Goal: Check status: Check status

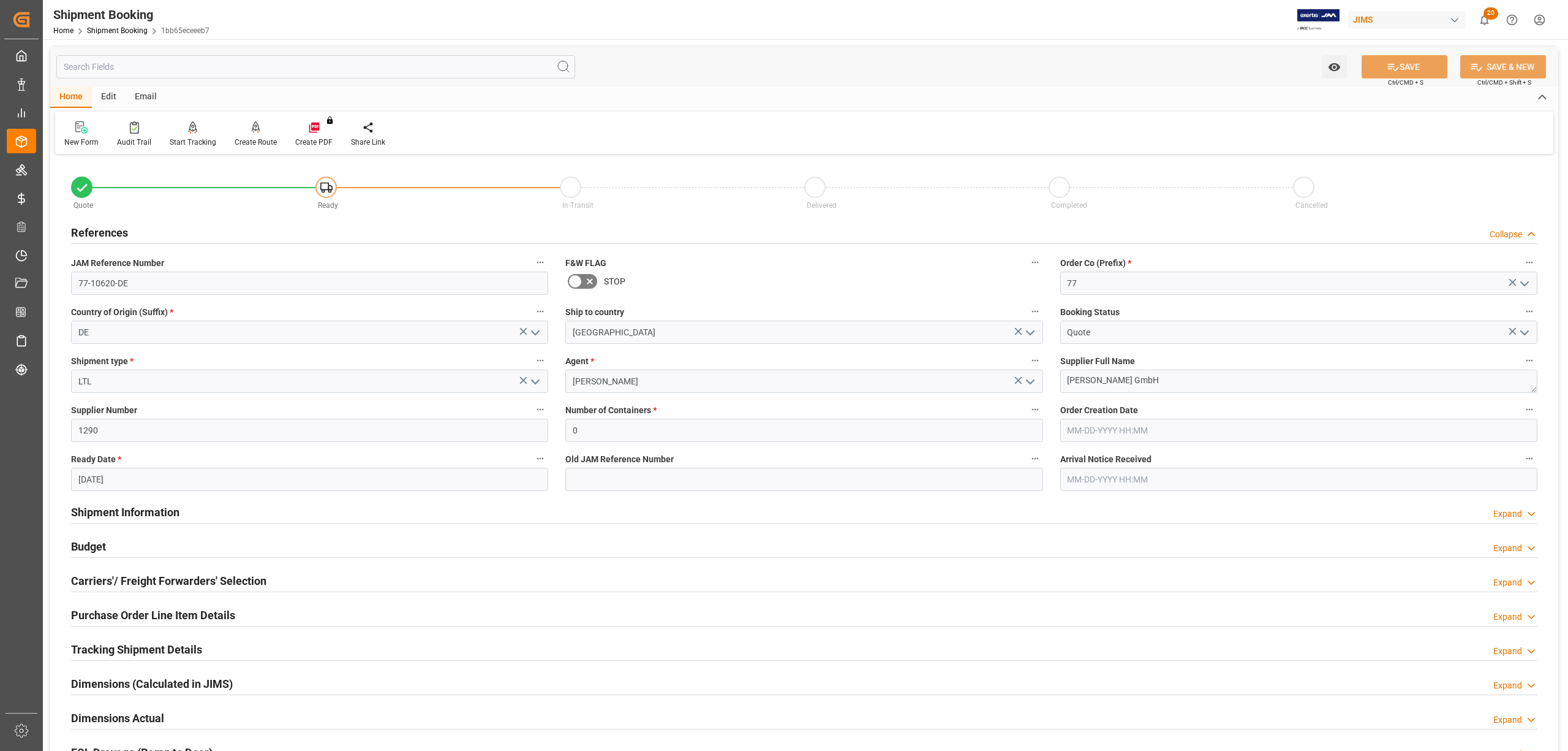
click at [106, 29] on link "Shipment Booking" at bounding box center [117, 30] width 60 height 8
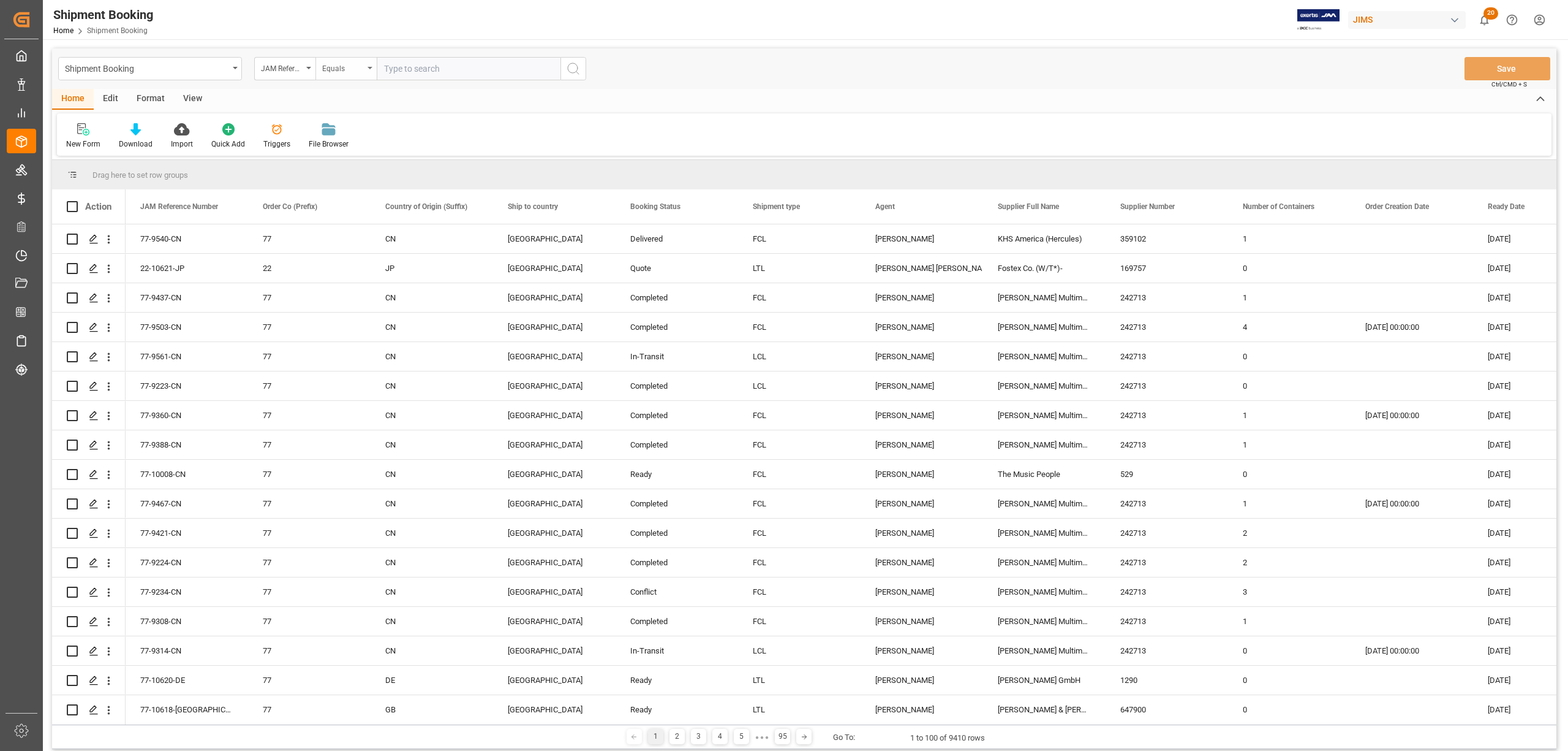
click at [368, 69] on div "Equals" at bounding box center [345, 68] width 61 height 23
click at [353, 152] on div "Fuzzy search" at bounding box center [407, 151] width 183 height 26
type input "9577"
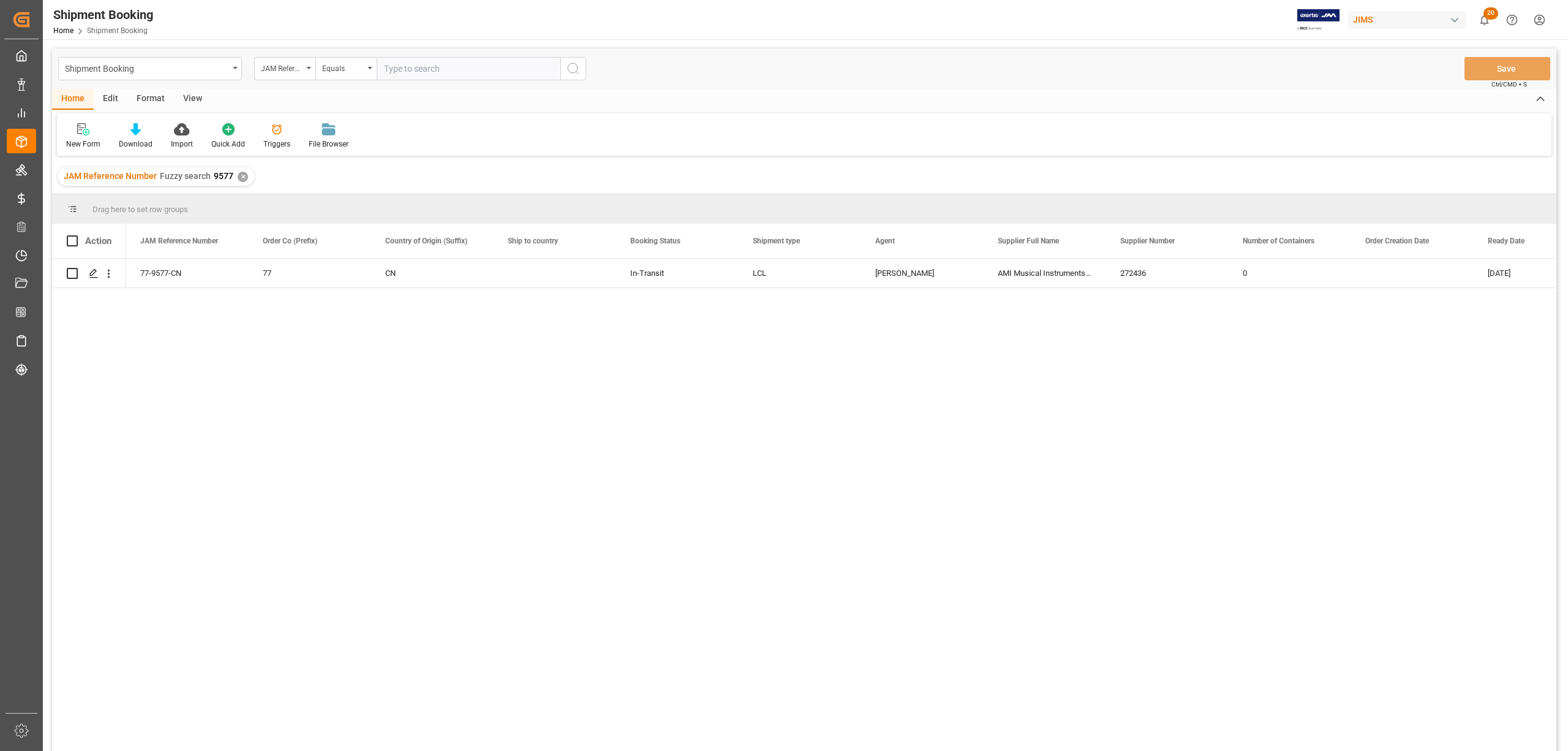
click at [187, 97] on div "View" at bounding box center [193, 99] width 37 height 21
click at [85, 133] on div at bounding box center [78, 129] width 24 height 13
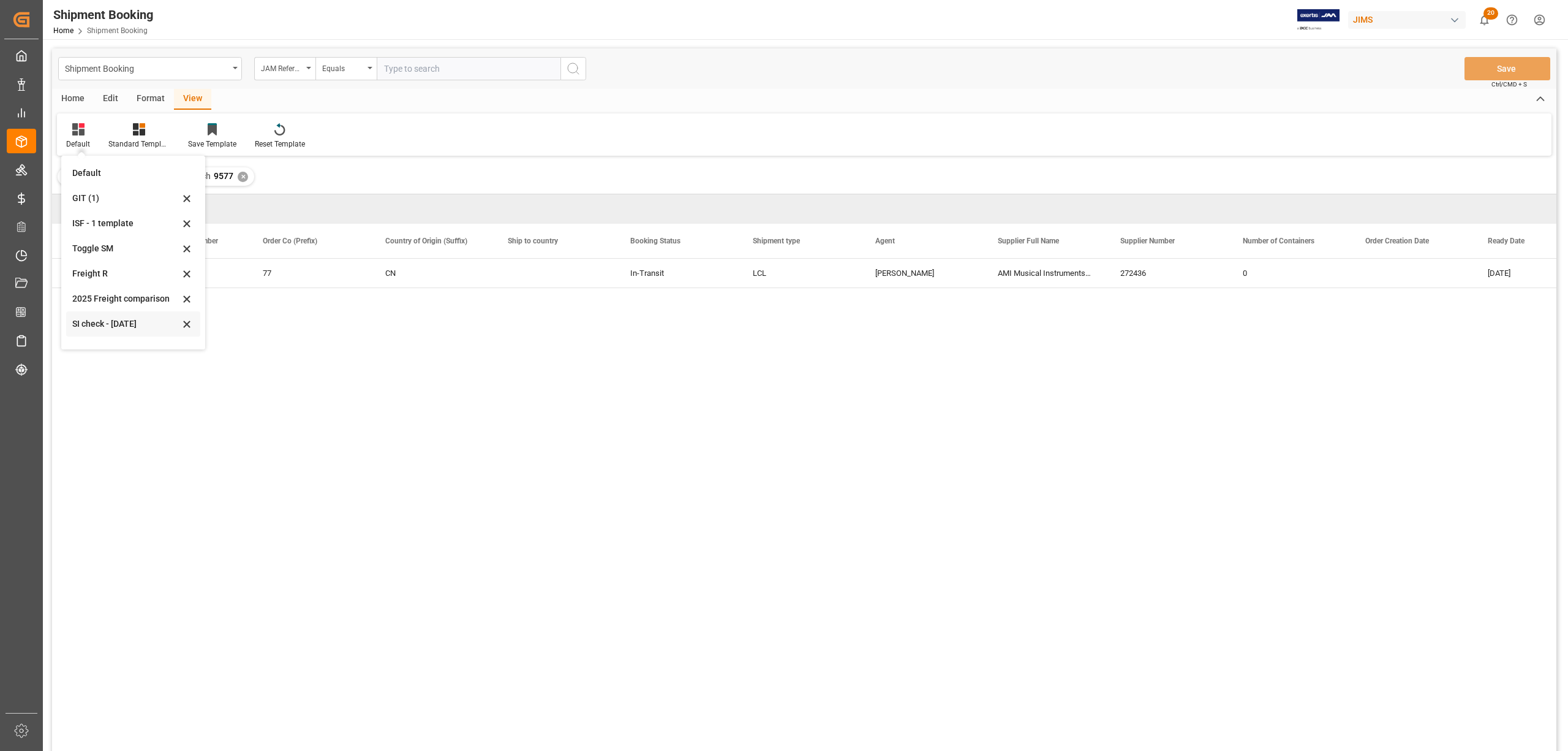
scroll to position [67, 0]
click at [89, 309] on div "July 2025" at bounding box center [125, 307] width 107 height 13
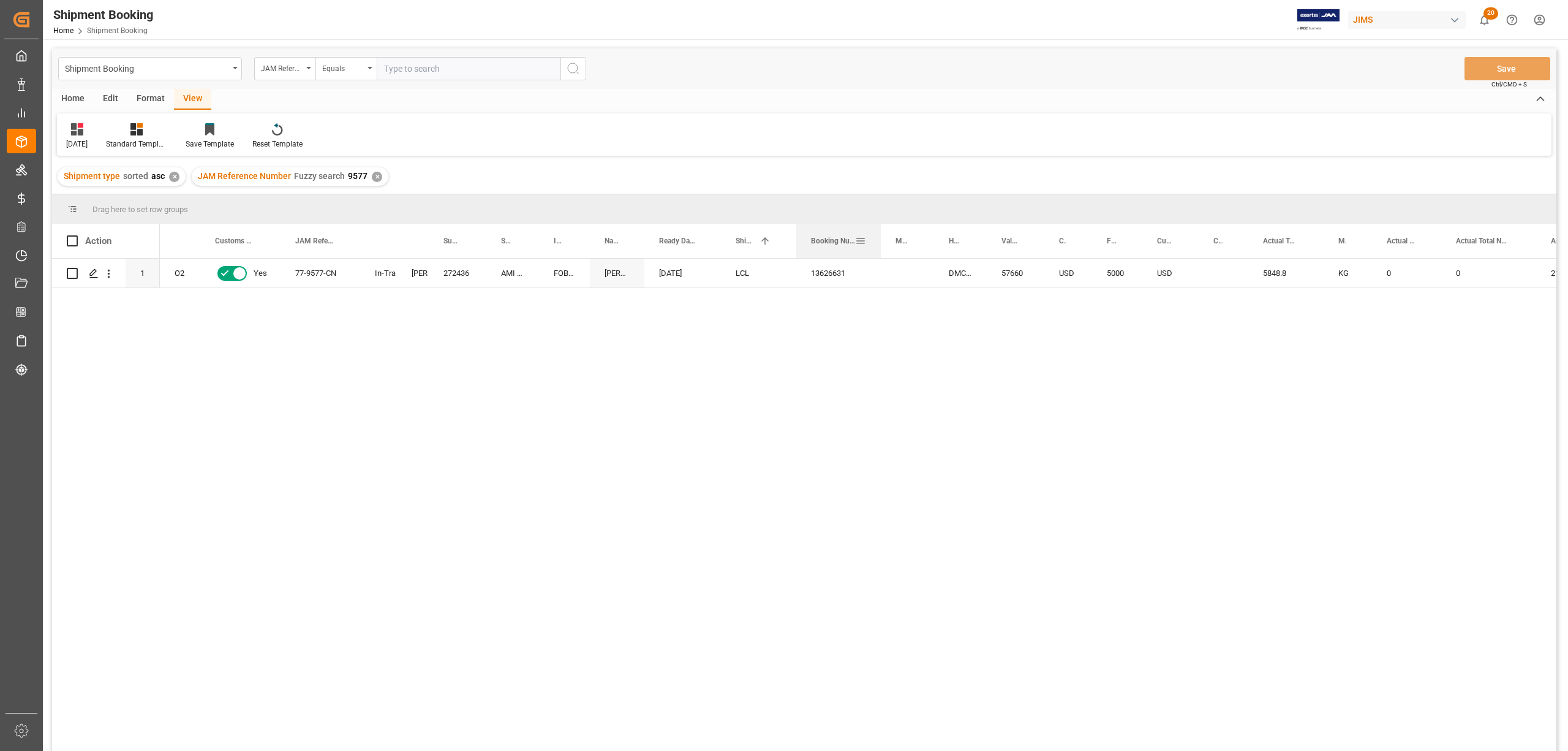
drag, startPoint x: 847, startPoint y: 229, endPoint x: 879, endPoint y: 238, distance: 33.2
click at [879, 238] on div at bounding box center [880, 241] width 5 height 35
click at [373, 175] on div "✕" at bounding box center [376, 176] width 10 height 10
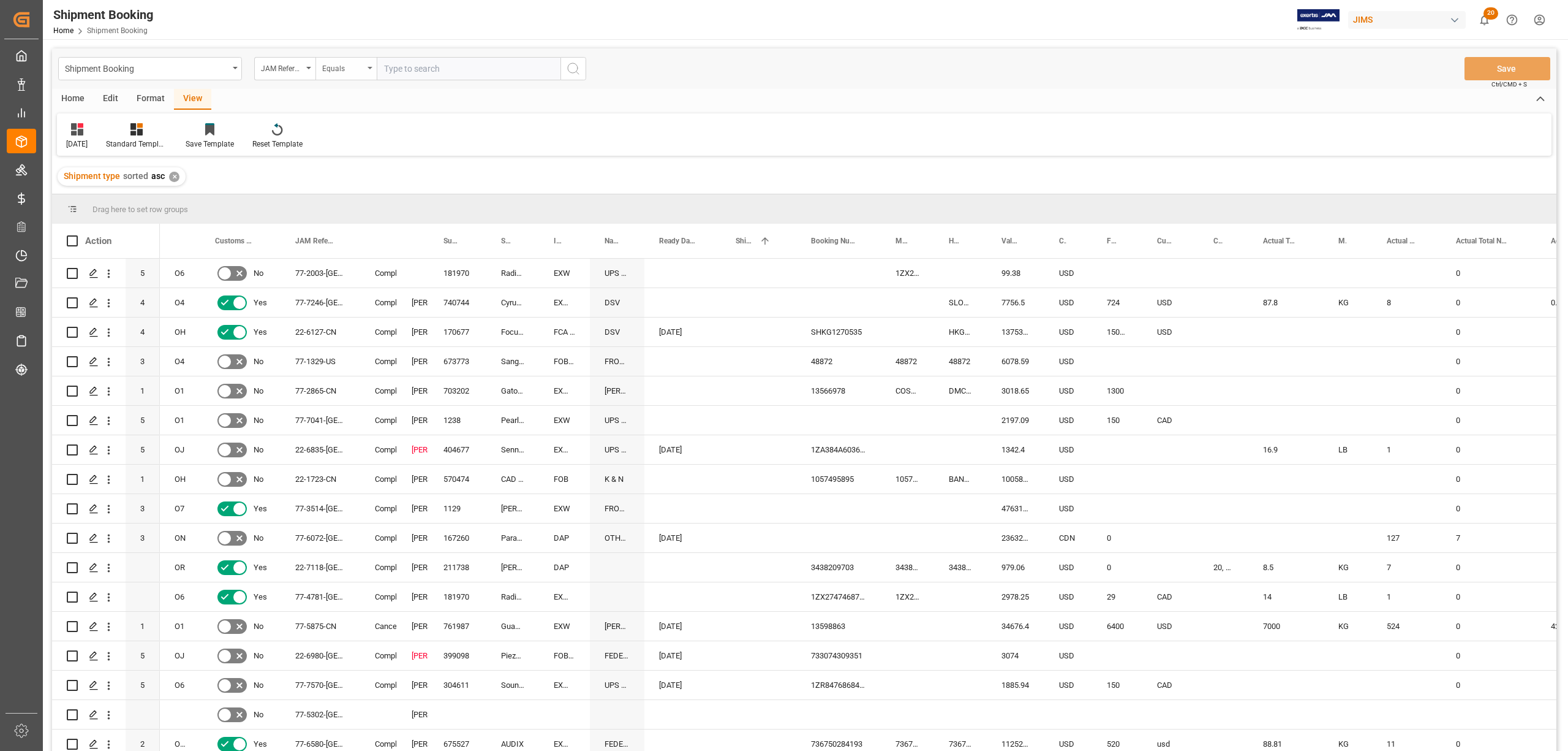
click at [373, 66] on div "Equals" at bounding box center [345, 68] width 61 height 23
click at [379, 151] on div "Fuzzy search" at bounding box center [407, 151] width 183 height 26
type input "9526"
click at [572, 69] on icon "search button" at bounding box center [574, 69] width 15 height 15
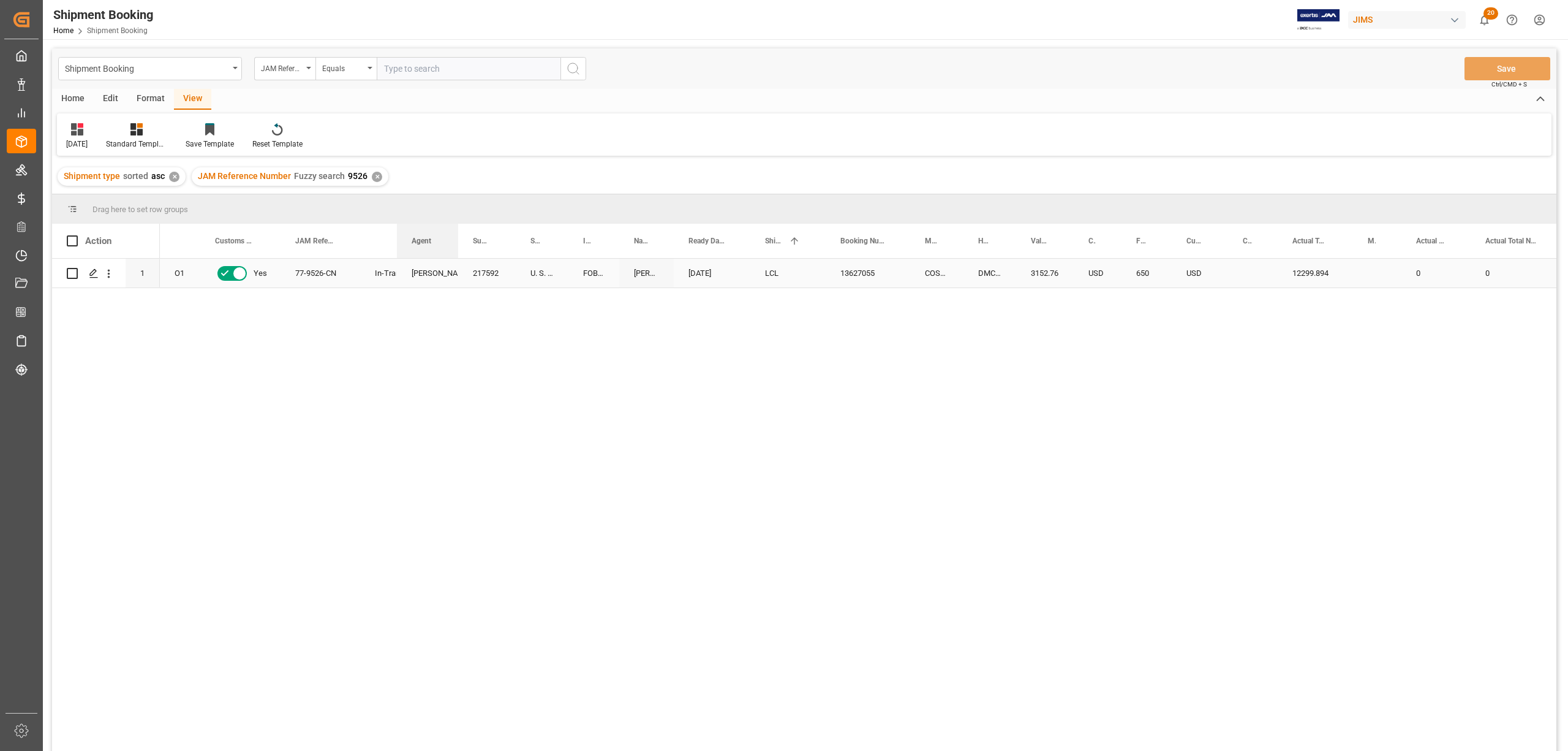
drag, startPoint x: 426, startPoint y: 238, endPoint x: 456, endPoint y: 265, distance: 40.4
click at [456, 265] on div "Action Mode of Transport Code Order Type Customs documents sent to broker 1" at bounding box center [805, 492] width 1505 height 535
click at [372, 176] on div "✕" at bounding box center [376, 176] width 10 height 10
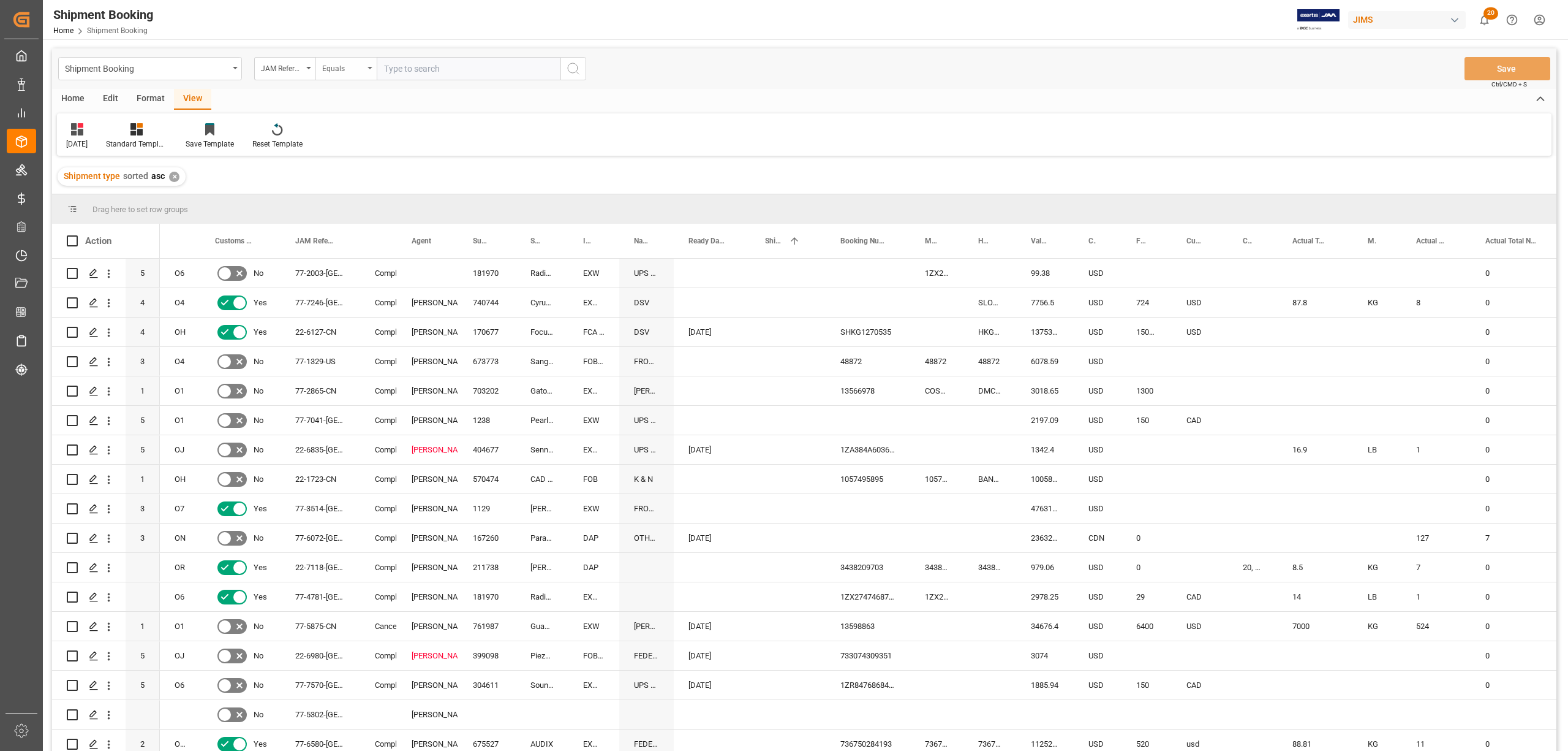
click at [373, 69] on div "Equals" at bounding box center [345, 68] width 61 height 23
click at [337, 153] on div "Fuzzy search" at bounding box center [407, 151] width 183 height 26
type input "9764"
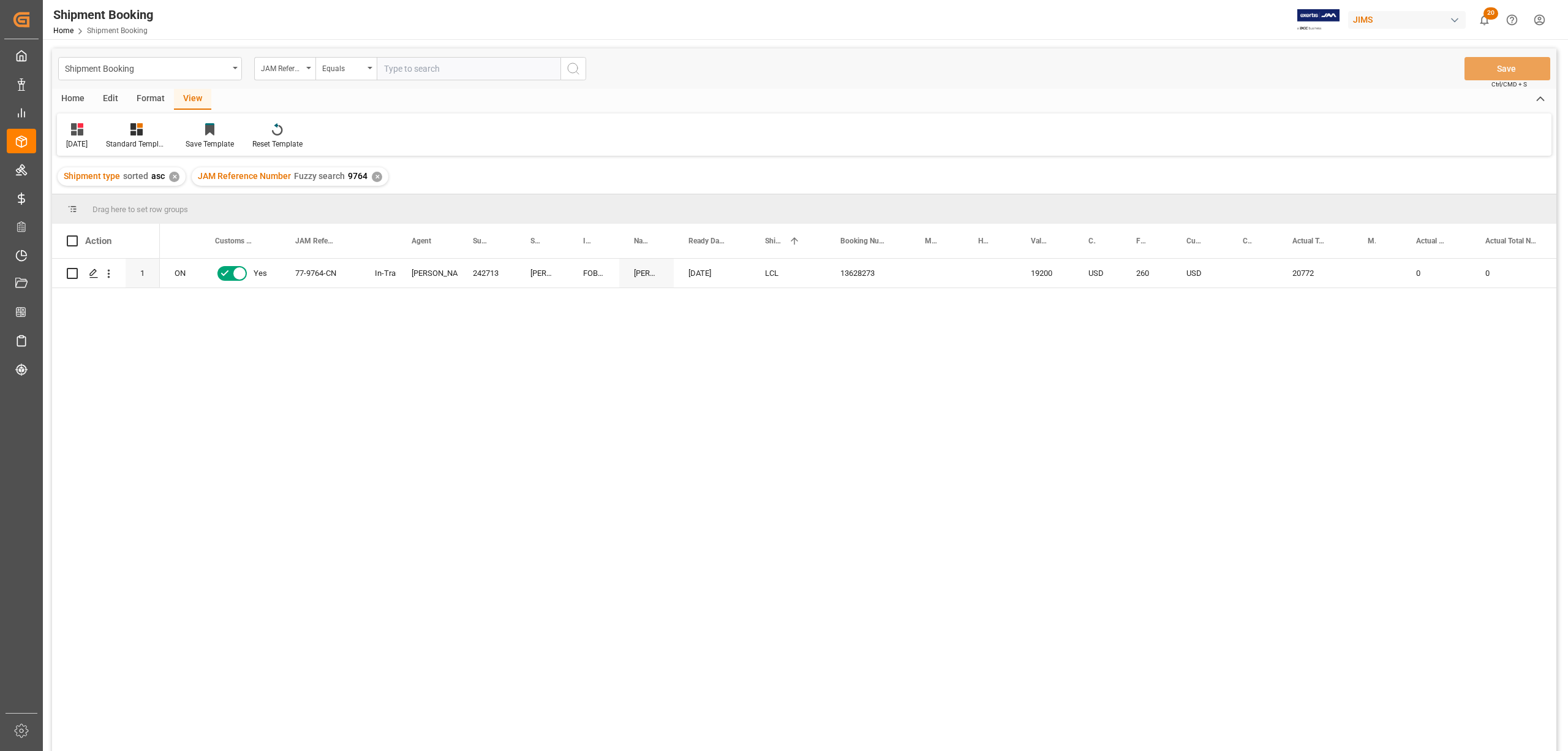
click at [374, 177] on div "✕" at bounding box center [376, 176] width 10 height 10
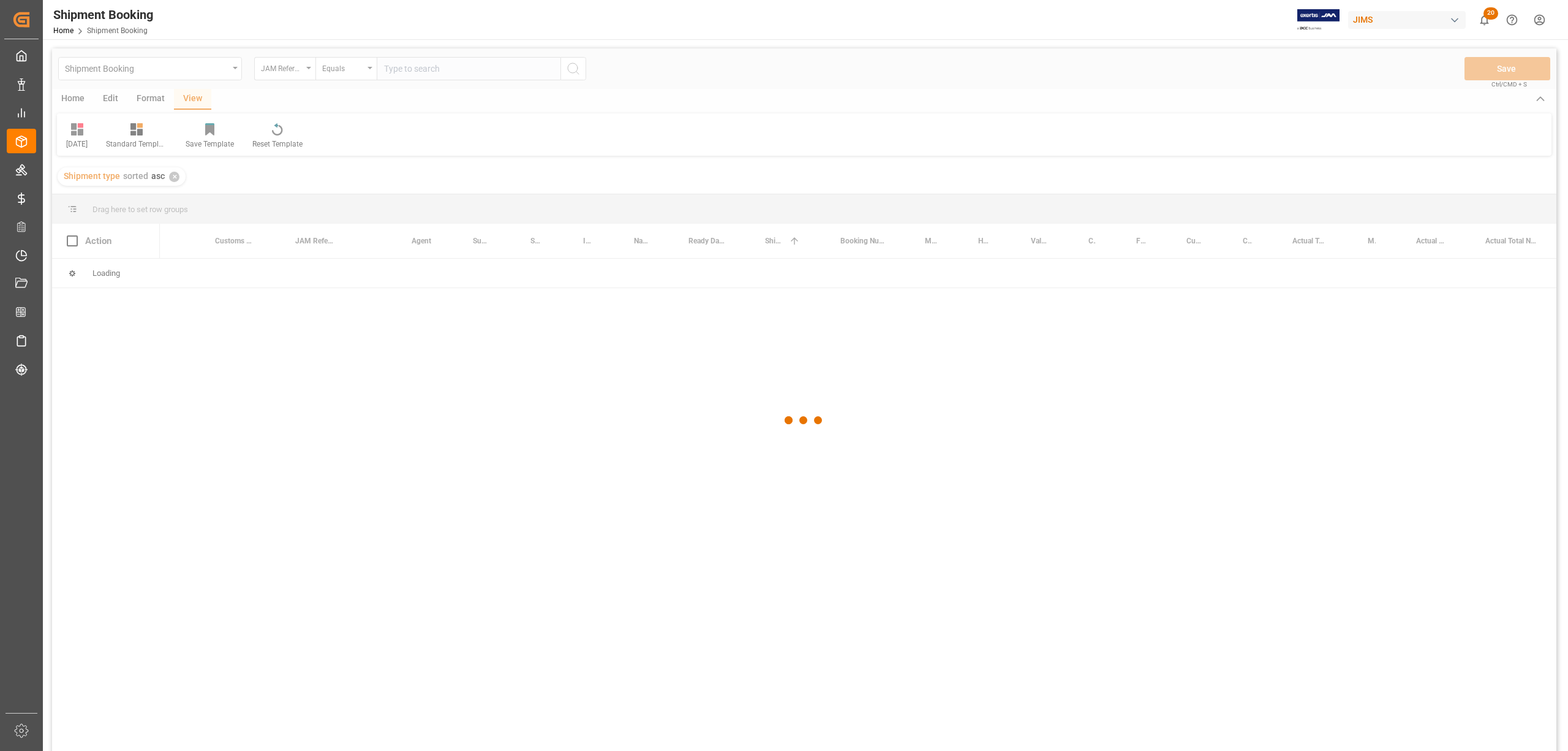
click at [397, 71] on div at bounding box center [805, 420] width 1505 height 744
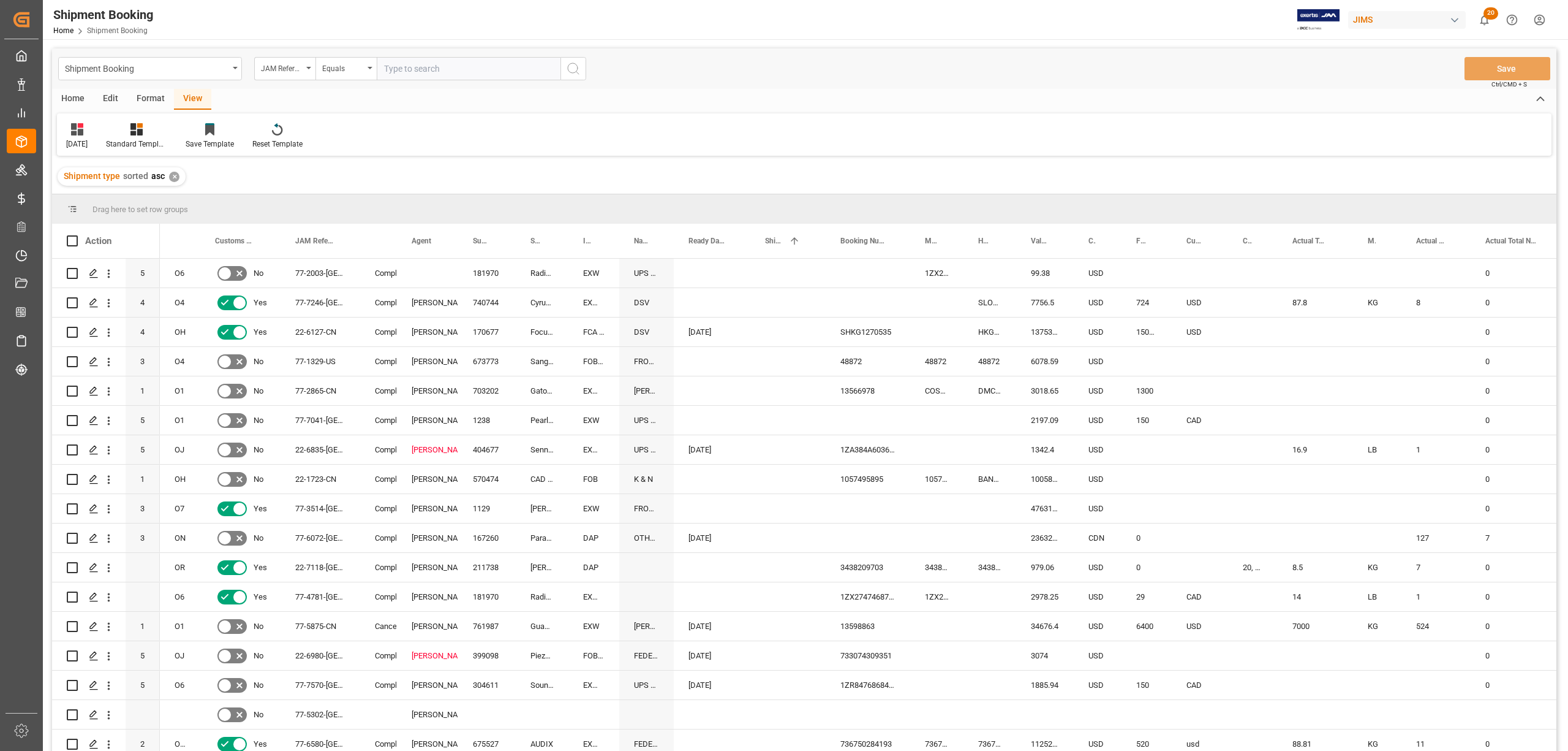
click at [397, 69] on input "text" at bounding box center [468, 68] width 184 height 23
paste input "77-9571-CN"
type input "77-9571-CN"
click at [571, 61] on icon "search button" at bounding box center [574, 69] width 15 height 15
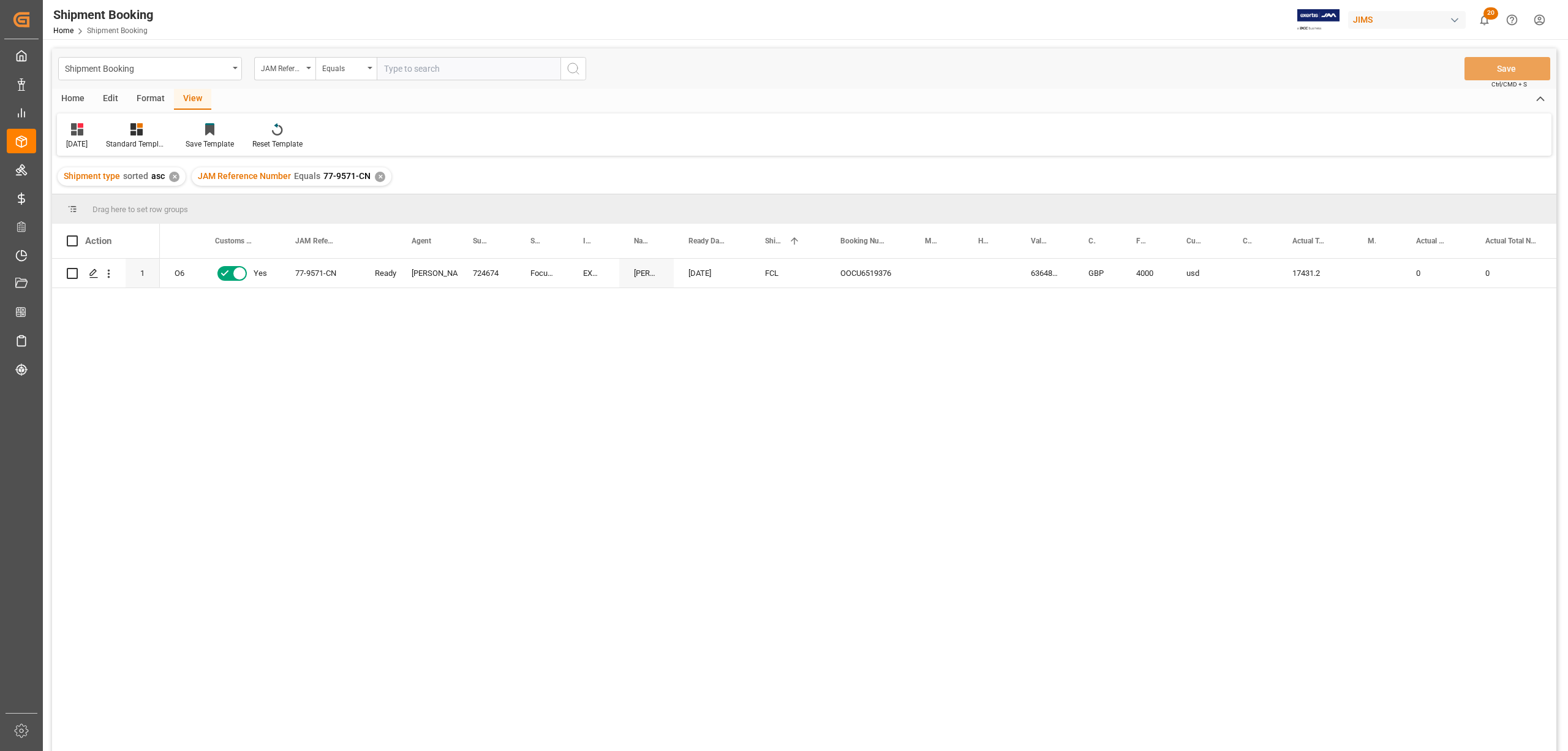
click at [381, 178] on div "✕" at bounding box center [380, 176] width 10 height 10
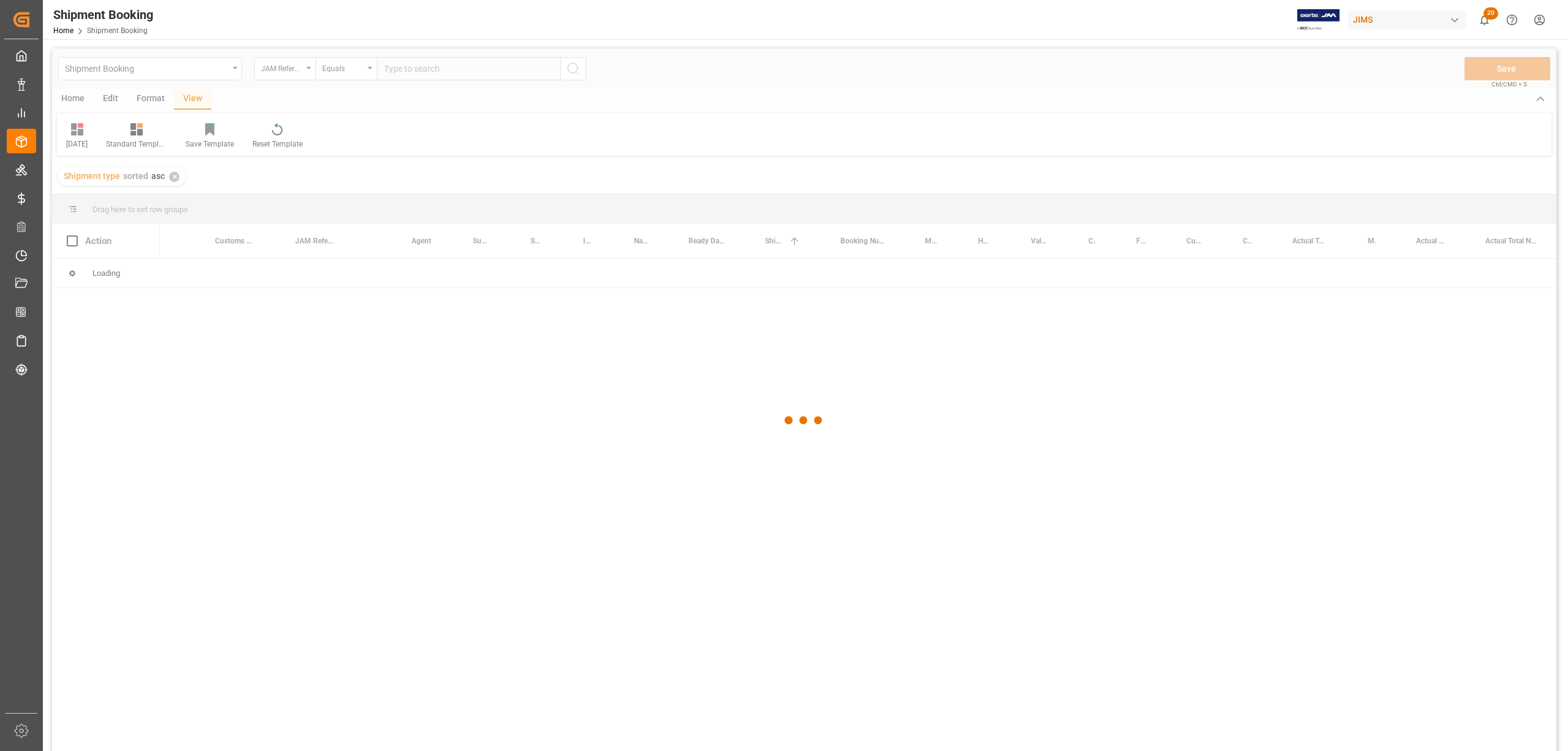
click at [390, 67] on div at bounding box center [805, 420] width 1505 height 744
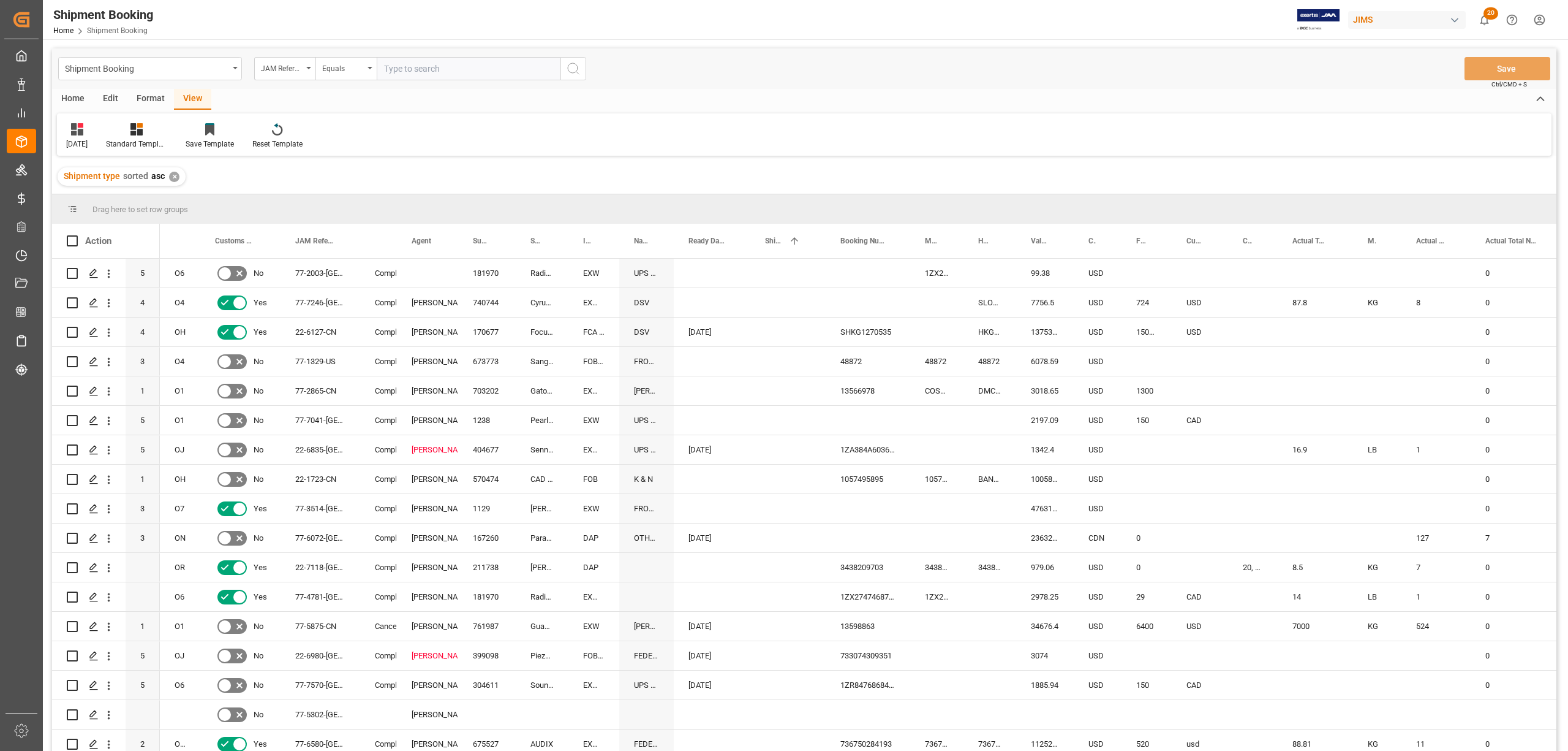
click at [397, 75] on input "text" at bounding box center [468, 68] width 184 height 23
paste input "77-9570-CN"
type input "77-9570-CN"
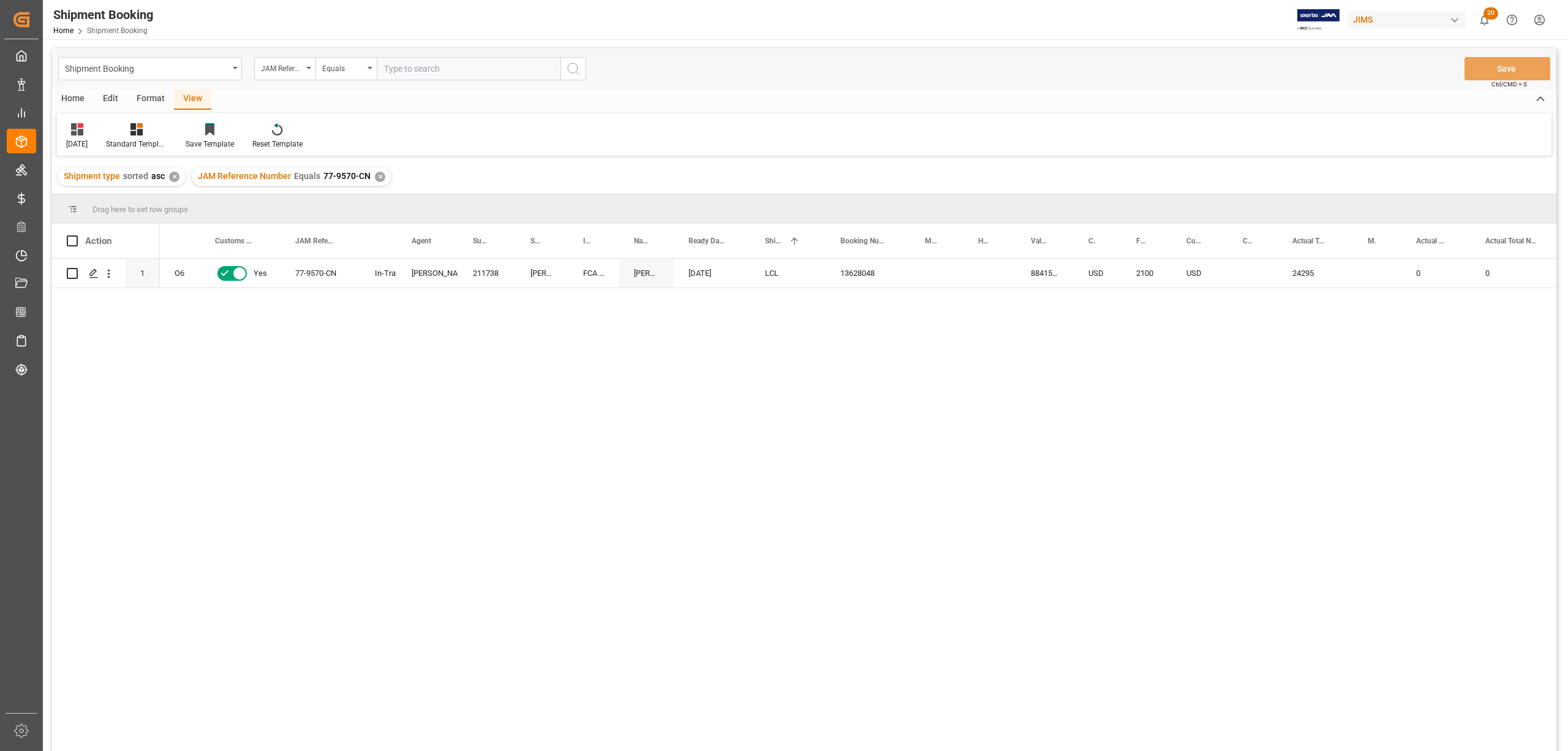
click at [378, 173] on div "✕" at bounding box center [380, 176] width 10 height 10
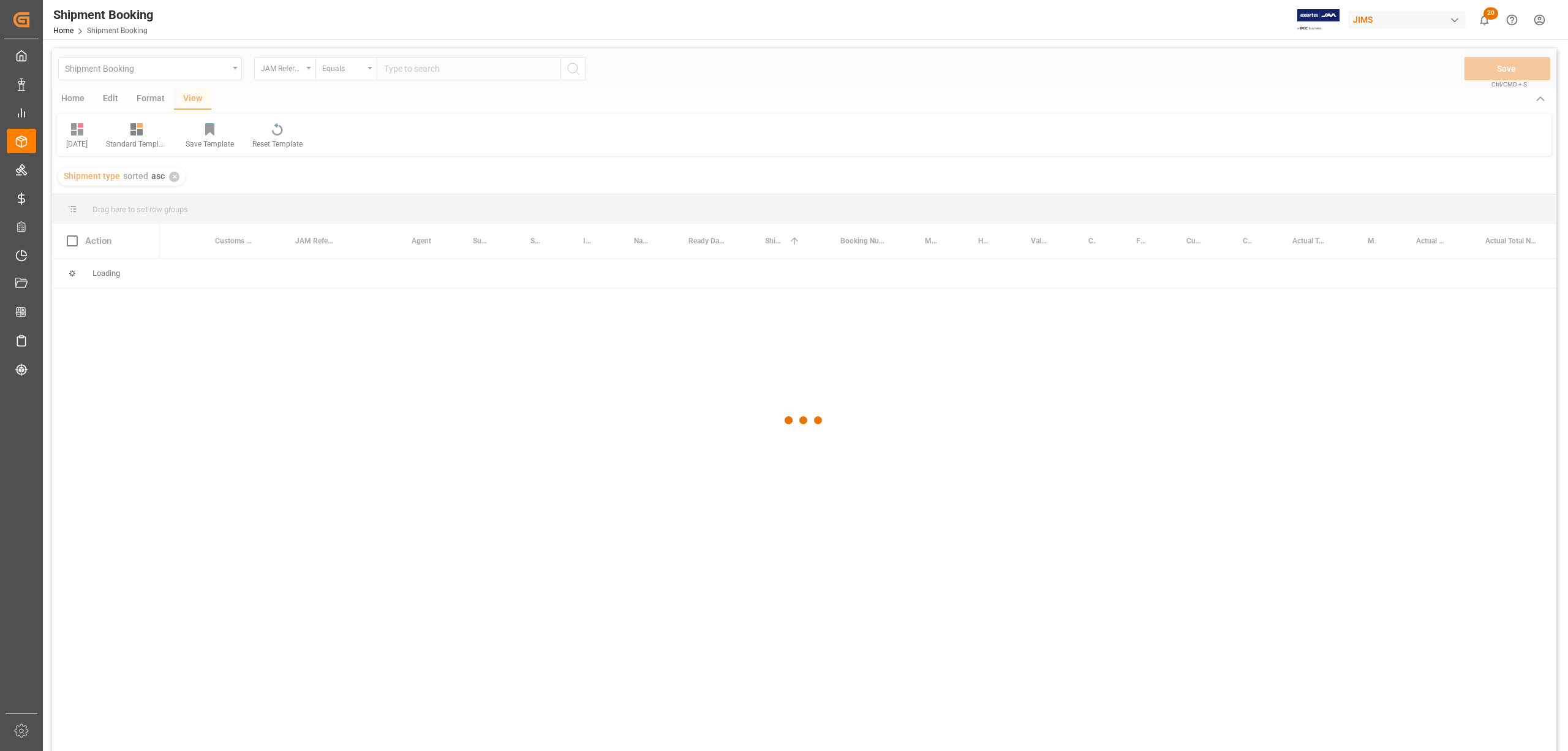
click at [422, 66] on div at bounding box center [805, 420] width 1505 height 744
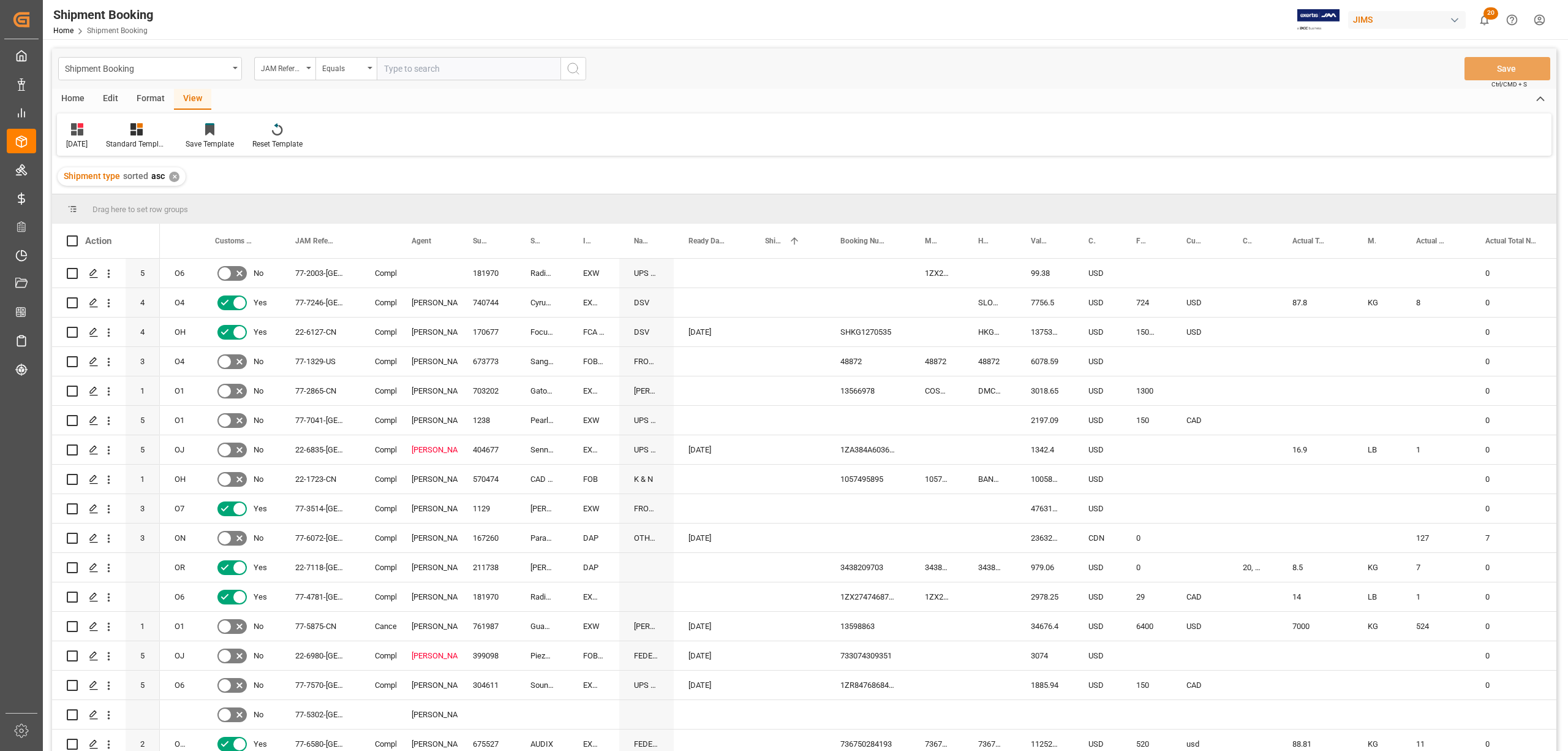
click at [413, 69] on input "text" at bounding box center [468, 68] width 184 height 23
paste input "77-9897-CN"
type input "77-9897-CN"
click at [574, 68] on icon "search button" at bounding box center [574, 69] width 15 height 15
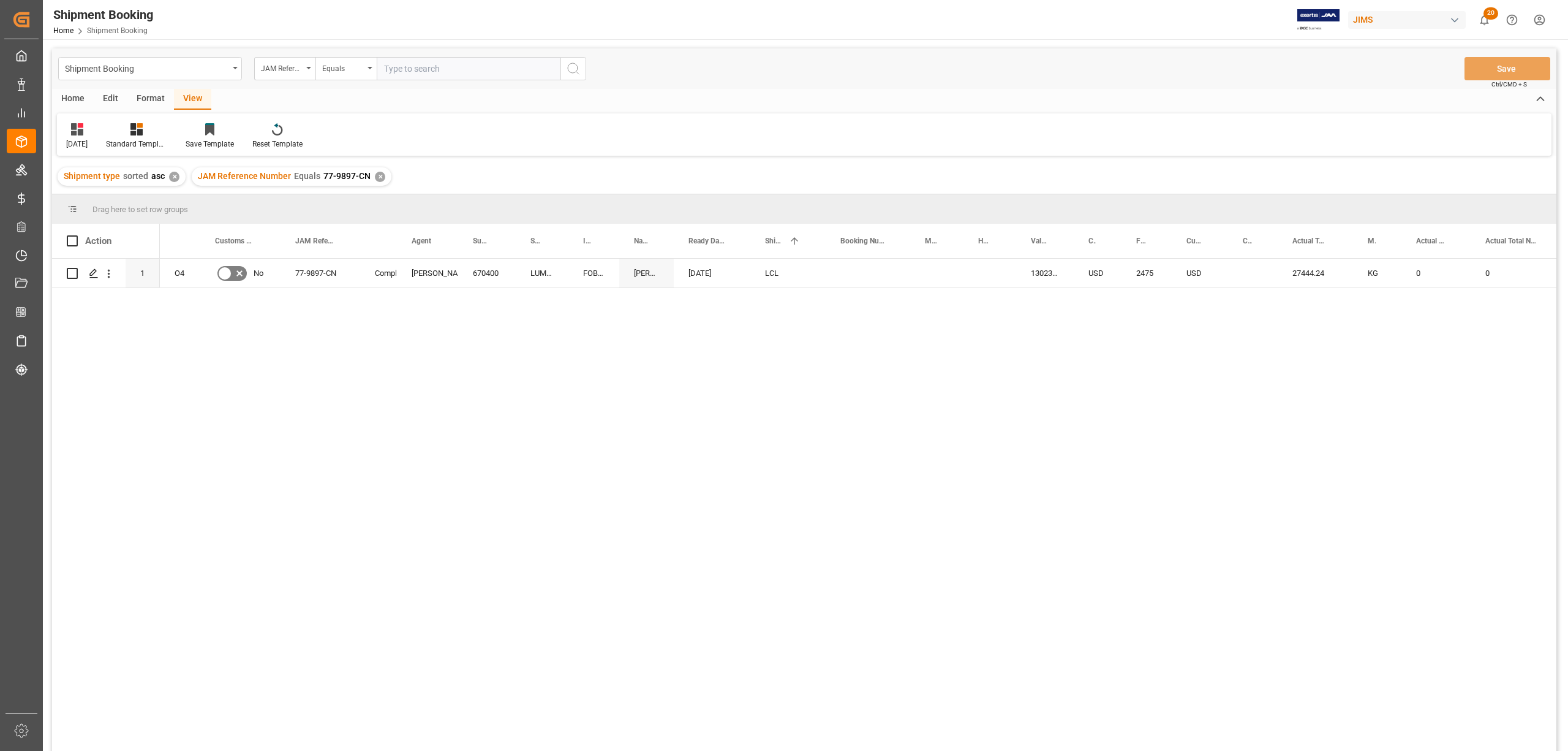
click at [427, 68] on input "text" at bounding box center [468, 68] width 184 height 23
paste input "77-9845-CN"
type input "77-9845-CN"
click at [574, 69] on icon "search button" at bounding box center [574, 69] width 15 height 15
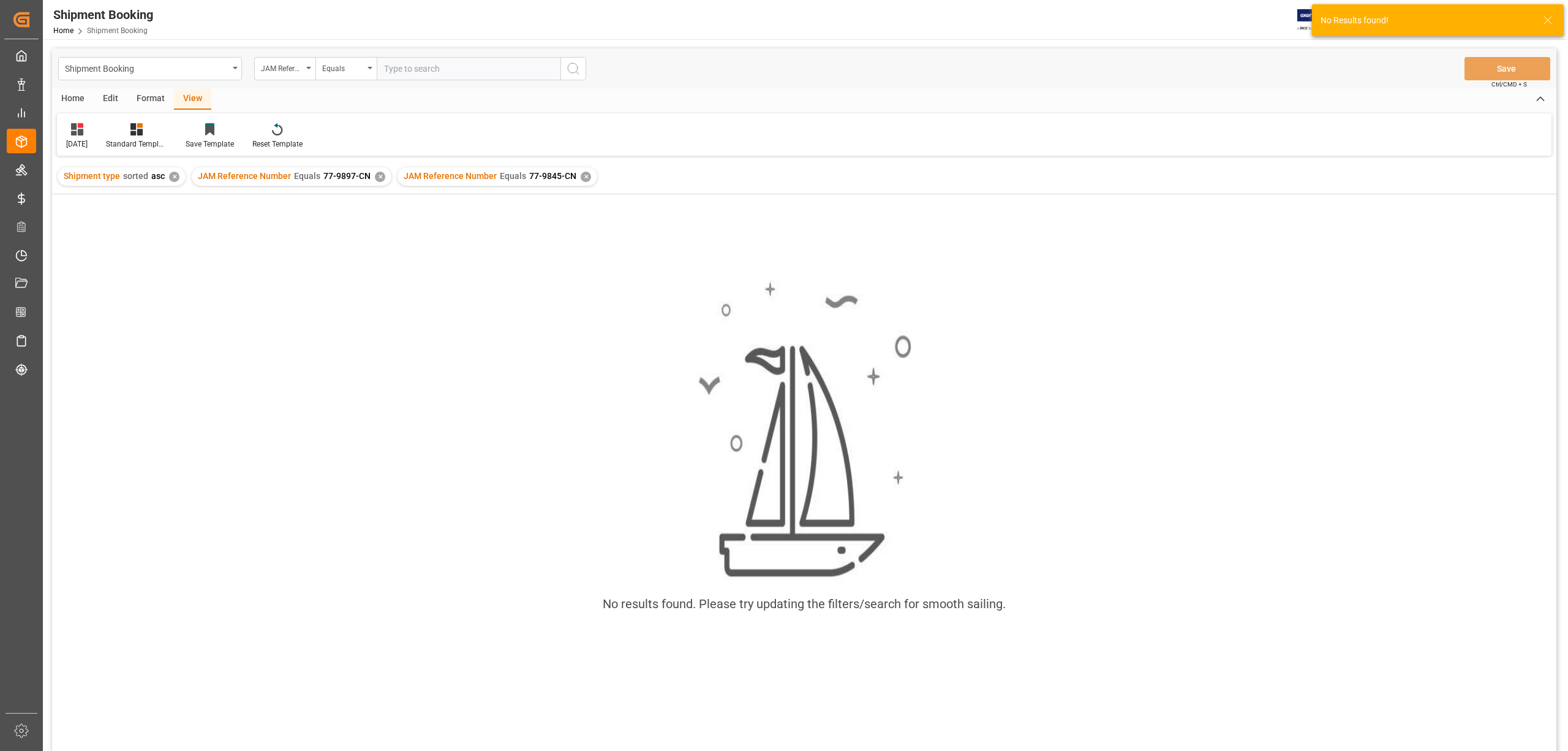
click at [375, 173] on div "✕" at bounding box center [380, 176] width 10 height 10
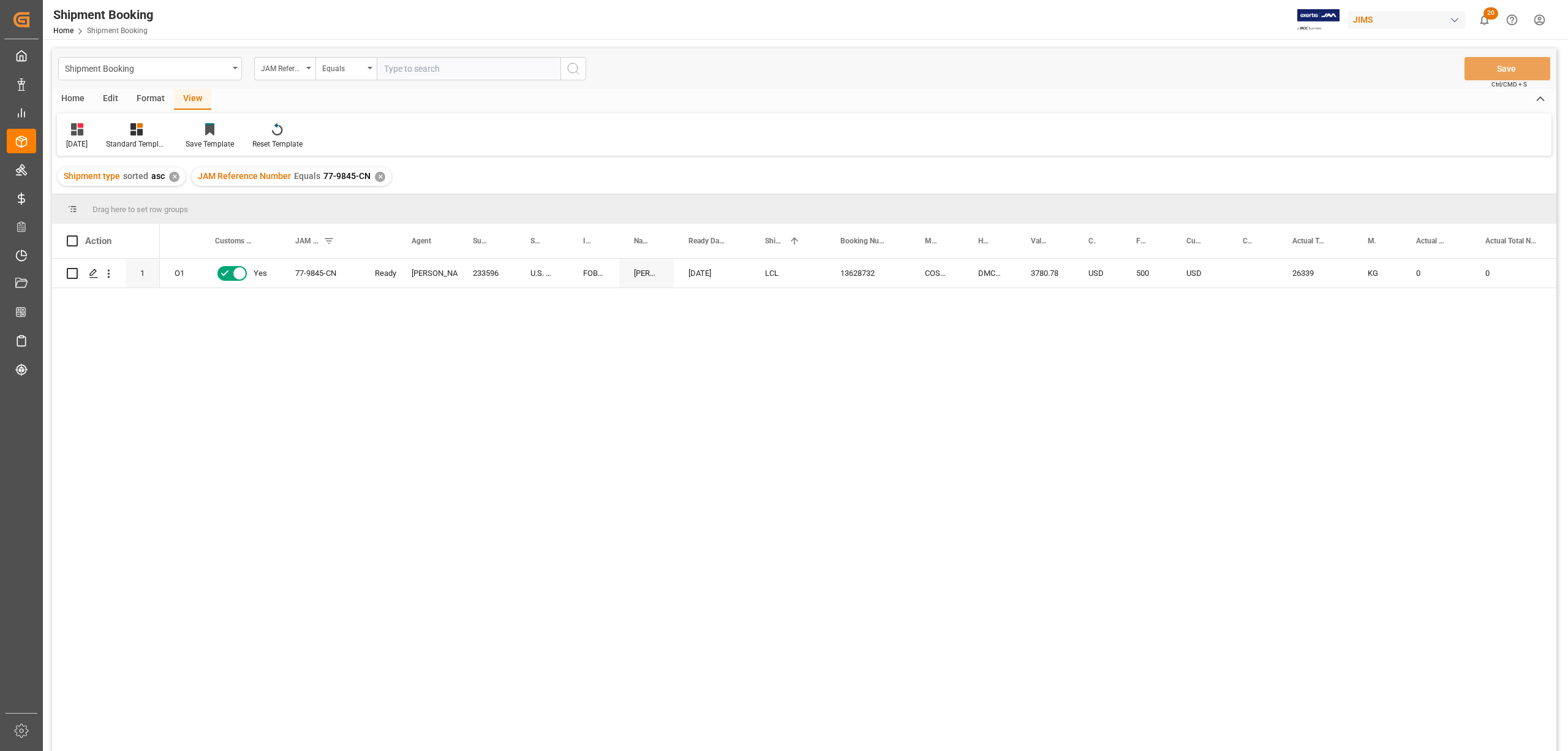
click at [429, 67] on input "text" at bounding box center [468, 68] width 184 height 23
paste input "77-9376-ID"
type input "77-9376-ID"
click at [576, 66] on icon "search button" at bounding box center [574, 69] width 15 height 15
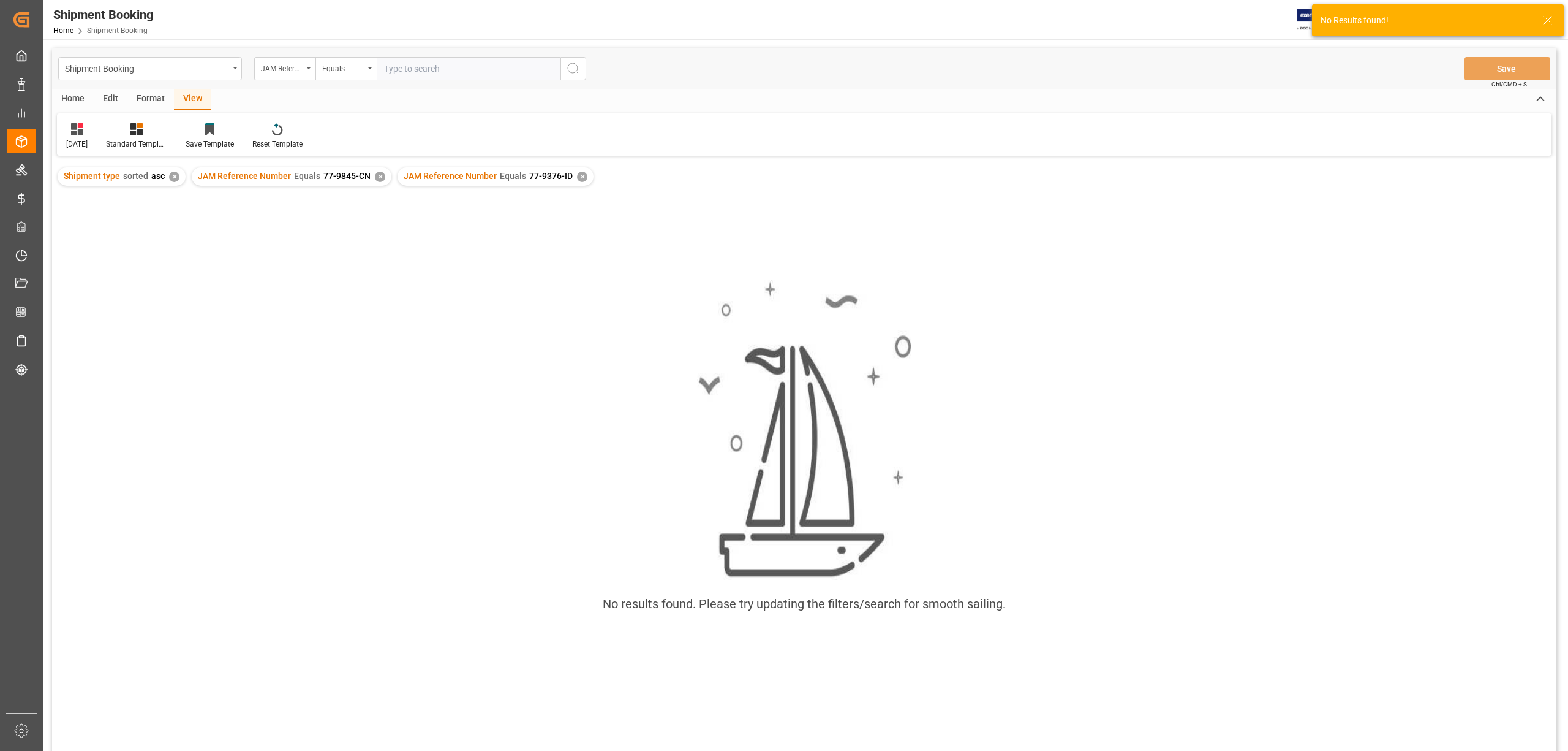
click at [375, 172] on div "✕" at bounding box center [380, 176] width 10 height 10
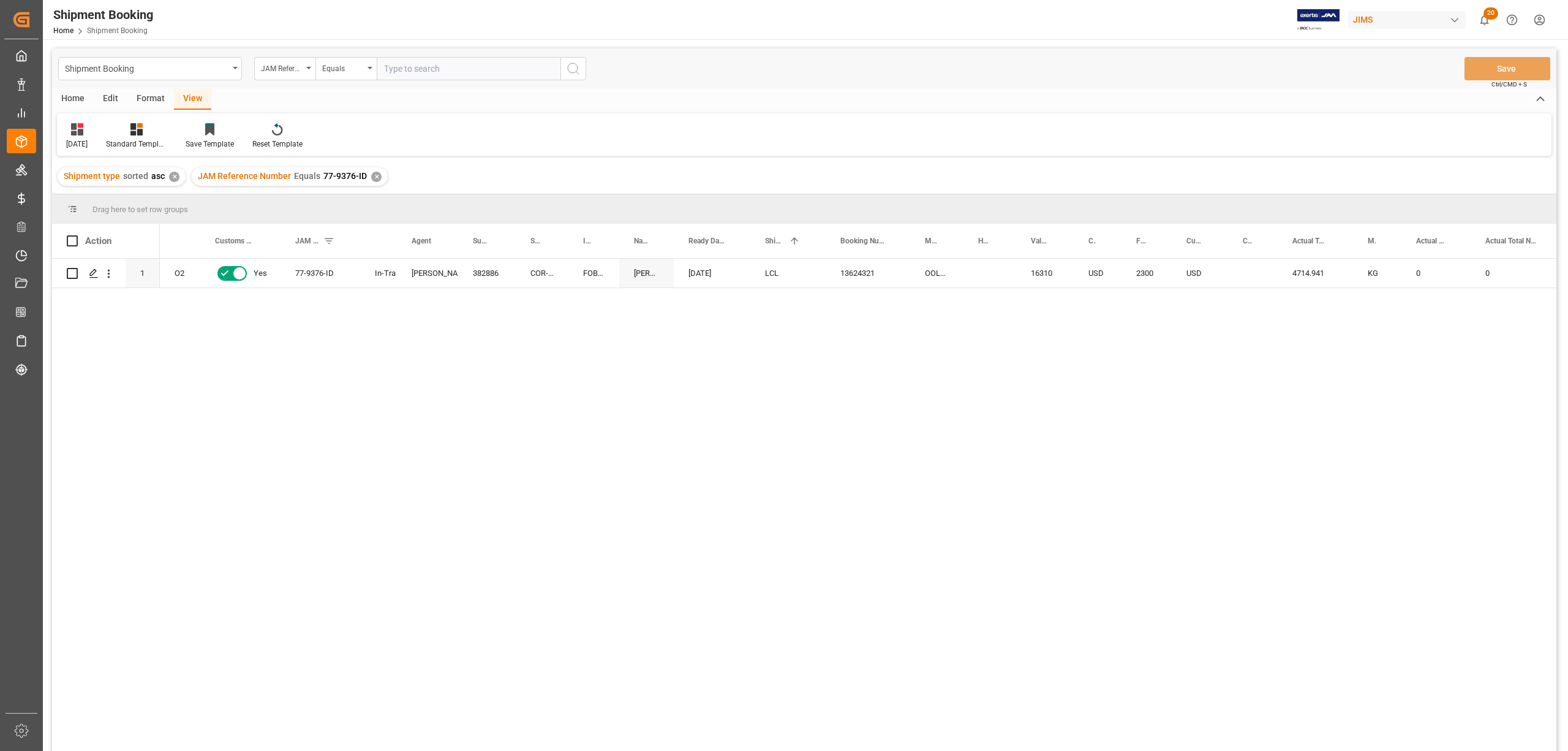
click at [426, 69] on input "text" at bounding box center [468, 68] width 184 height 23
paste input "77-9941-CN"
type input "77-9941-CN"
click at [576, 69] on icon "search button" at bounding box center [574, 69] width 15 height 15
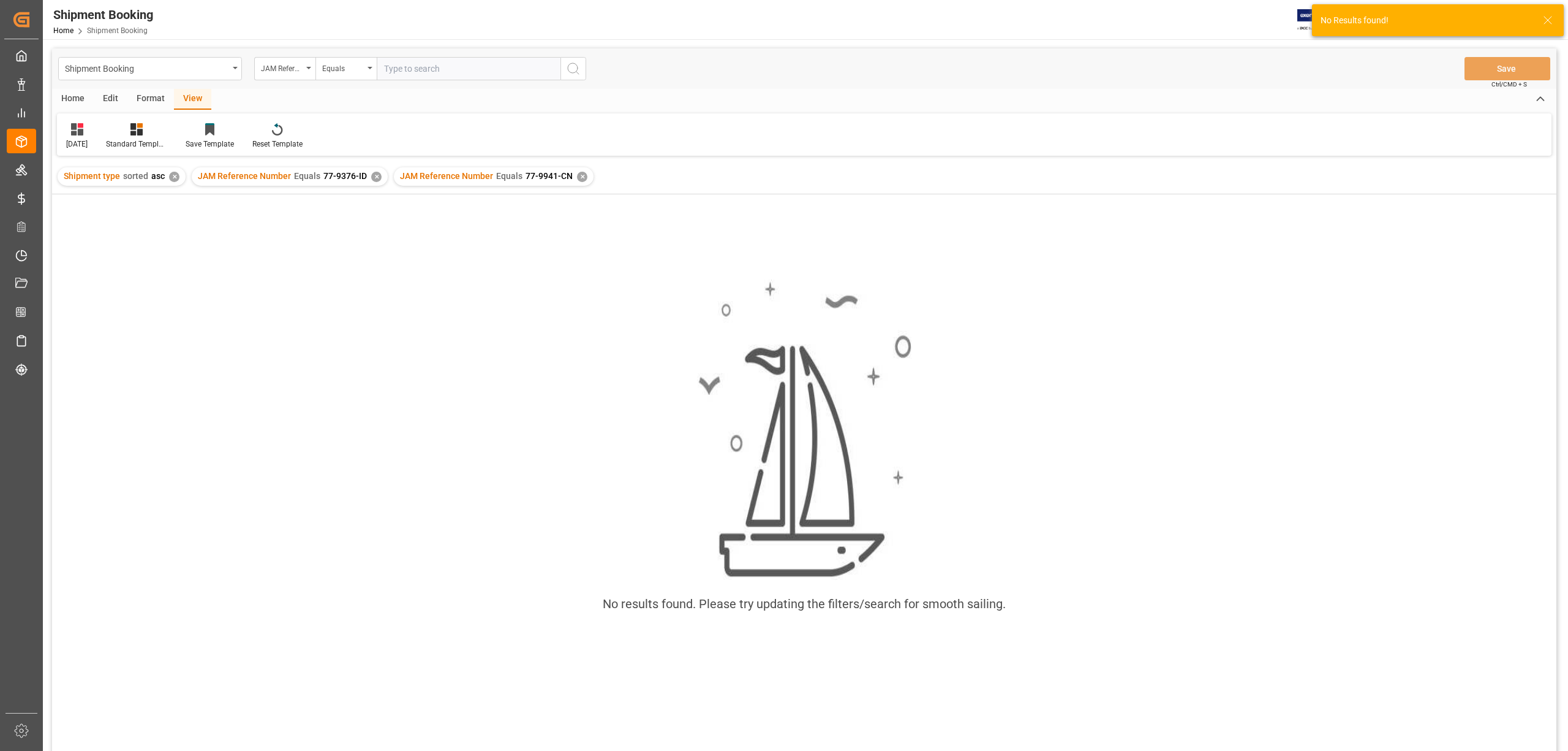
click at [375, 180] on div "✕" at bounding box center [376, 176] width 10 height 10
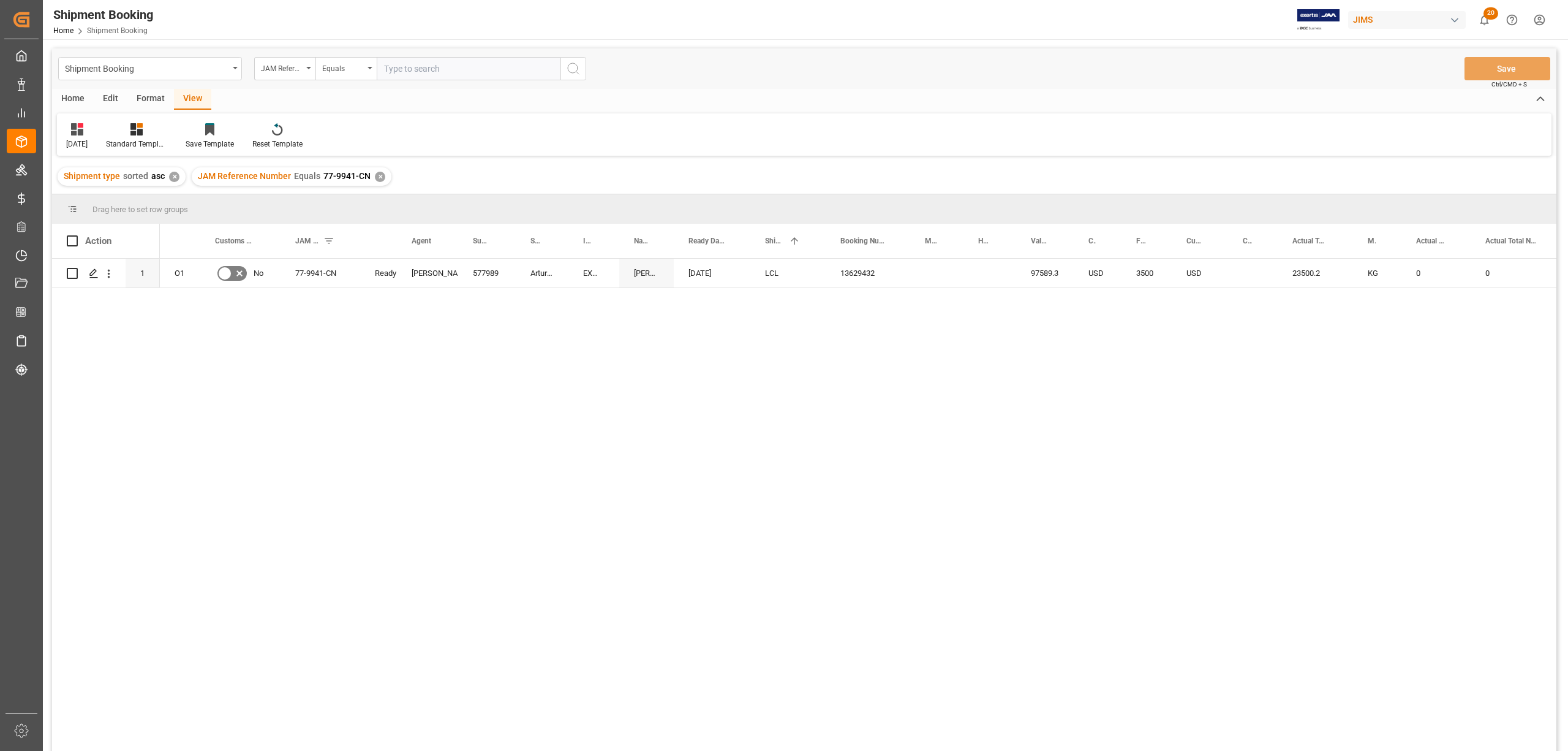
click at [378, 180] on div "✕" at bounding box center [380, 176] width 10 height 10
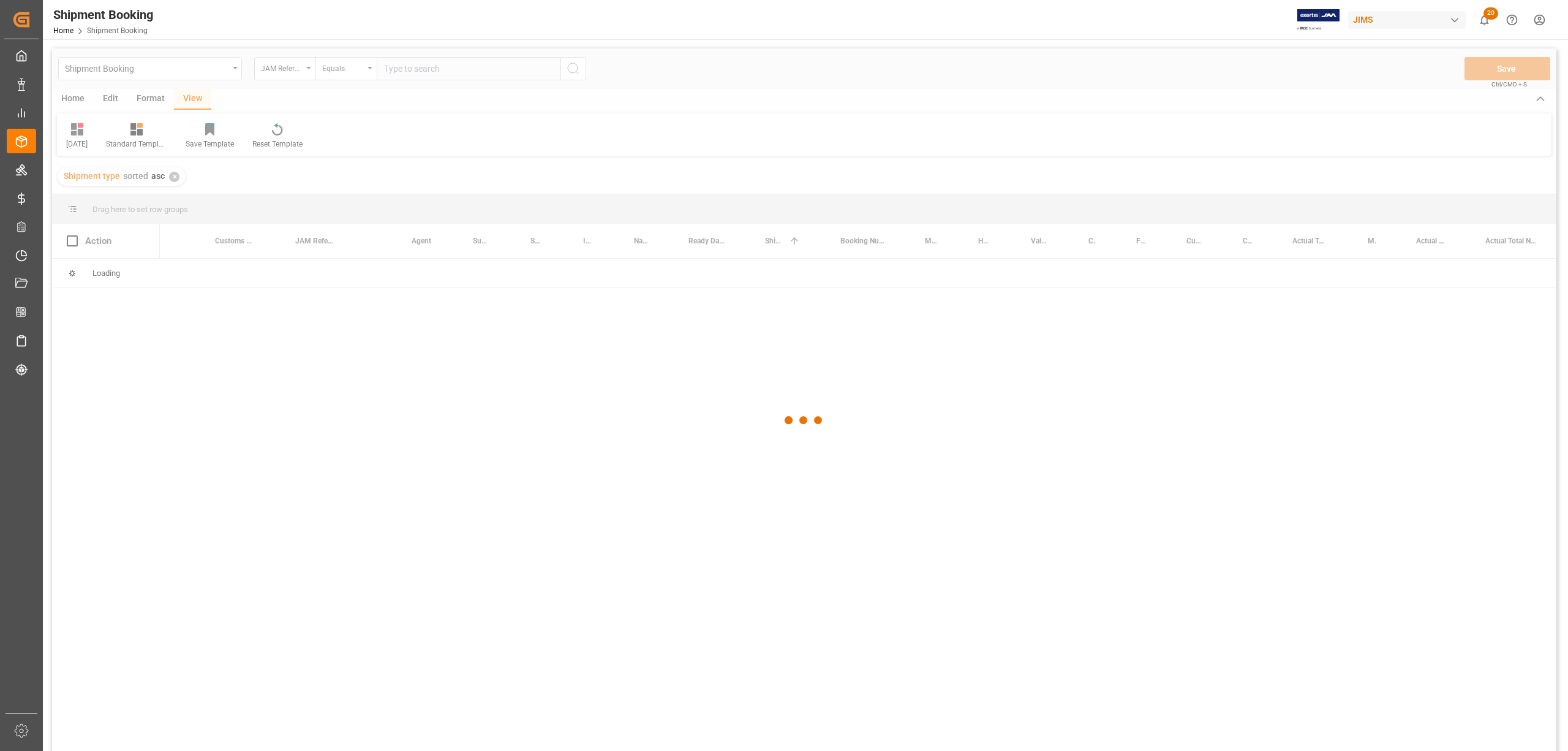
click at [400, 79] on div at bounding box center [805, 420] width 1505 height 744
click at [397, 71] on input "text" at bounding box center [468, 68] width 184 height 23
paste input "77-9349-CN"
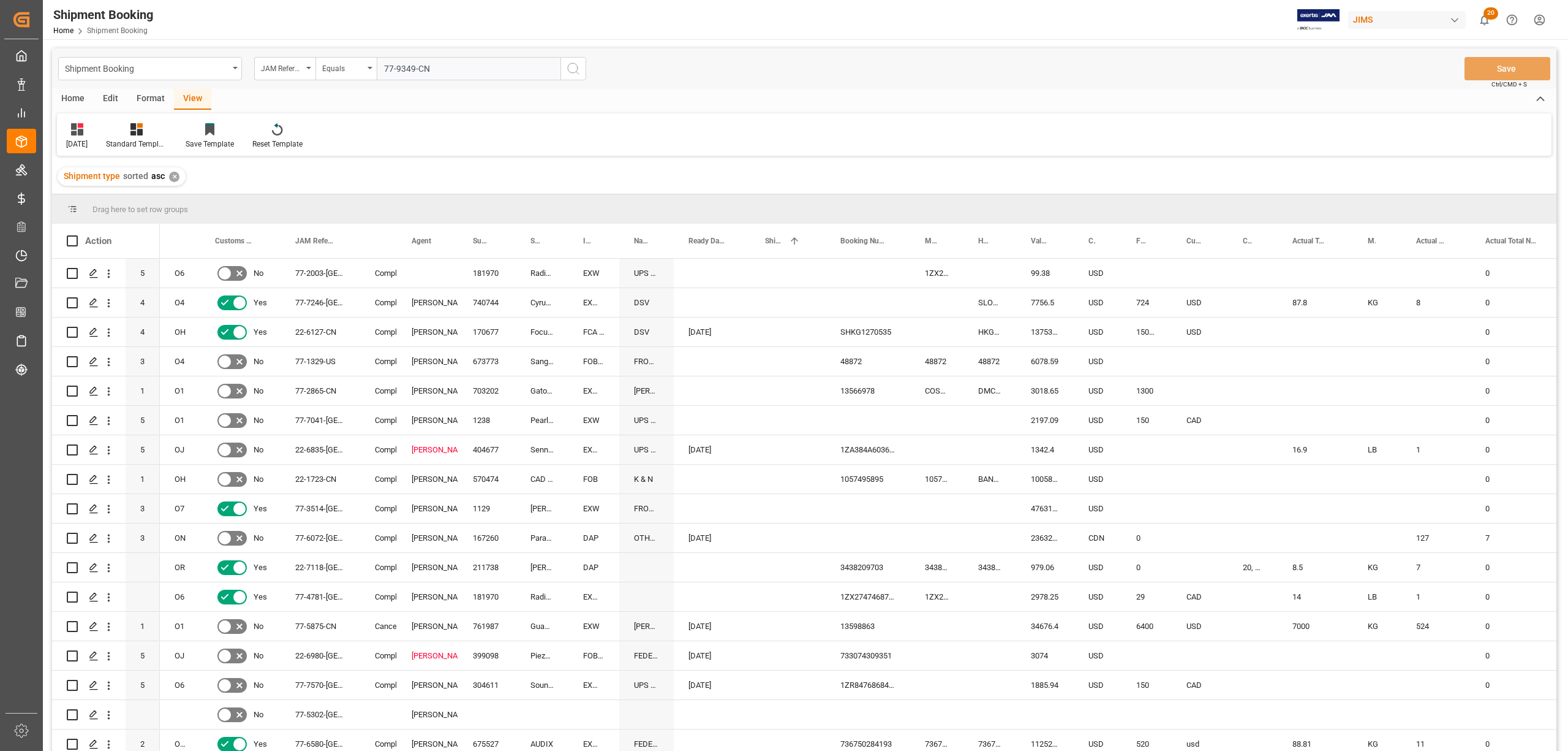
type input "77-9349-CN"
click at [567, 66] on icon "search button" at bounding box center [574, 69] width 15 height 15
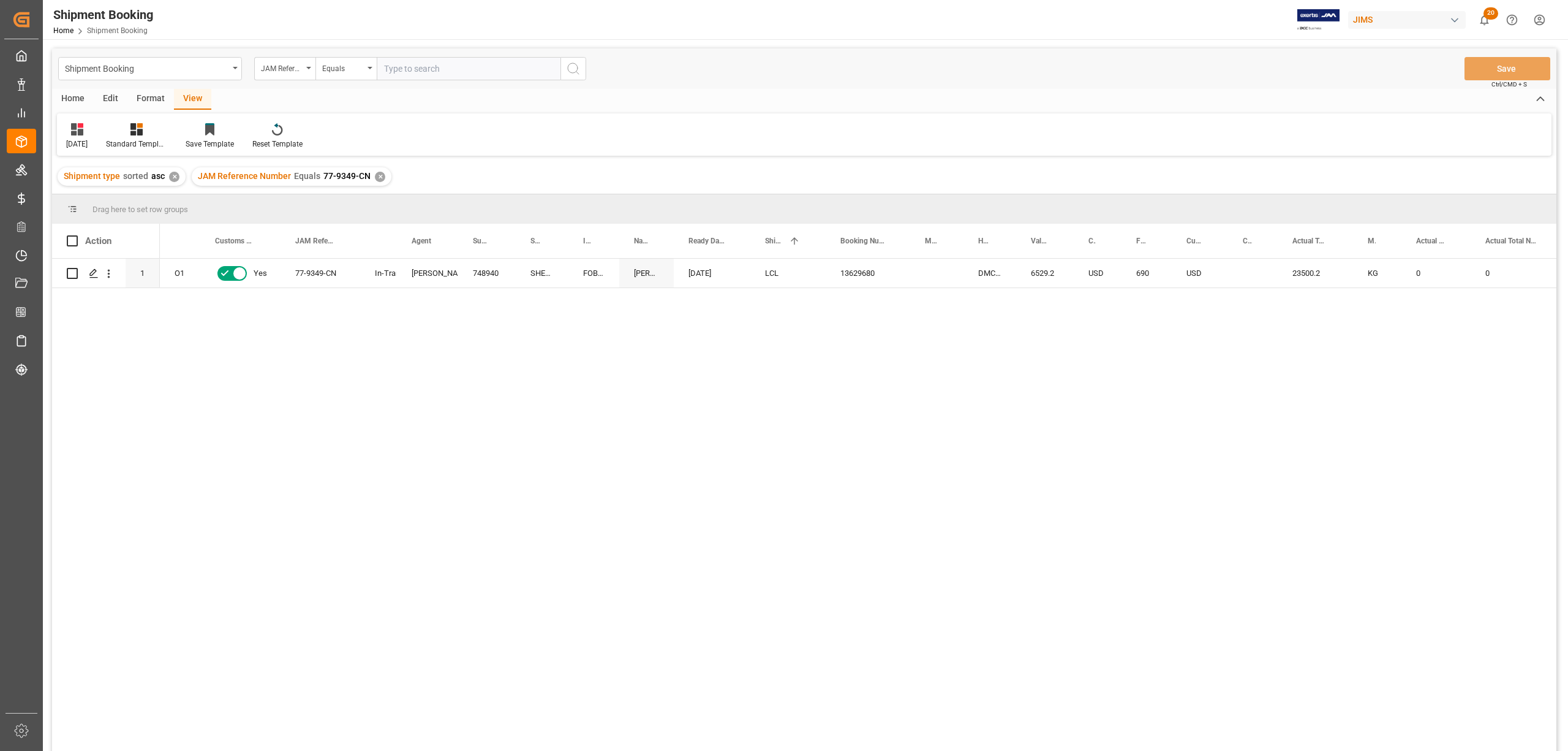
click at [379, 173] on div "✕" at bounding box center [380, 176] width 10 height 10
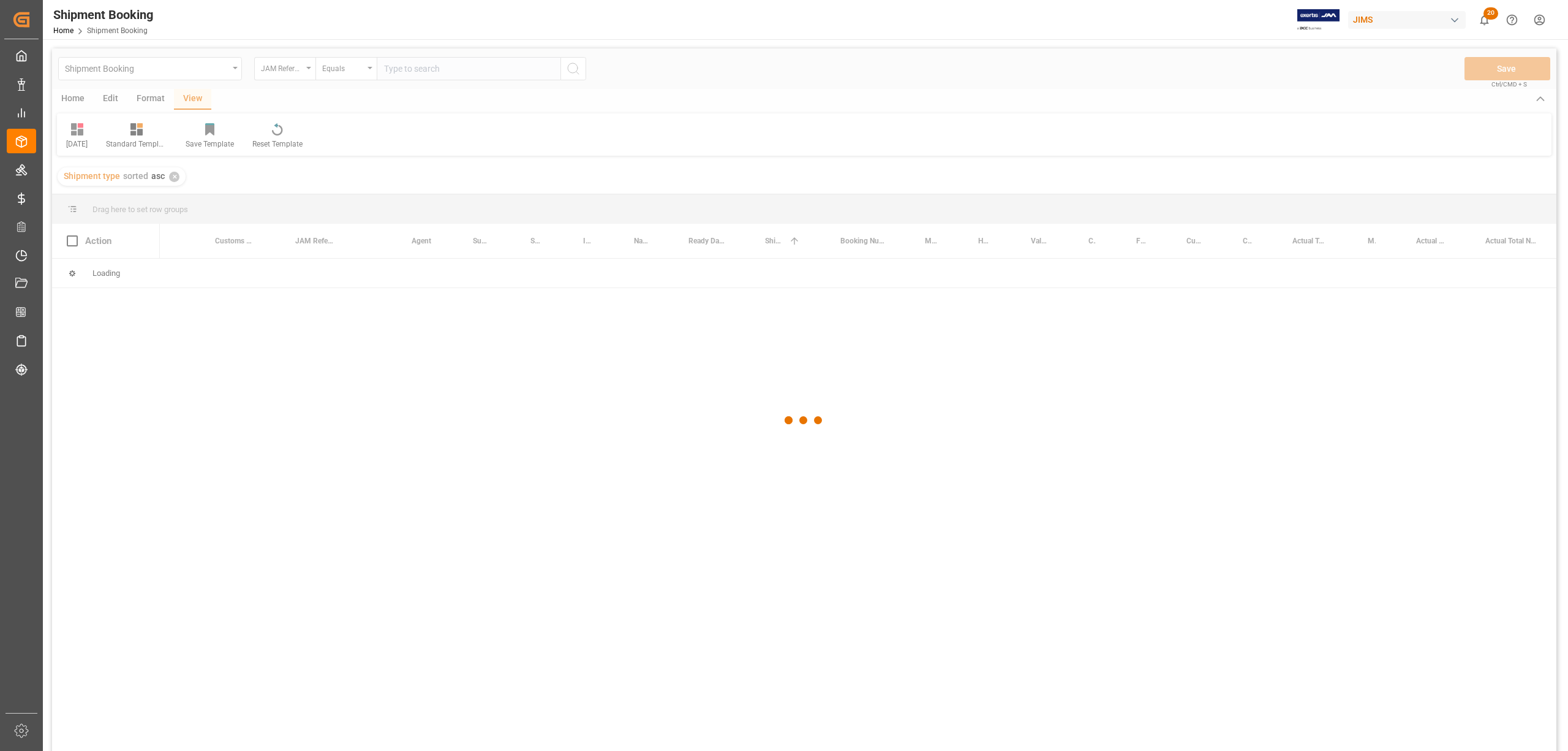
click at [405, 71] on div at bounding box center [805, 420] width 1505 height 744
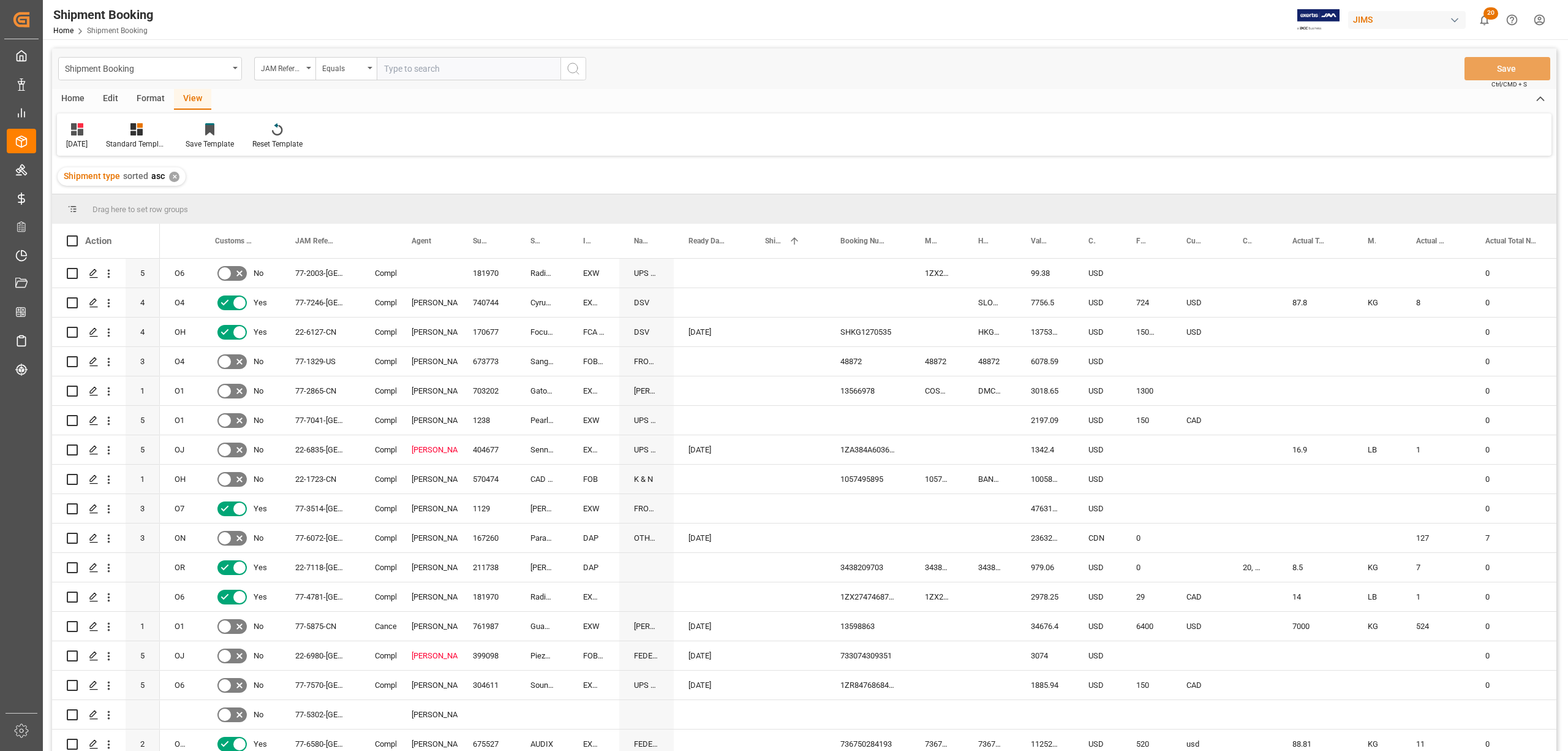
click at [403, 71] on input "text" at bounding box center [468, 68] width 184 height 23
paste input "77-9988-CN"
type input "77-9988-CN"
click at [571, 64] on circle "search button" at bounding box center [573, 68] width 10 height 10
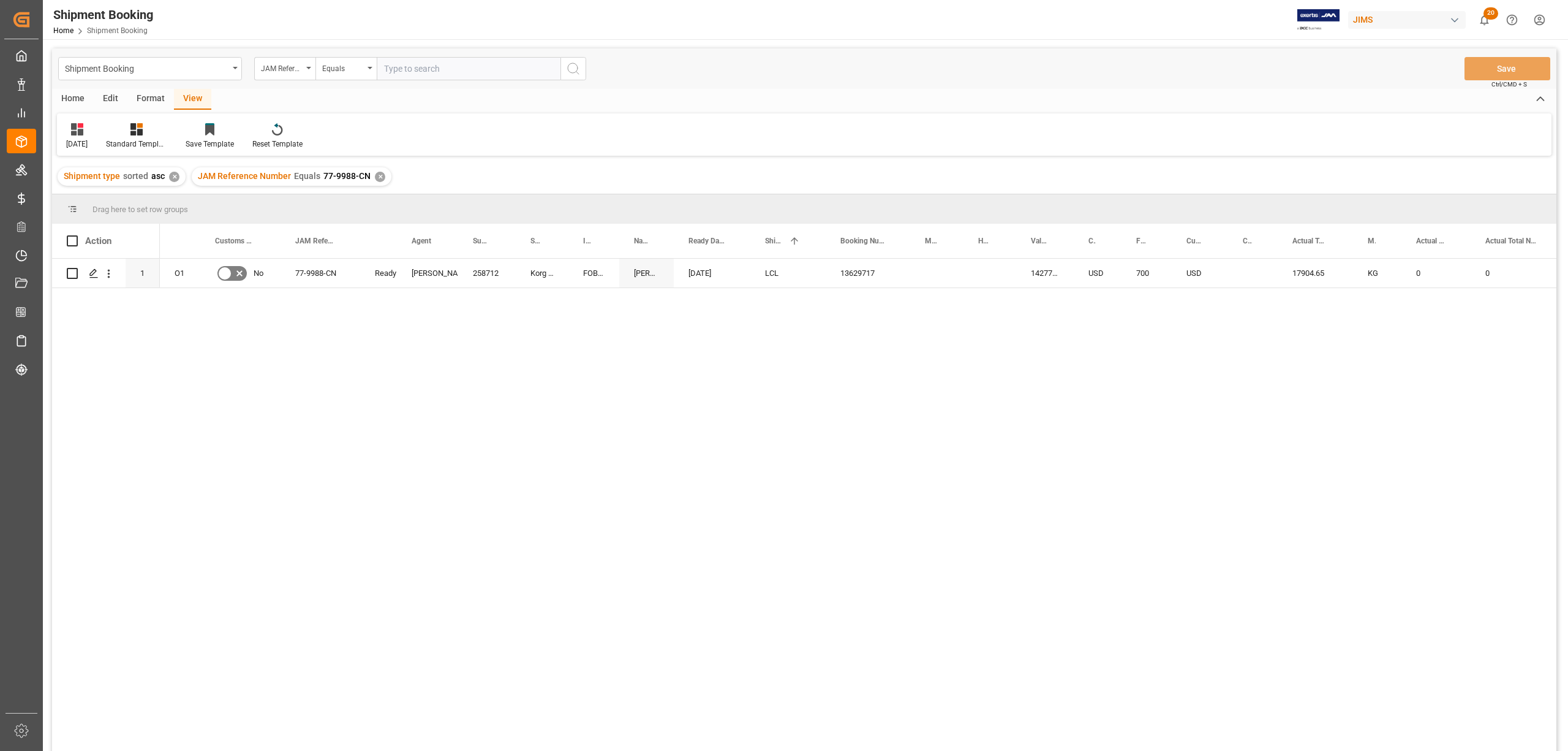
click at [377, 173] on div "✕" at bounding box center [380, 176] width 10 height 10
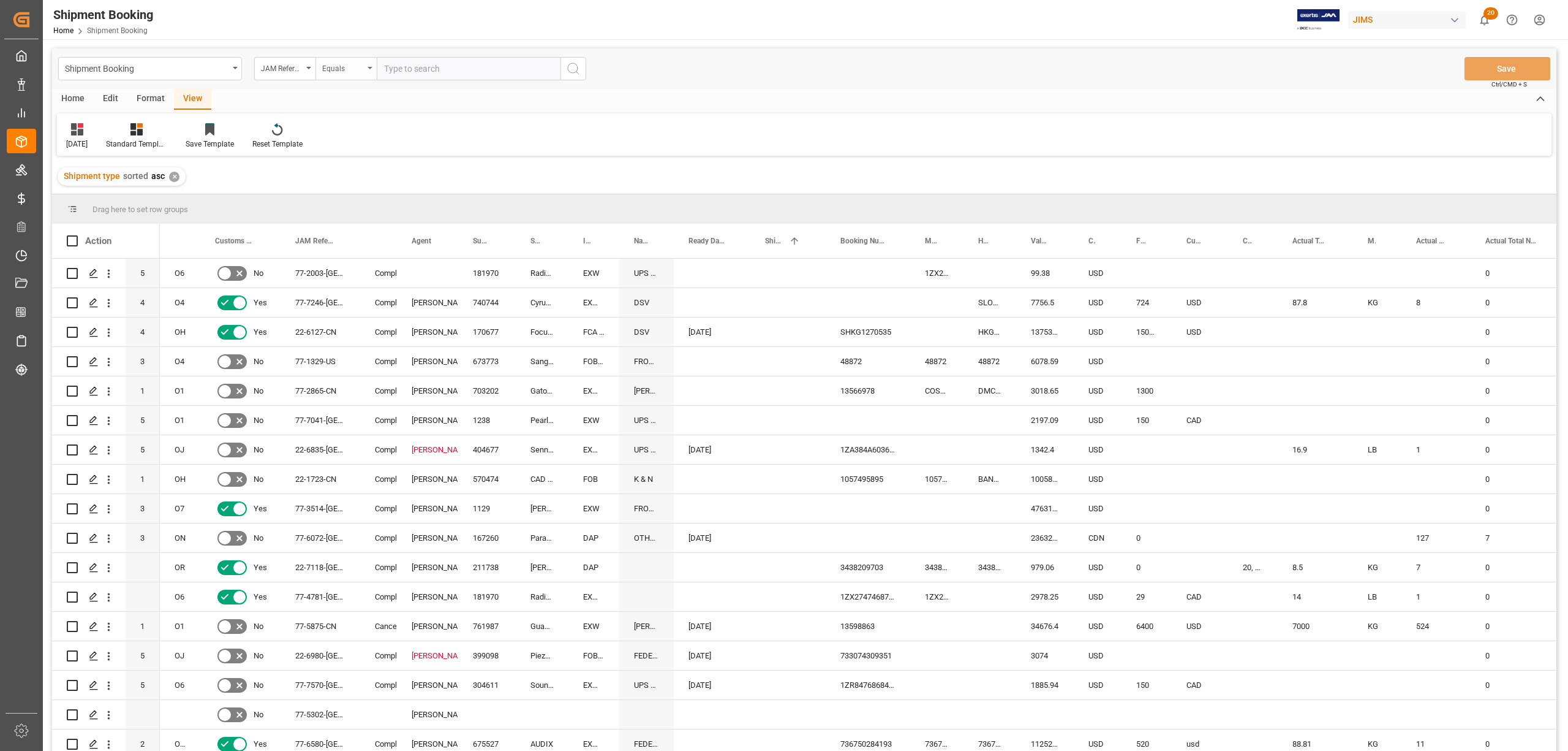
click at [368, 67] on icon "open menu" at bounding box center [369, 68] width 5 height 3
click at [359, 148] on div "Fuzzy search" at bounding box center [407, 151] width 183 height 26
paste input "77-9940-CN"
type input "77-9940-CN"
click at [574, 64] on icon "search button" at bounding box center [574, 69] width 15 height 15
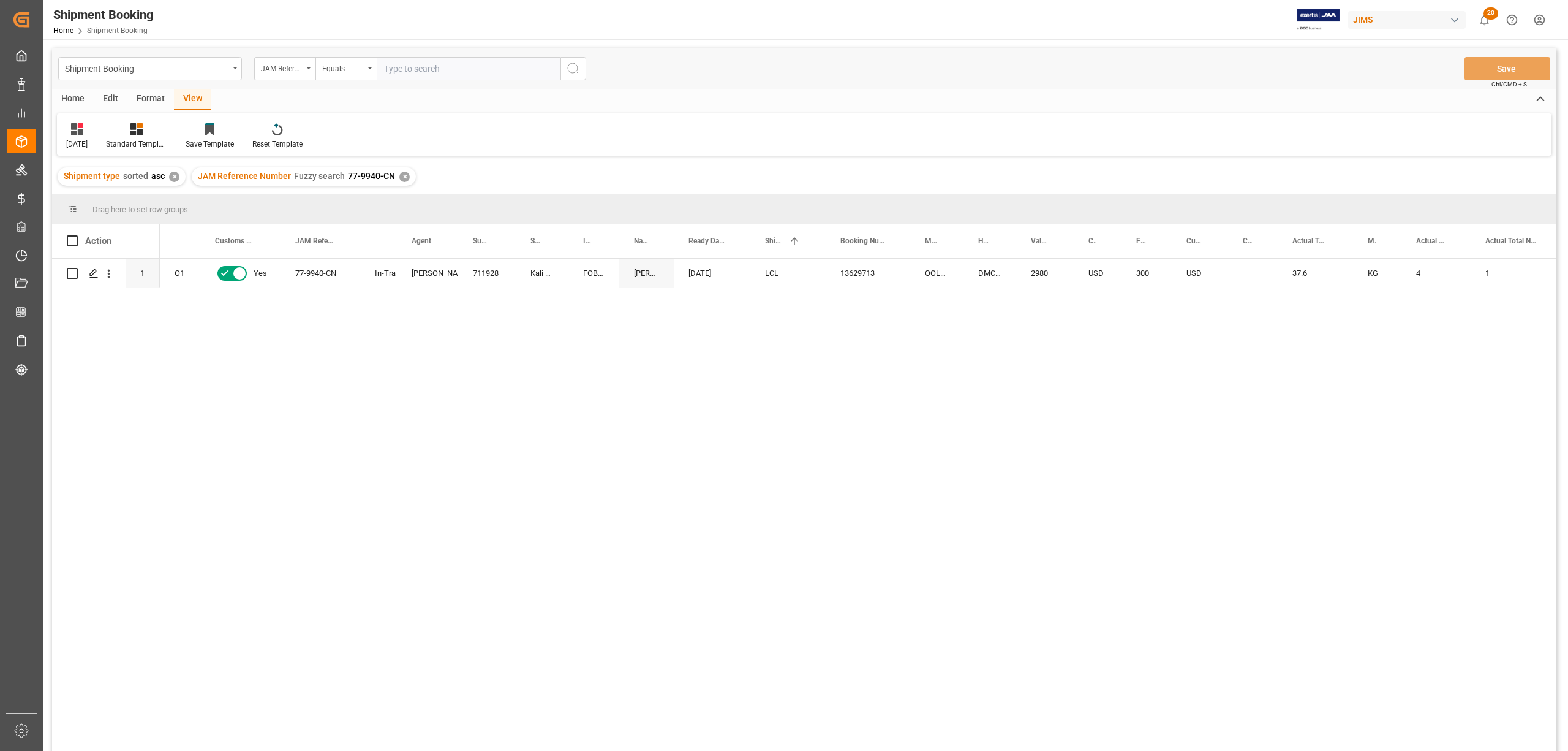
click at [399, 175] on div "✕" at bounding box center [404, 176] width 10 height 10
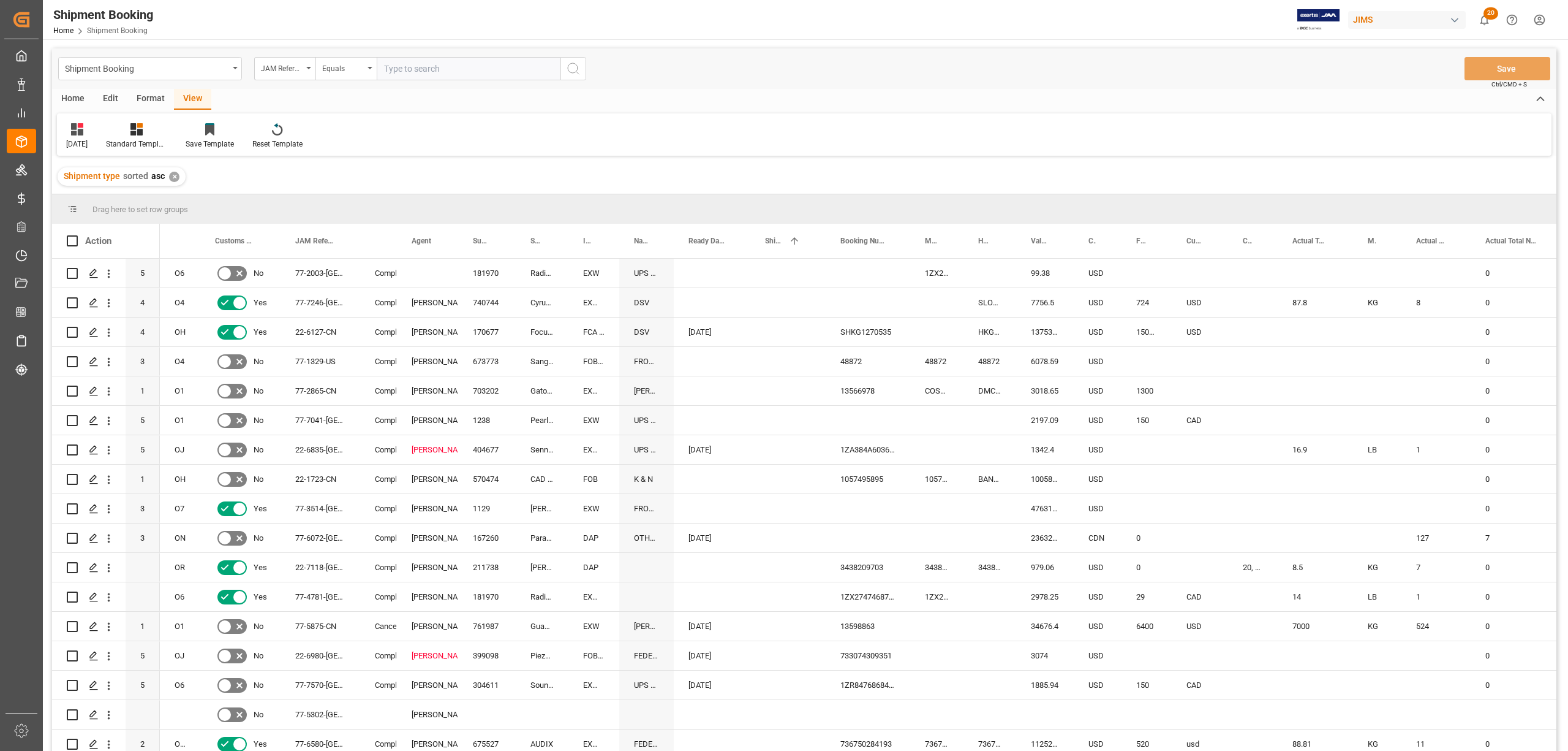
click at [393, 69] on input "text" at bounding box center [468, 68] width 184 height 23
paste input "77-9814-CN"
type input "77-9814-CN"
click at [569, 67] on icon "search button" at bounding box center [574, 69] width 15 height 15
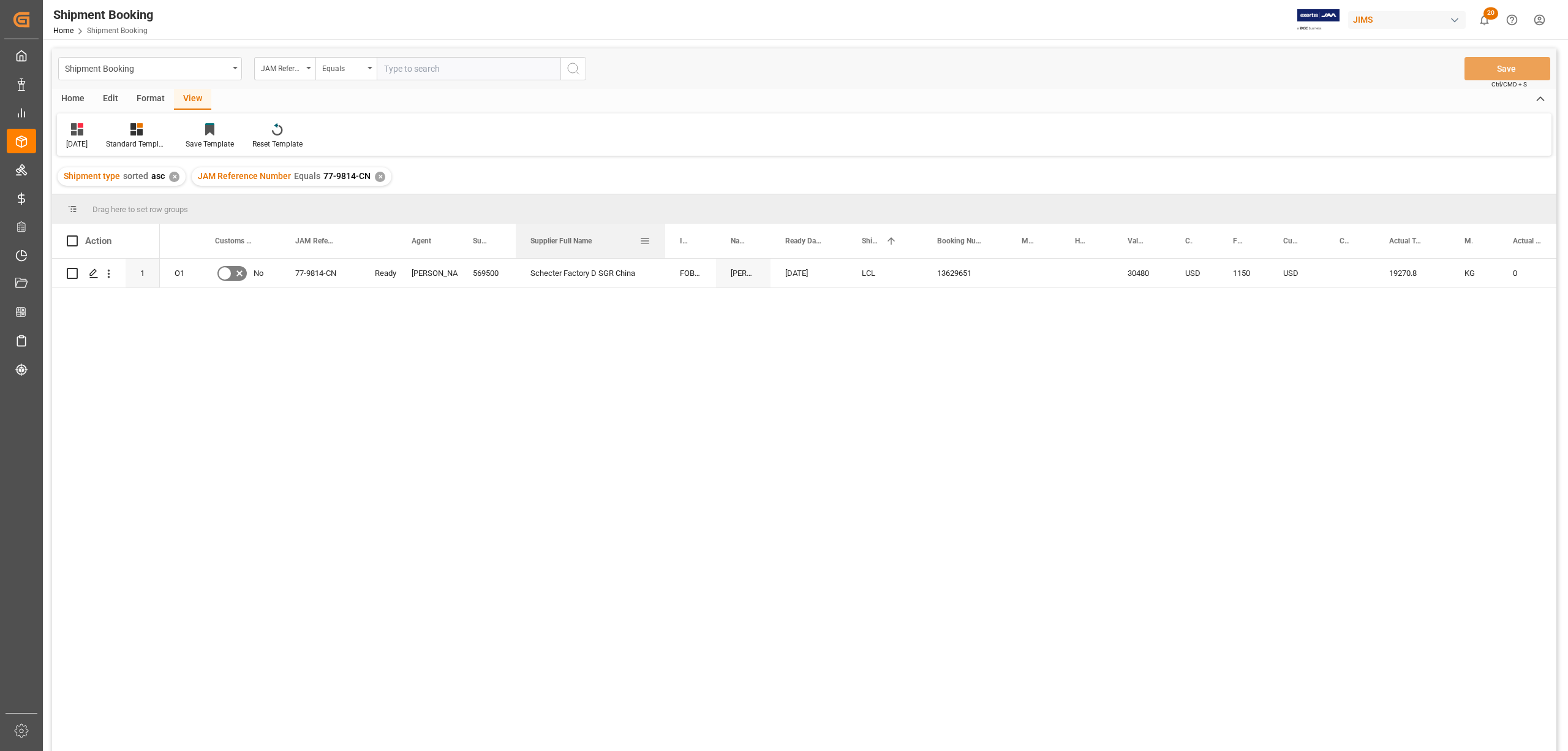
drag, startPoint x: 566, startPoint y: 234, endPoint x: 663, endPoint y: 255, distance: 99.2
click at [663, 255] on div at bounding box center [665, 241] width 5 height 35
click at [89, 270] on icon "Press SPACE to select this row." at bounding box center [93, 273] width 10 height 10
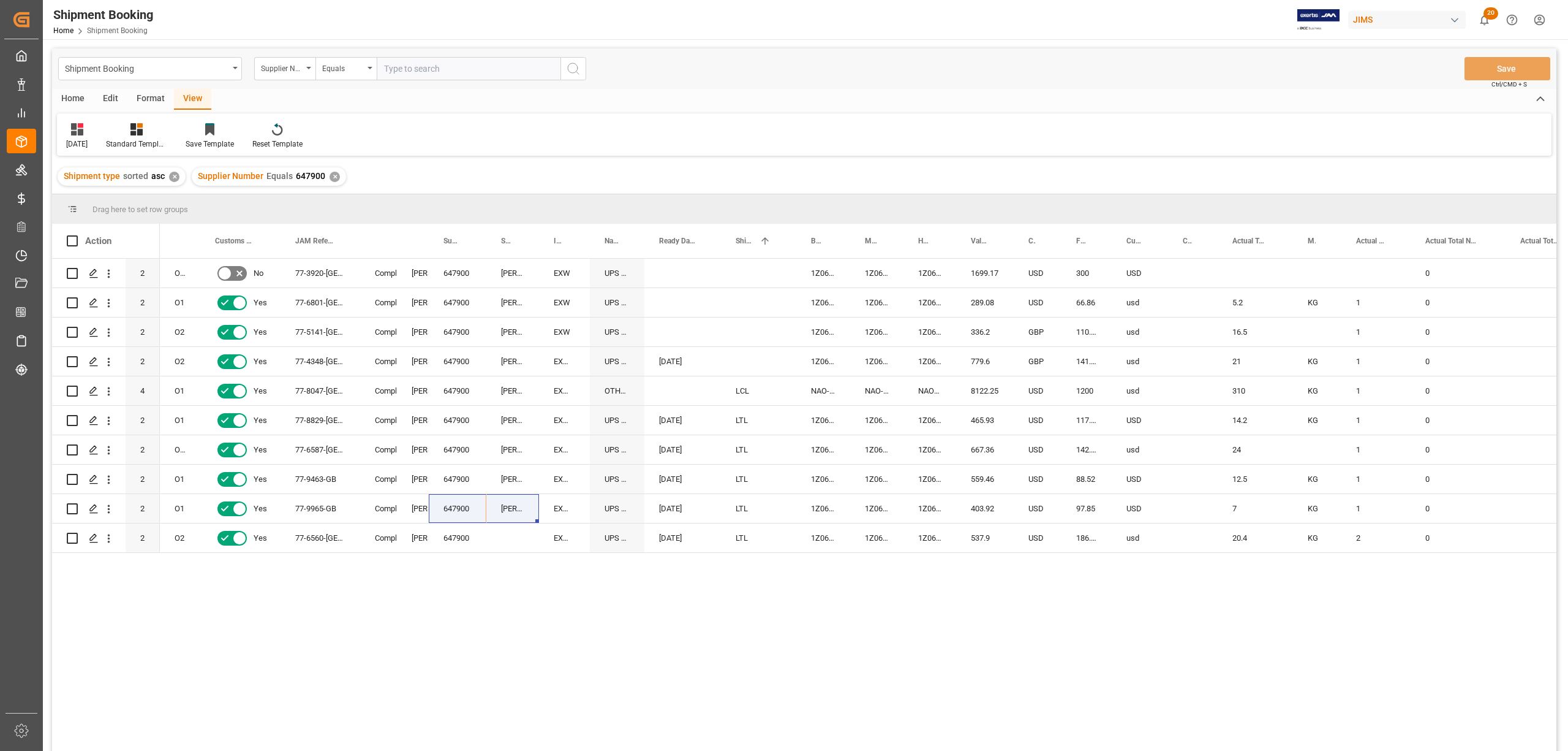
click at [333, 175] on div "✕" at bounding box center [334, 176] width 10 height 10
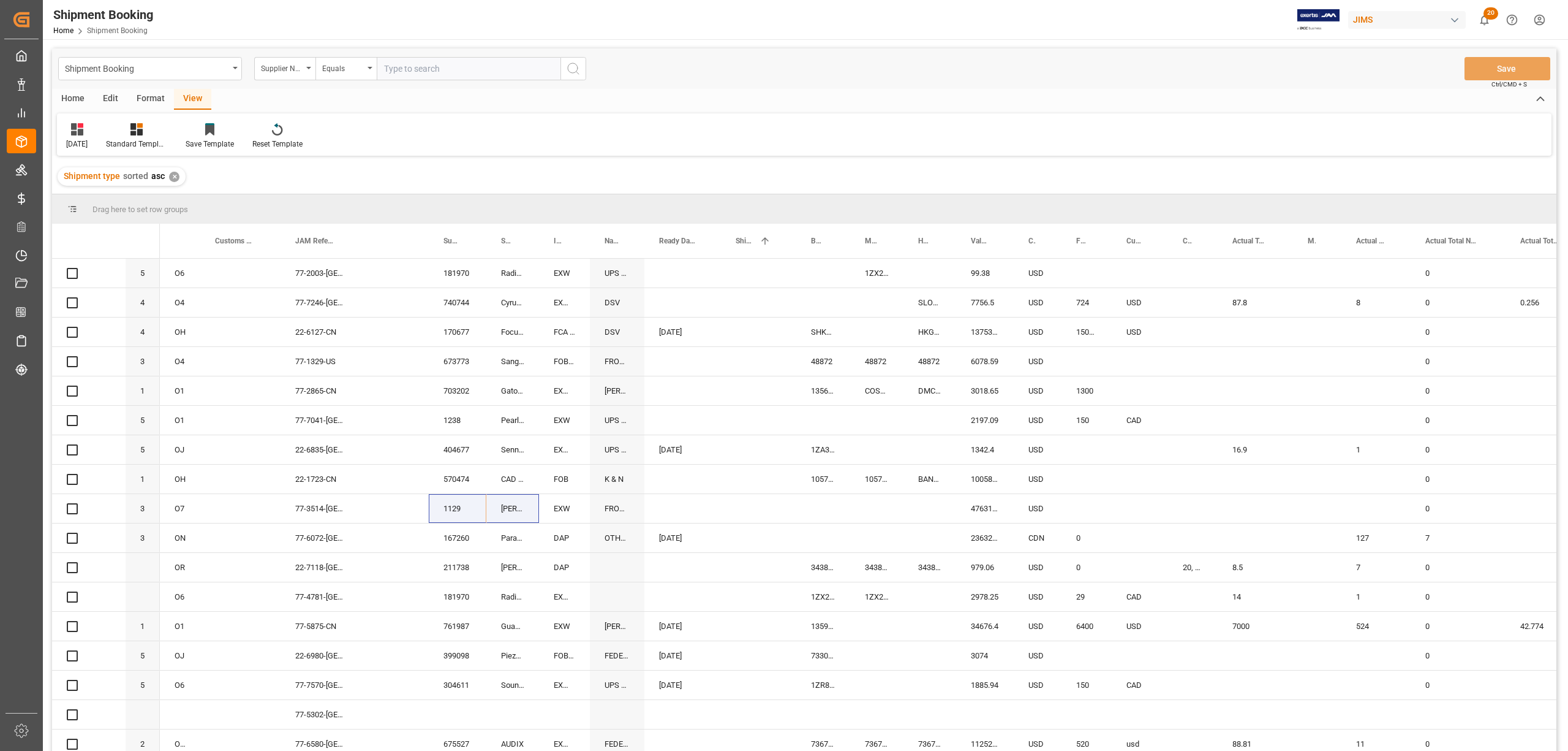
click at [417, 72] on input "text" at bounding box center [468, 68] width 184 height 23
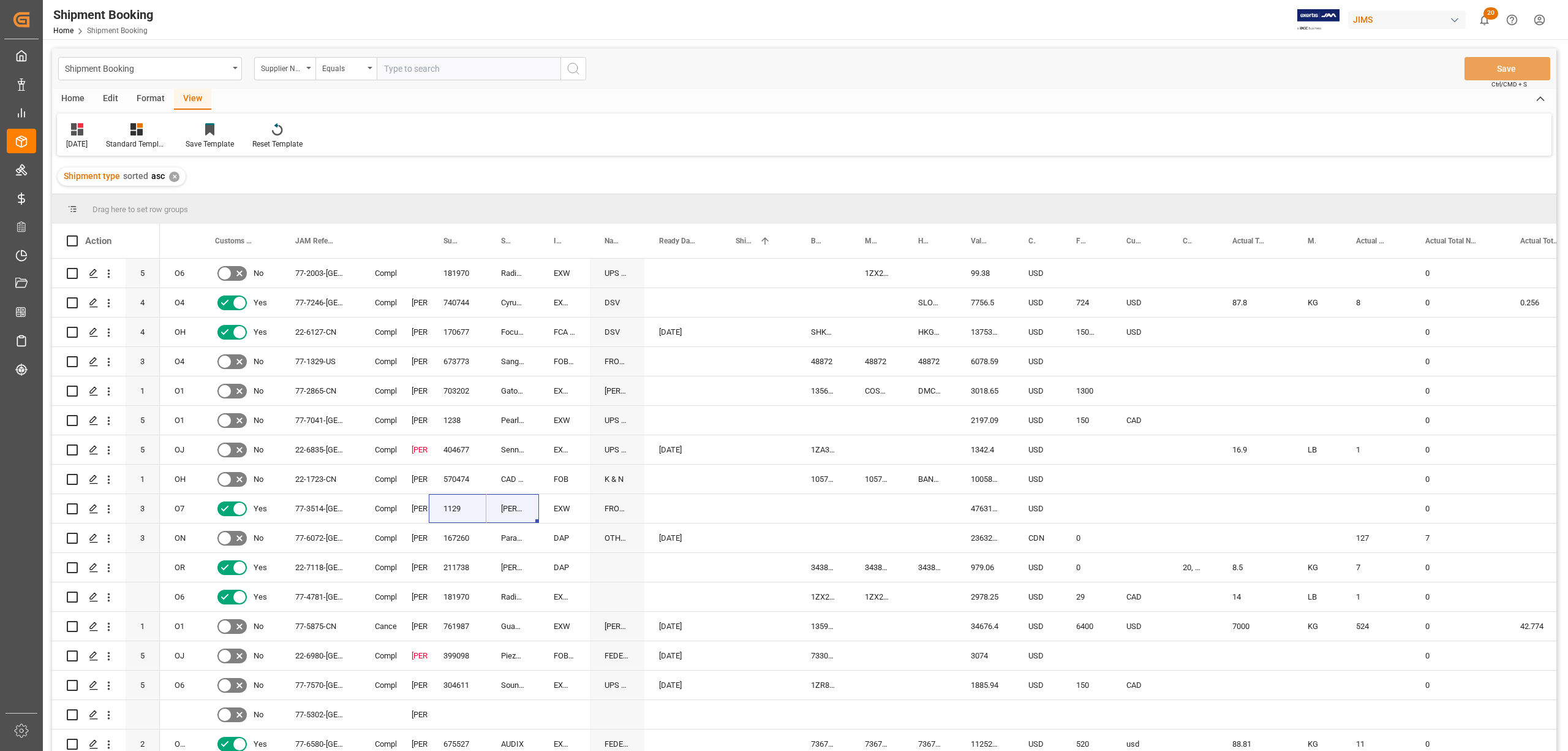
paste input "569500"
type input "569500"
click at [572, 69] on icon "search button" at bounding box center [574, 69] width 15 height 15
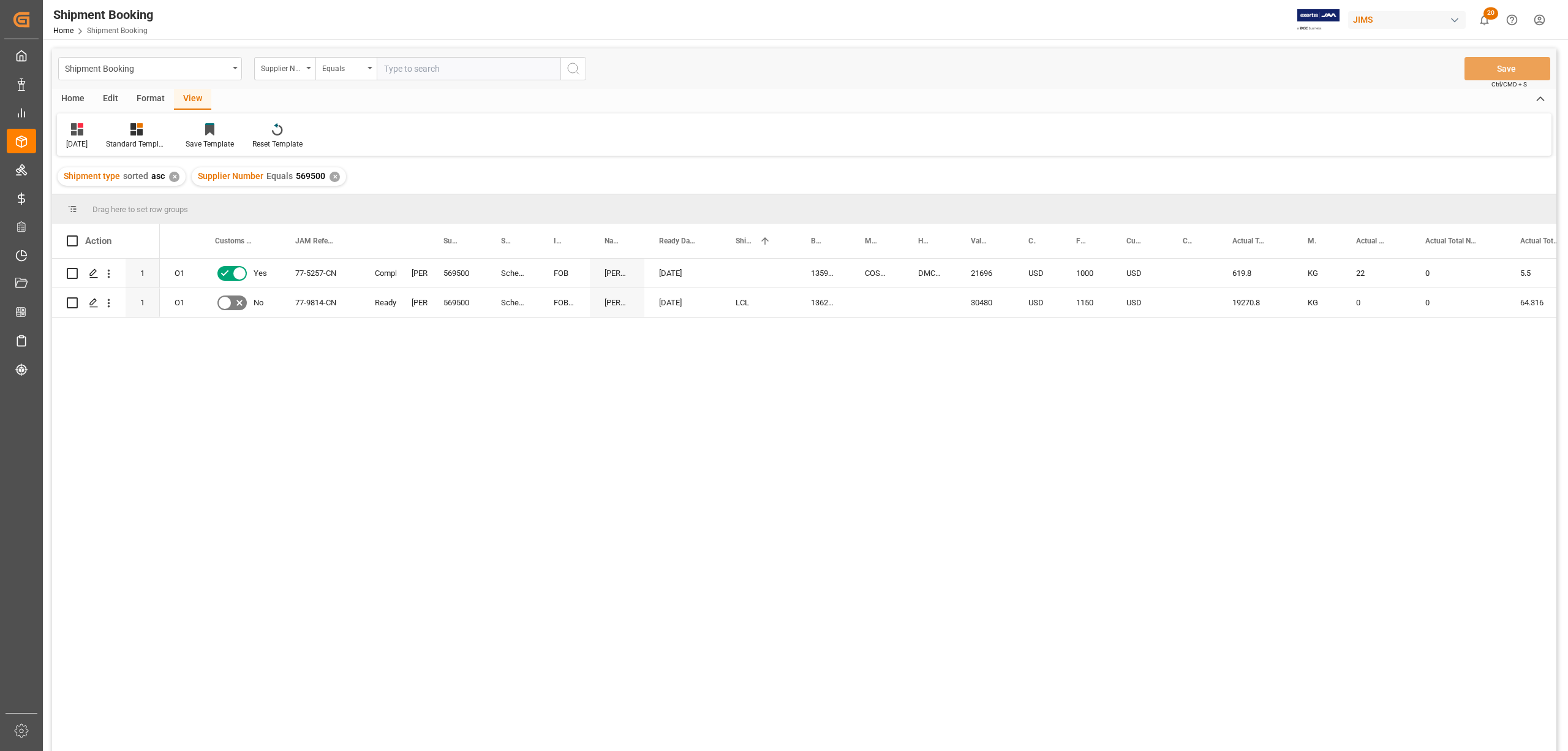
click at [442, 591] on div "O1 Yes 77-5257-CN Completed Lynne St. Jacques 569500 Schecter Factory D SGR Chi…" at bounding box center [858, 508] width 1396 height 500
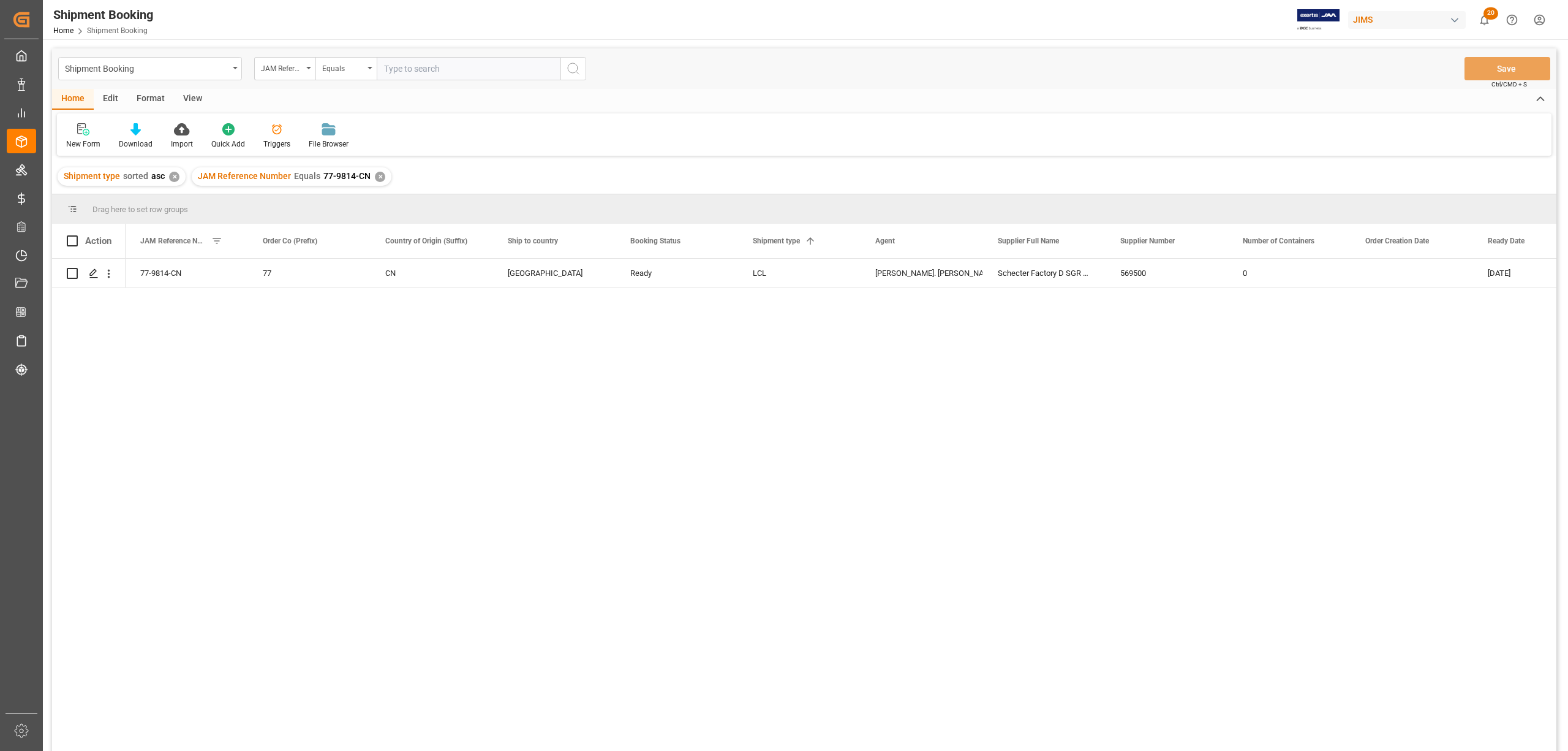
click at [194, 97] on div "View" at bounding box center [193, 99] width 37 height 21
click at [81, 141] on div "Default" at bounding box center [78, 144] width 24 height 11
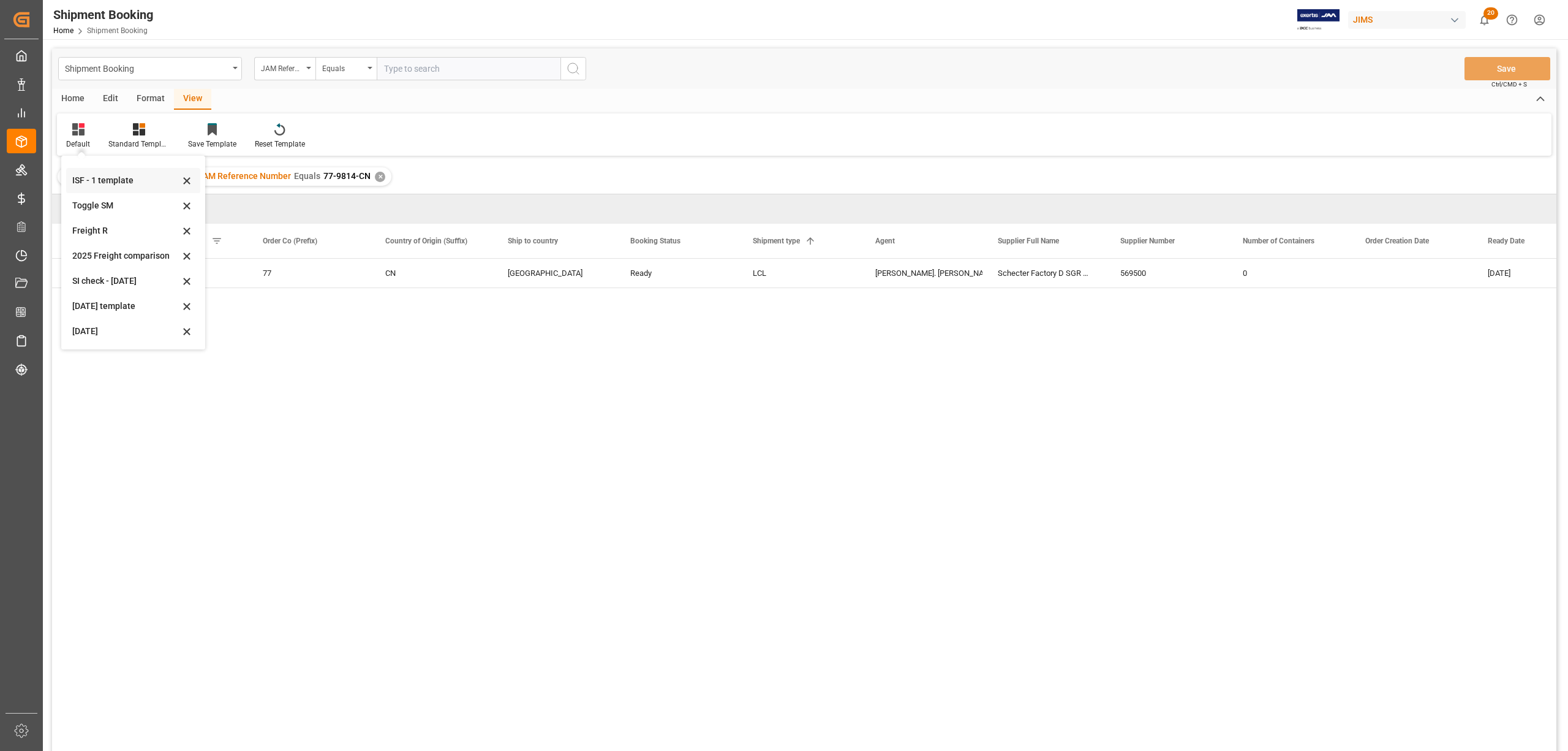
scroll to position [67, 0]
click at [78, 301] on div "[DATE]" at bounding box center [125, 307] width 107 height 13
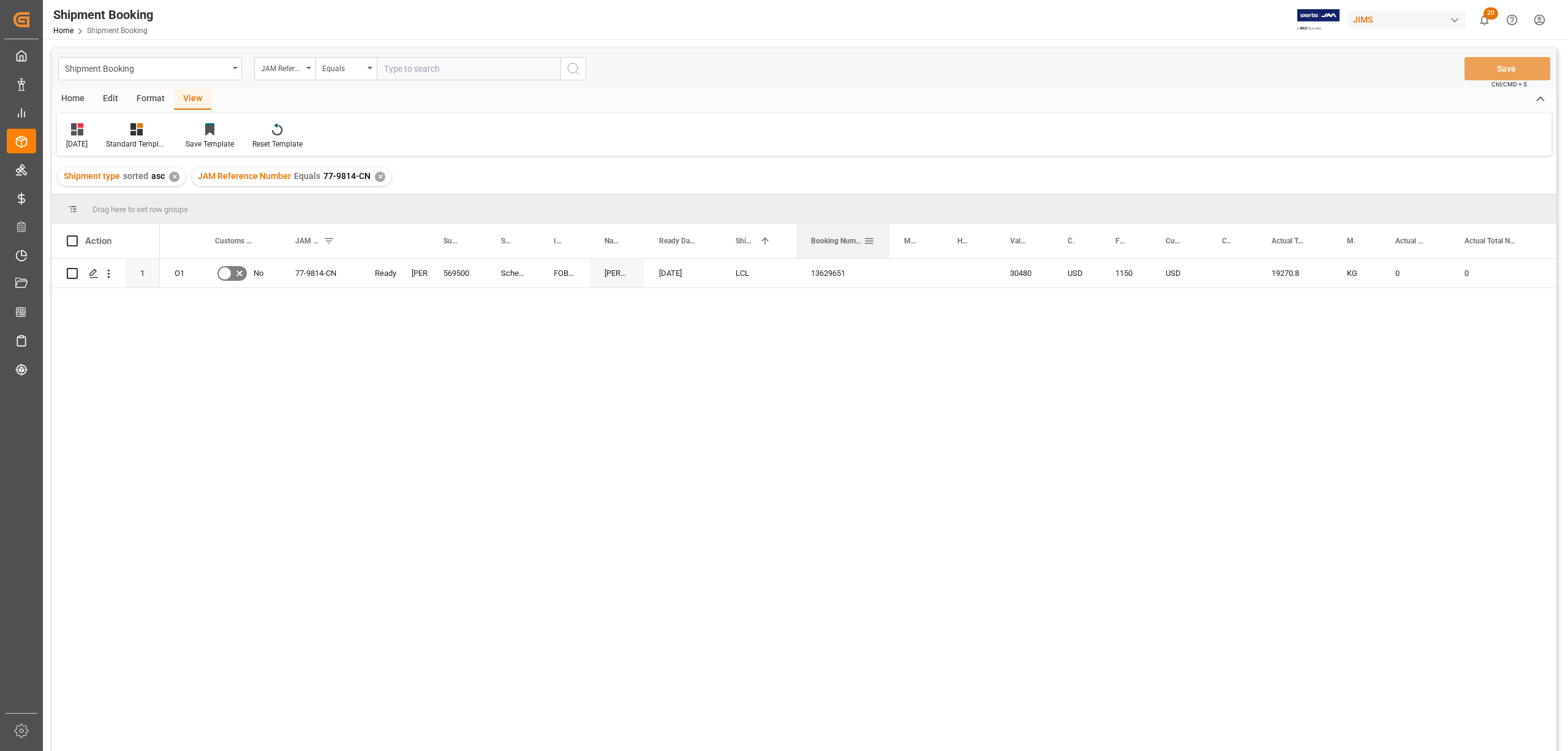
drag, startPoint x: 847, startPoint y: 227, endPoint x: 887, endPoint y: 250, distance: 46.1
click at [887, 250] on div at bounding box center [889, 241] width 5 height 35
click at [841, 271] on div "13629651" at bounding box center [843, 273] width 93 height 29
drag, startPoint x: 887, startPoint y: 285, endPoint x: 911, endPoint y: 290, distance: 24.5
click at [958, 263] on div "Press SPACE to select this row." at bounding box center [969, 273] width 53 height 29
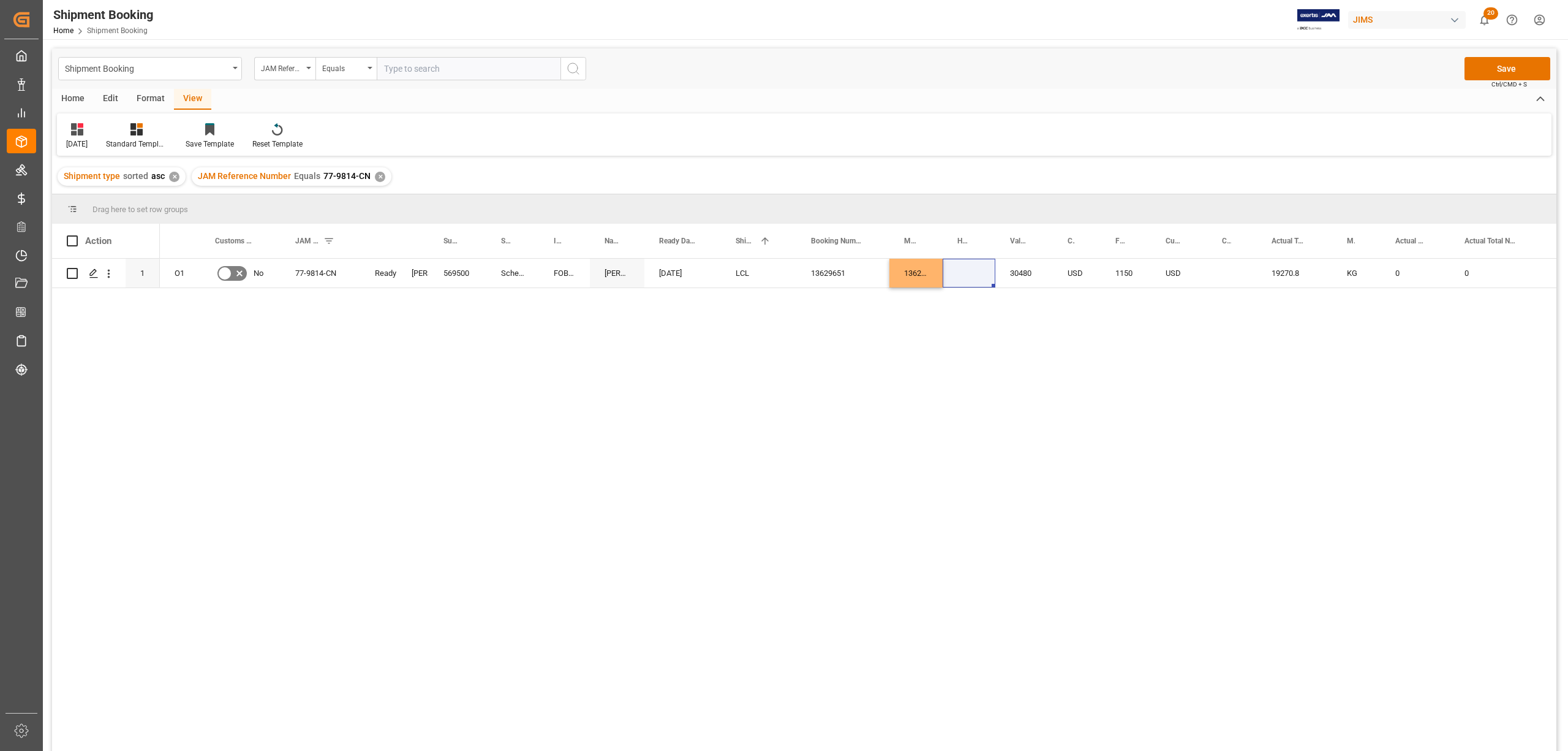
drag, startPoint x: 925, startPoint y: 347, endPoint x: 961, endPoint y: 309, distance: 52.3
click at [925, 347] on div "77-9814-CN Ready LCL Lynne St. Jacques Schecter Factory D SGR China 569500 07-0…" at bounding box center [858, 508] width 1396 height 500
click at [969, 265] on div "Press SPACE to select this row." at bounding box center [969, 273] width 53 height 29
click at [971, 272] on input "Press SPACE to select this row." at bounding box center [969, 280] width 33 height 23
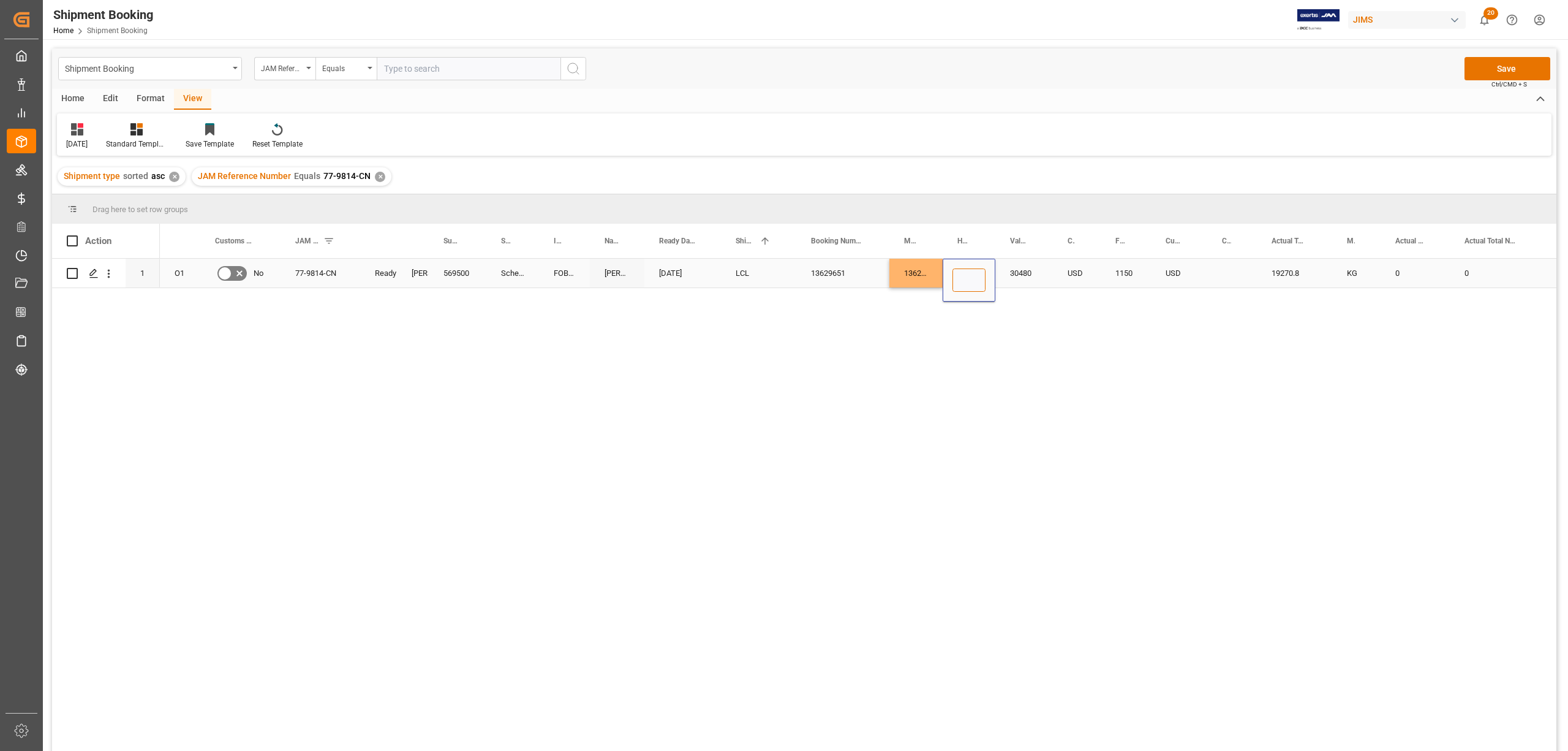
paste input "DMCNSY067278"
type input "DMCNSY067278"
click at [1064, 272] on div "USD" at bounding box center [1077, 273] width 47 height 29
click at [1532, 69] on button "Save" at bounding box center [1508, 68] width 86 height 23
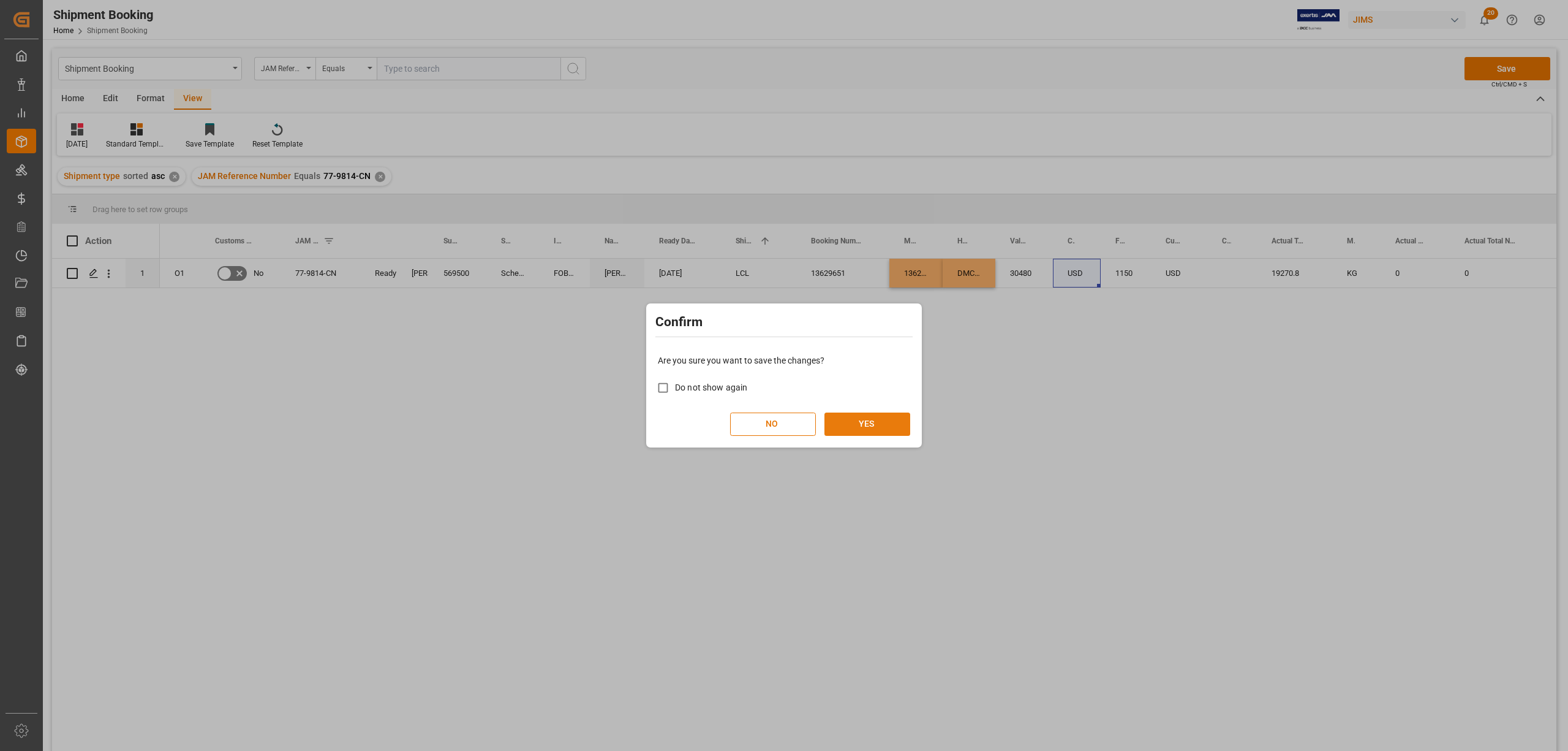
click at [887, 412] on div "NO YES" at bounding box center [784, 423] width 252 height 23
click at [892, 423] on button "YES" at bounding box center [868, 423] width 86 height 23
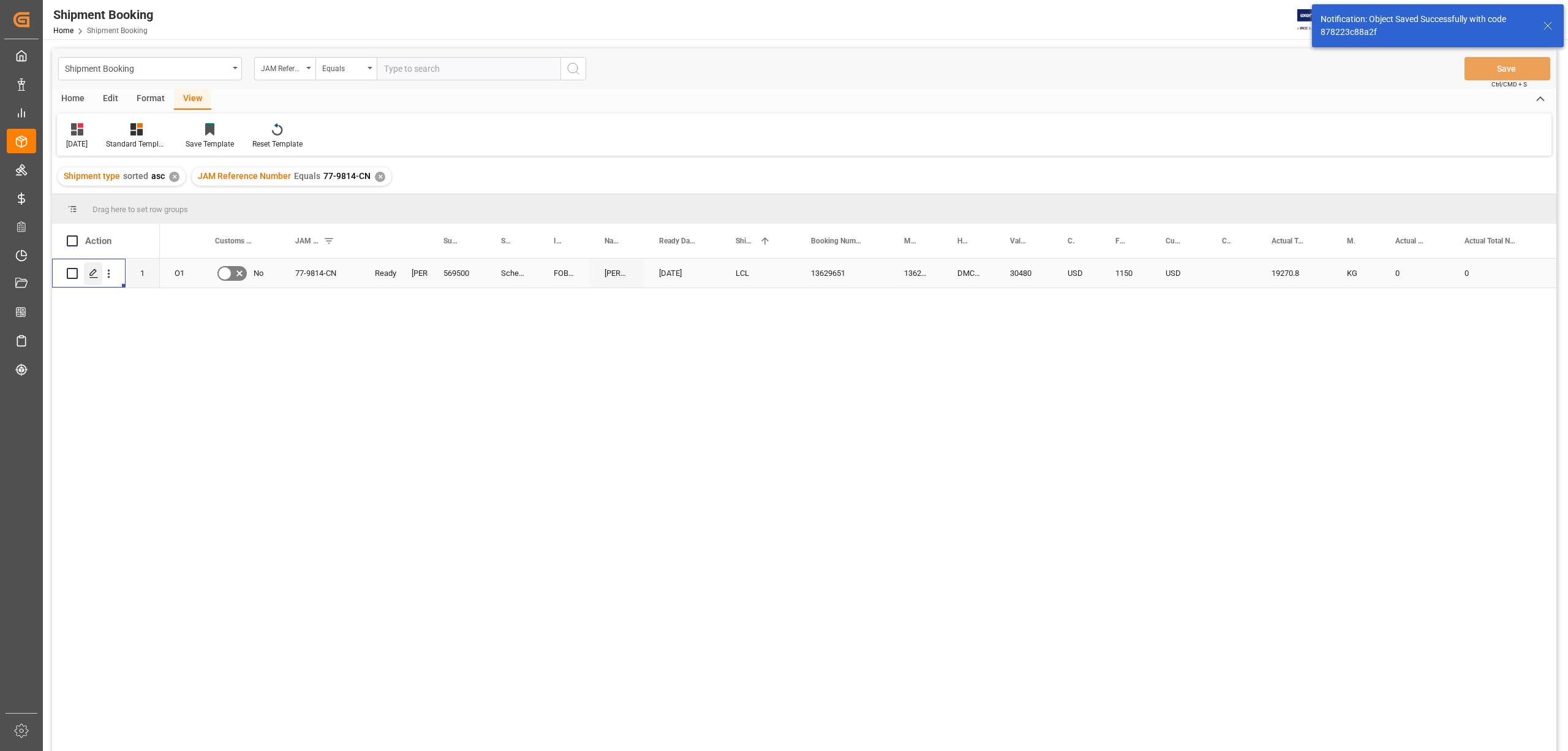
click at [90, 277] on icon "Press SPACE to select this row." at bounding box center [93, 273] width 10 height 10
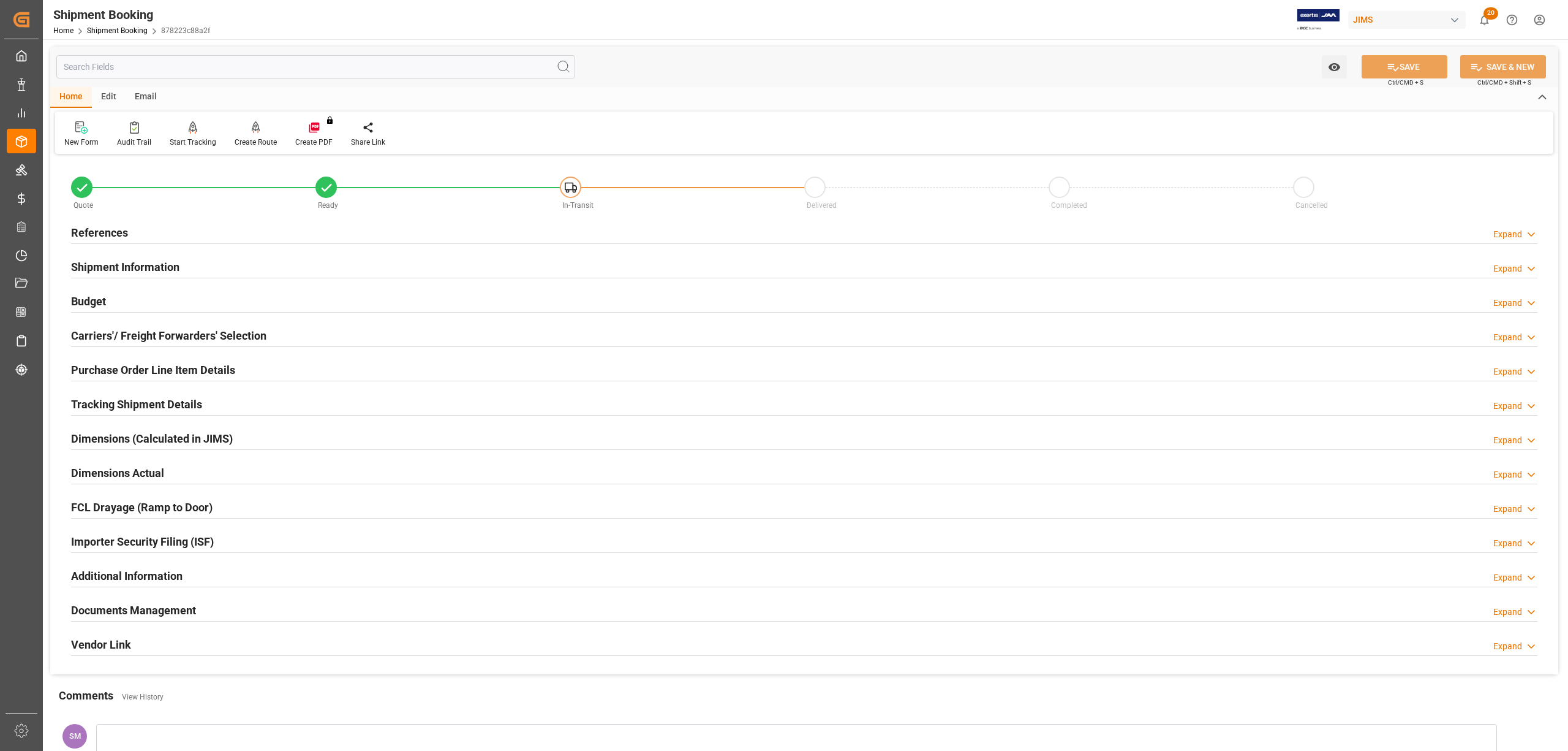
click at [91, 403] on h2 "Tracking Shipment Details" at bounding box center [137, 404] width 132 height 16
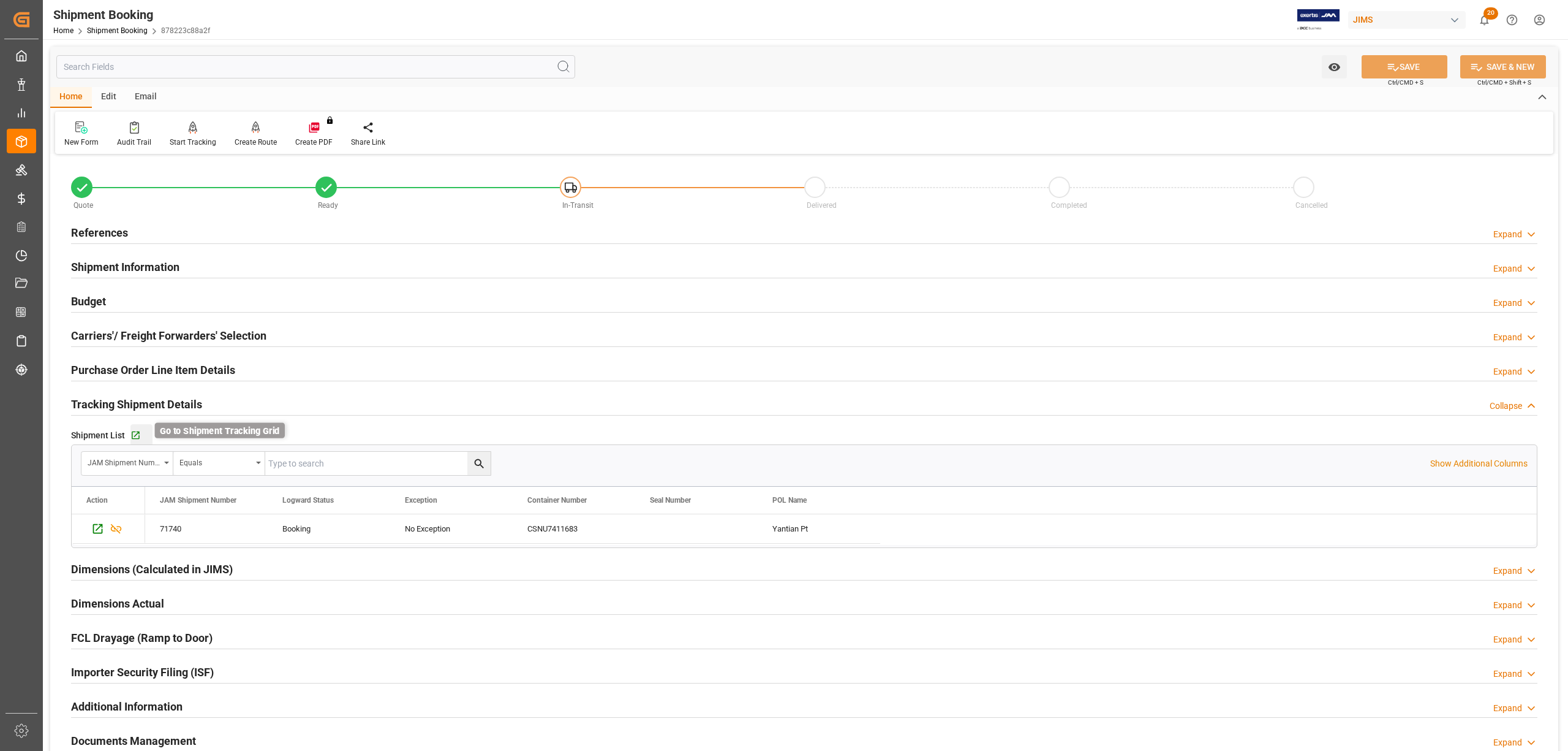
click at [132, 431] on icon "button" at bounding box center [135, 435] width 10 height 10
click at [91, 366] on h2 "Purchase Order Line Item Details" at bounding box center [153, 370] width 164 height 16
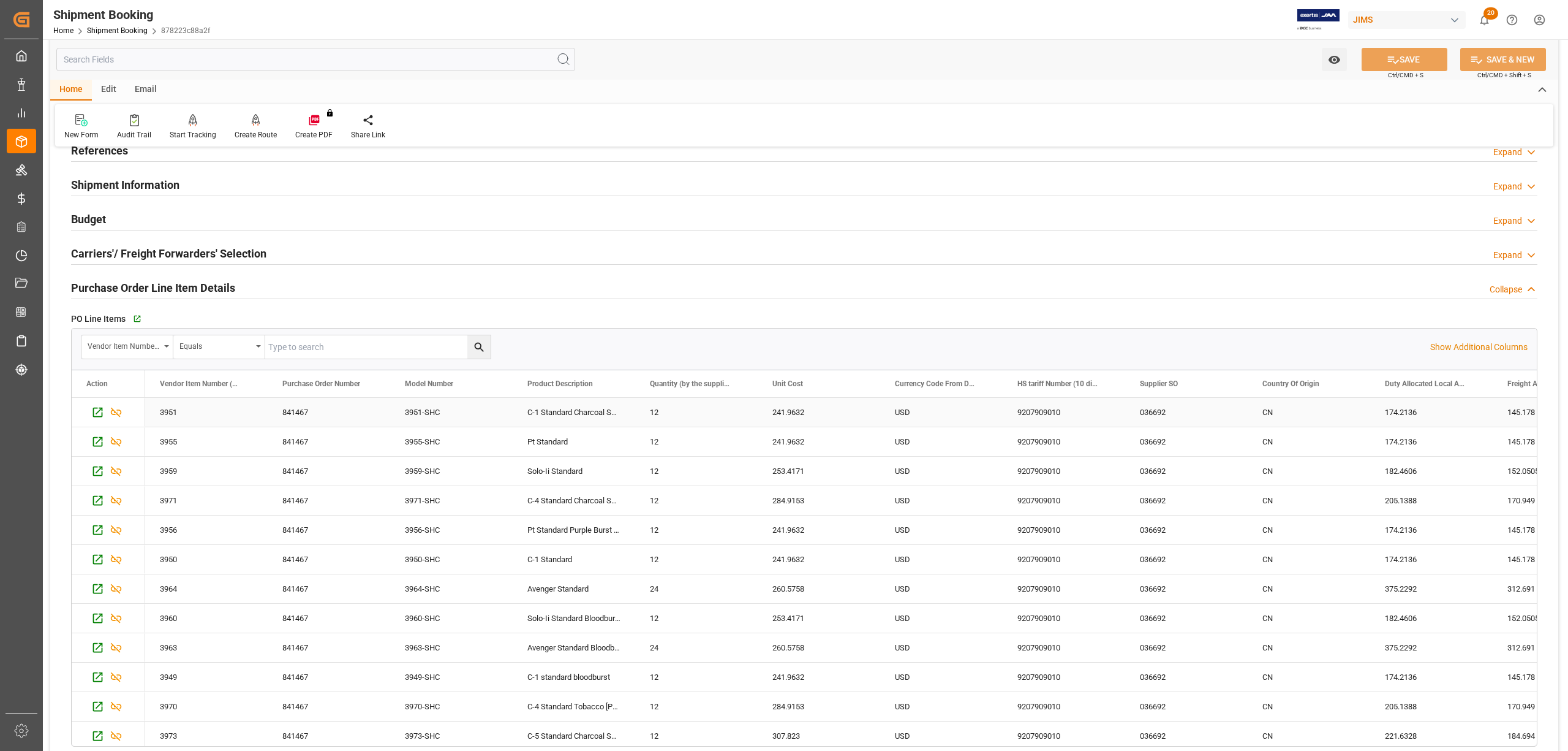
scroll to position [81, 0]
drag, startPoint x: 164, startPoint y: 413, endPoint x: 186, endPoint y: 555, distance: 143.7
click at [178, 663] on div "3951 841467 3951-SHC C-1 Standard Charcoal Satin 12 241.9632 USD 9207909010 036…" at bounding box center [1003, 575] width 1715 height 353
drag, startPoint x: 182, startPoint y: 418, endPoint x: 184, endPoint y: 513, distance: 95.0
click at [184, 513] on div "3951 841467 3951-SHC C-1 Standard Charcoal Satin 12 241.9632 USD 9207909010 036…" at bounding box center [1003, 575] width 1715 height 353
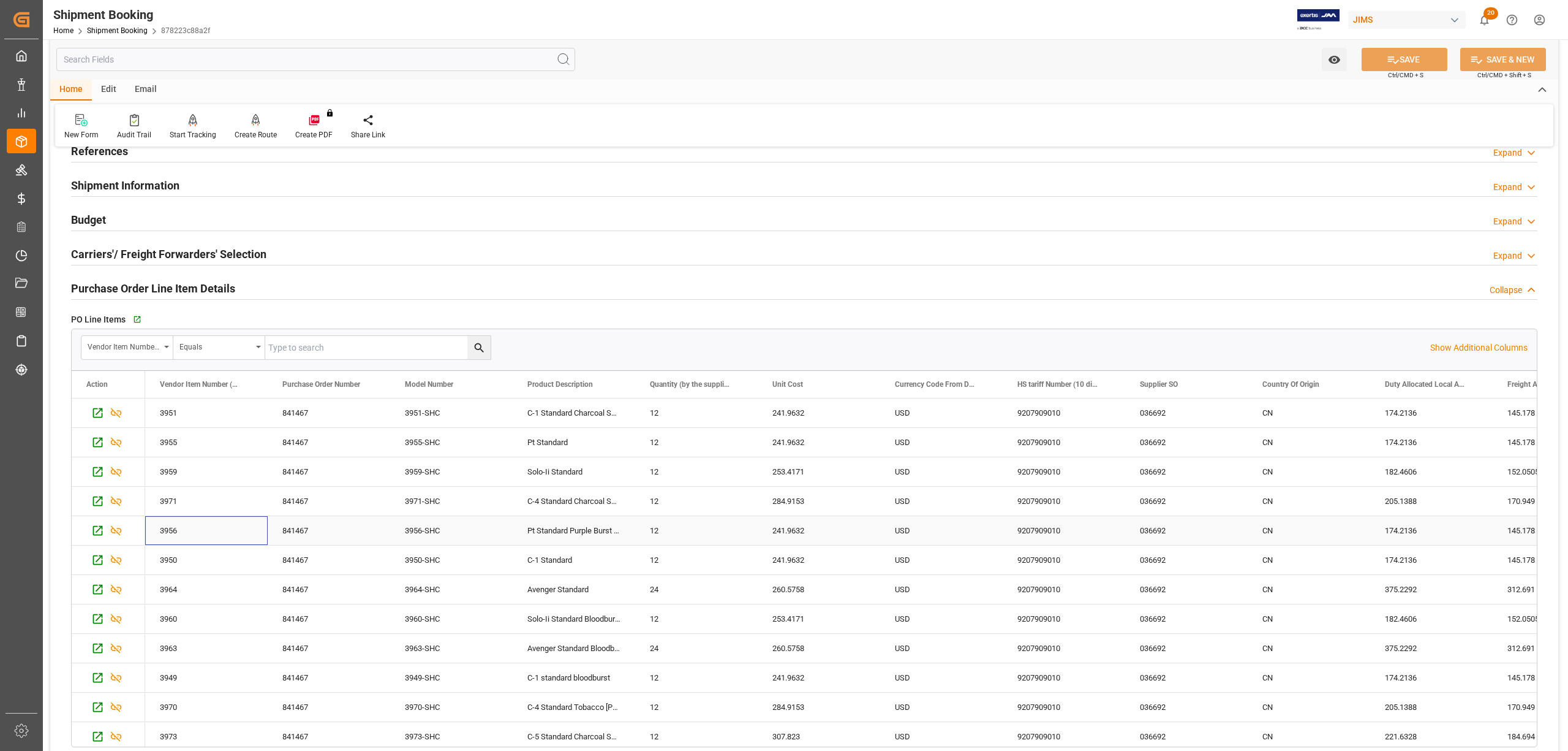
click at [200, 541] on div "3956" at bounding box center [206, 531] width 122 height 29
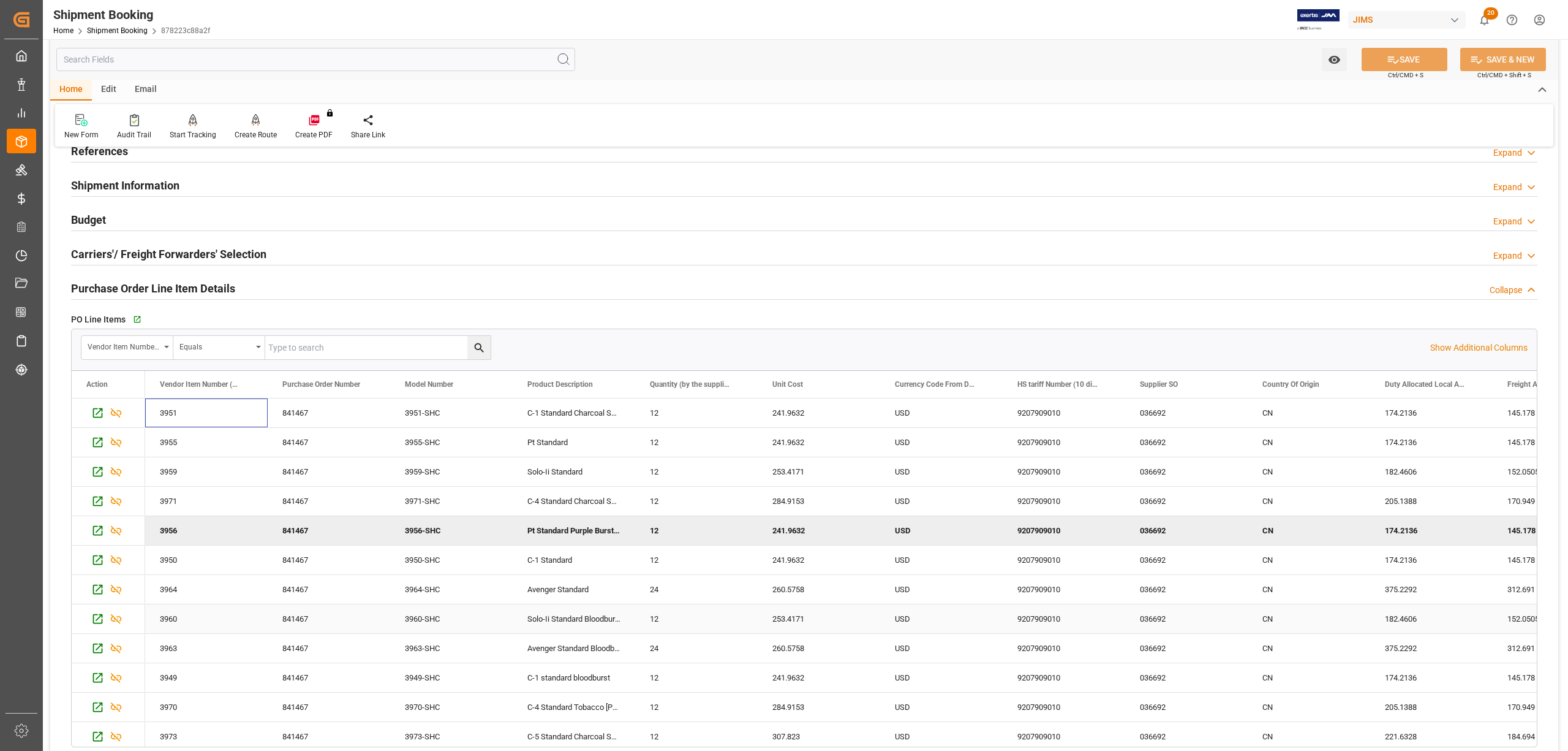
drag, startPoint x: 170, startPoint y: 413, endPoint x: 183, endPoint y: 620, distance: 207.4
click at [183, 620] on div "3951 841467 3951-SHC C-1 Standard Charcoal Satin 12 241.9632 USD 9207909010 036…" at bounding box center [1003, 575] width 1715 height 353
click at [305, 576] on div "841467" at bounding box center [329, 585] width 122 height 29
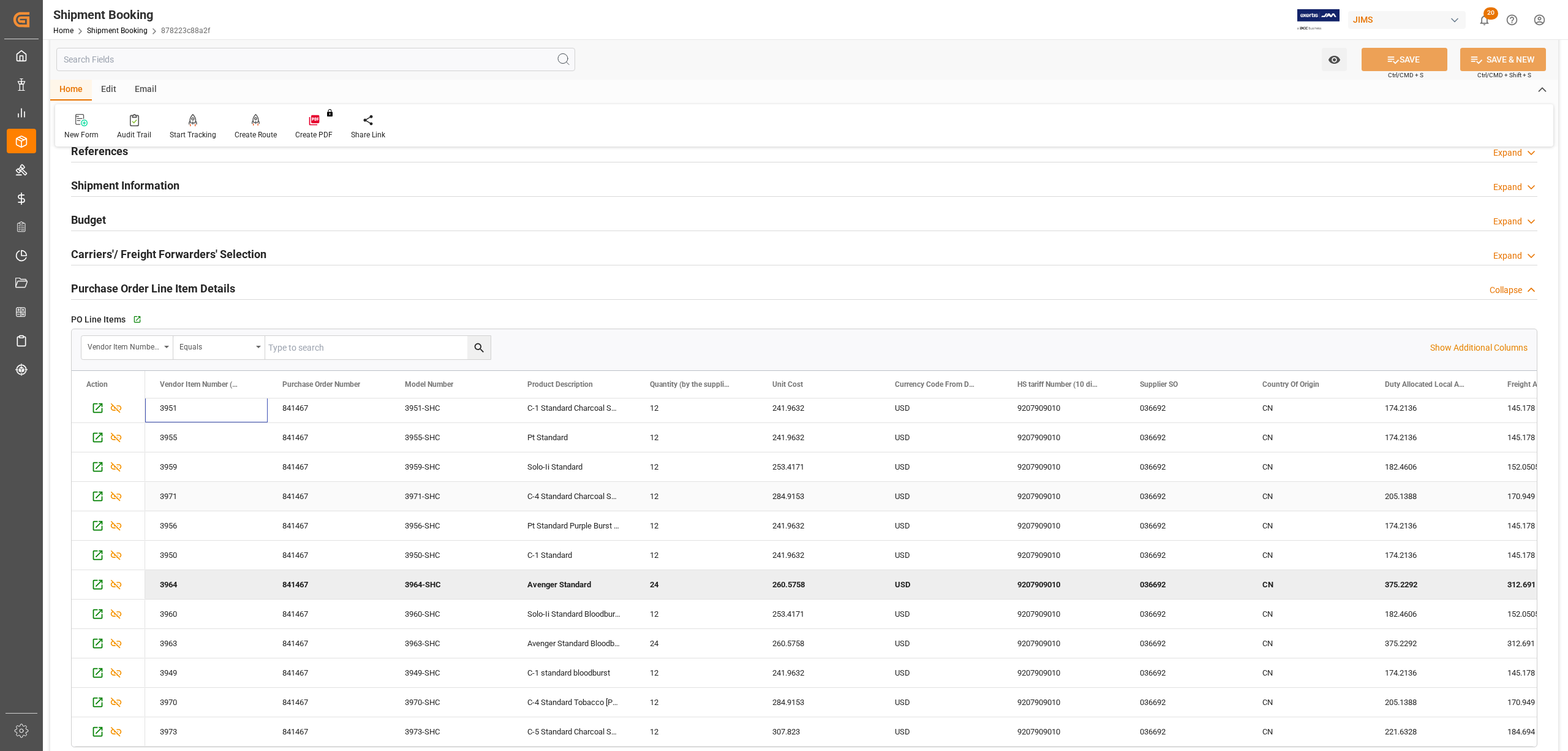
drag, startPoint x: 195, startPoint y: 405, endPoint x: 205, endPoint y: 506, distance: 101.5
click at [205, 506] on div "3951 841467 3951-SHC C-1 Standard Charcoal Satin 12 241.9632 USD 9207909010 036…" at bounding box center [1003, 570] width 1715 height 353
click at [197, 417] on div "3951" at bounding box center [206, 413] width 122 height 29
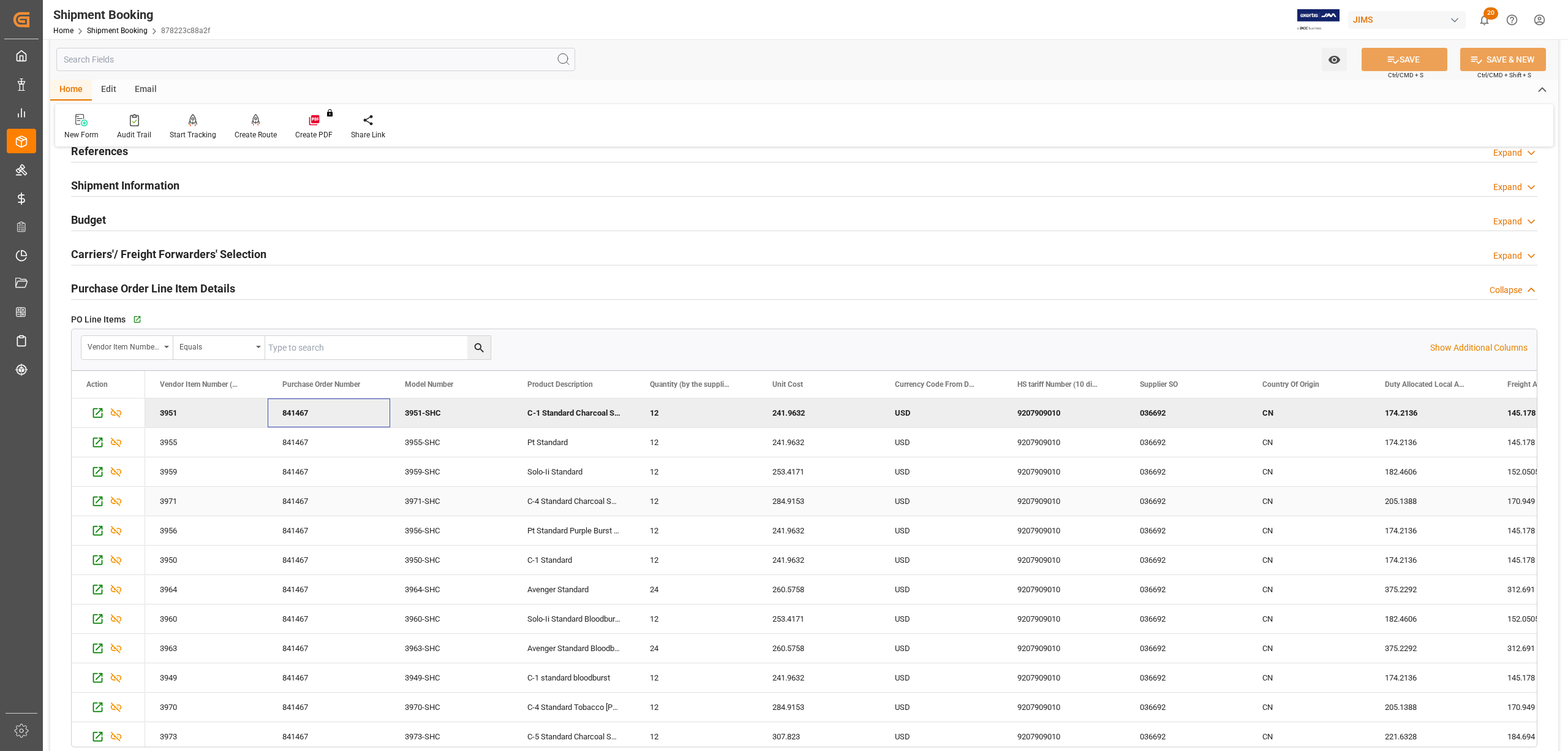
drag, startPoint x: 315, startPoint y: 410, endPoint x: 327, endPoint y: 494, distance: 84.9
click at [327, 494] on div "3951 841467 3951-SHC C-1 Standard Charcoal Satin 12 241.9632 USD 9207909010 036…" at bounding box center [1003, 575] width 1715 height 353
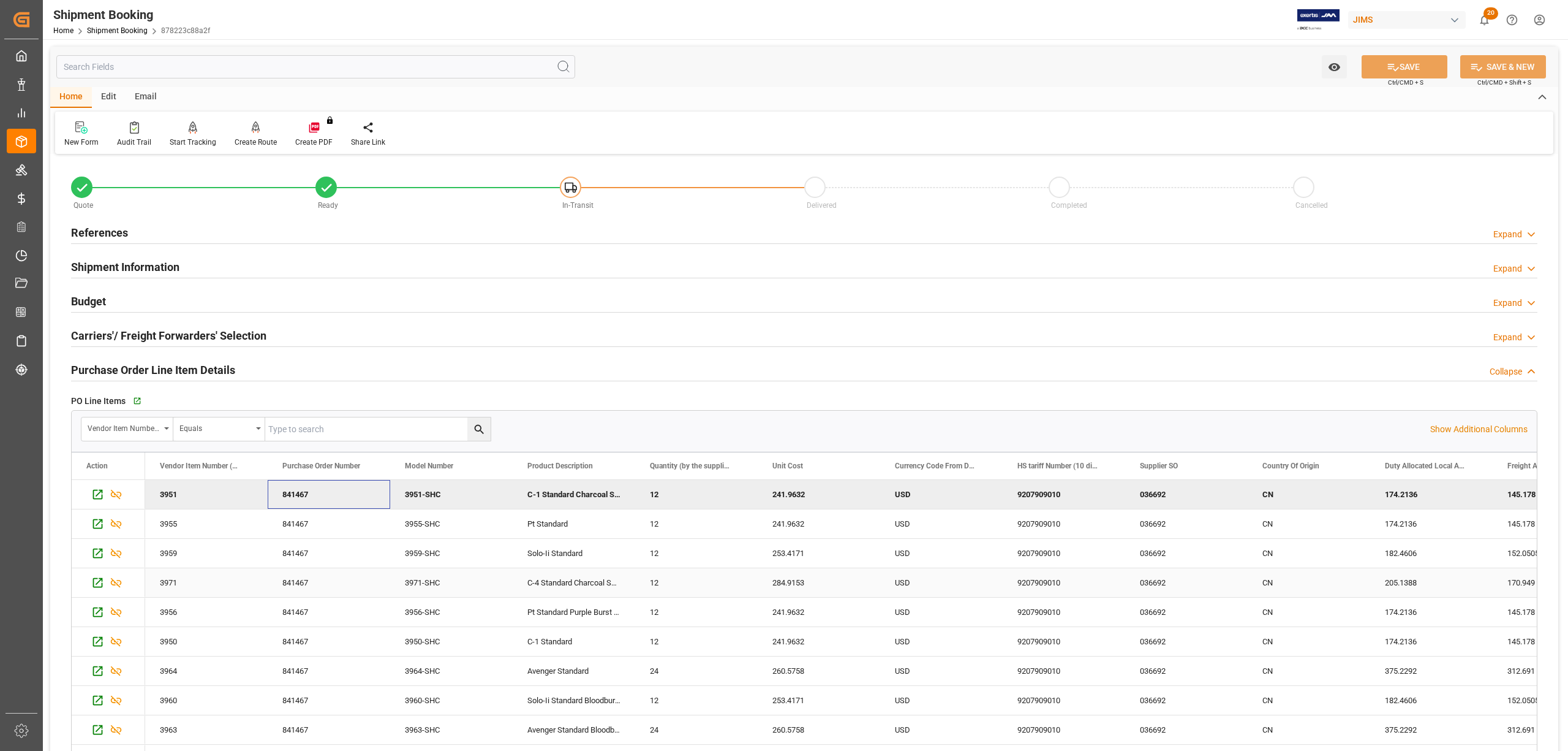
scroll to position [5, 0]
click at [130, 403] on div "Go to Purchase Order Line Item Grid" at bounding box center [263, 401] width 267 height 18
click at [135, 403] on icon "button" at bounding box center [136, 400] width 10 height 10
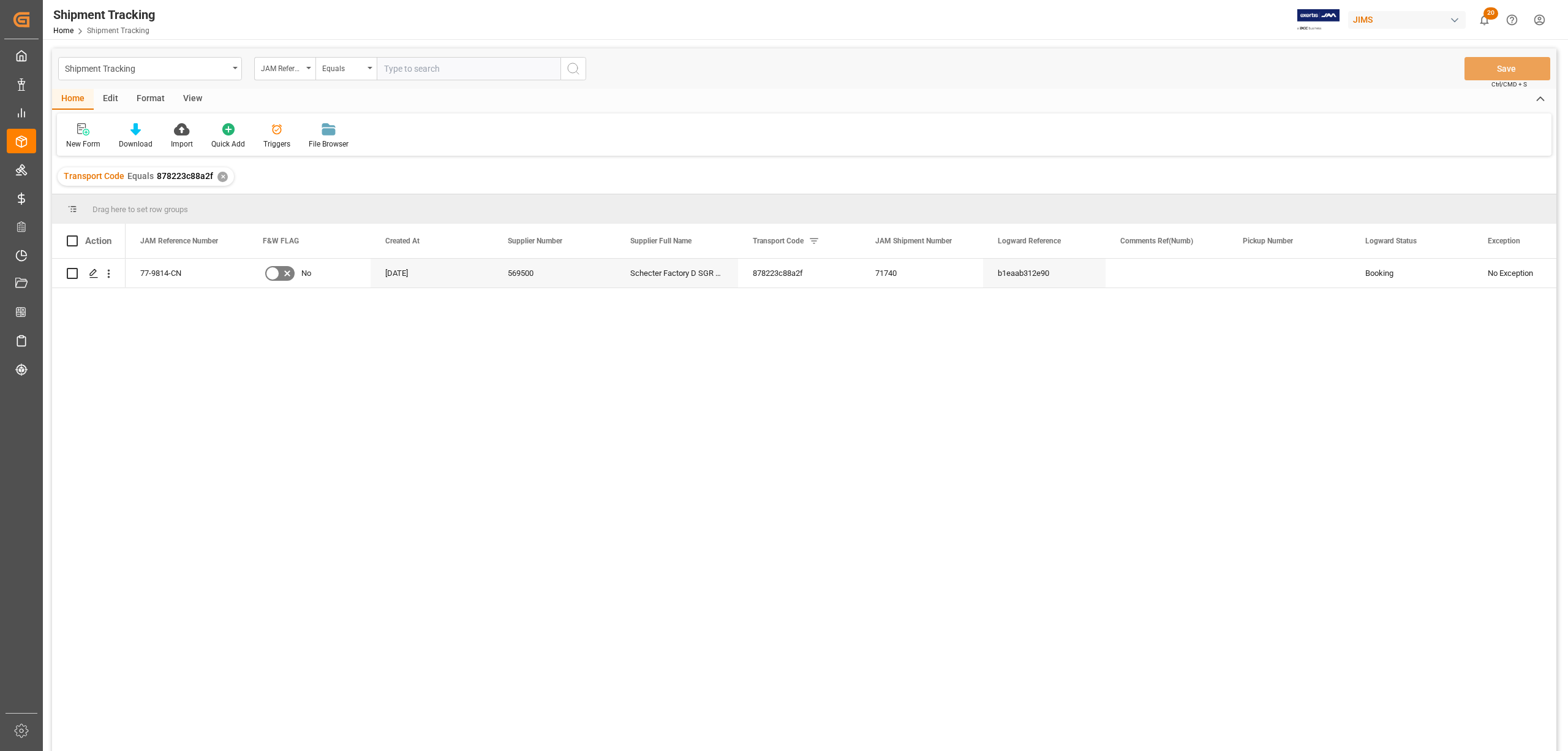
click at [196, 99] on div "View" at bounding box center [193, 99] width 37 height 21
click at [81, 141] on div "Default" at bounding box center [78, 144] width 24 height 11
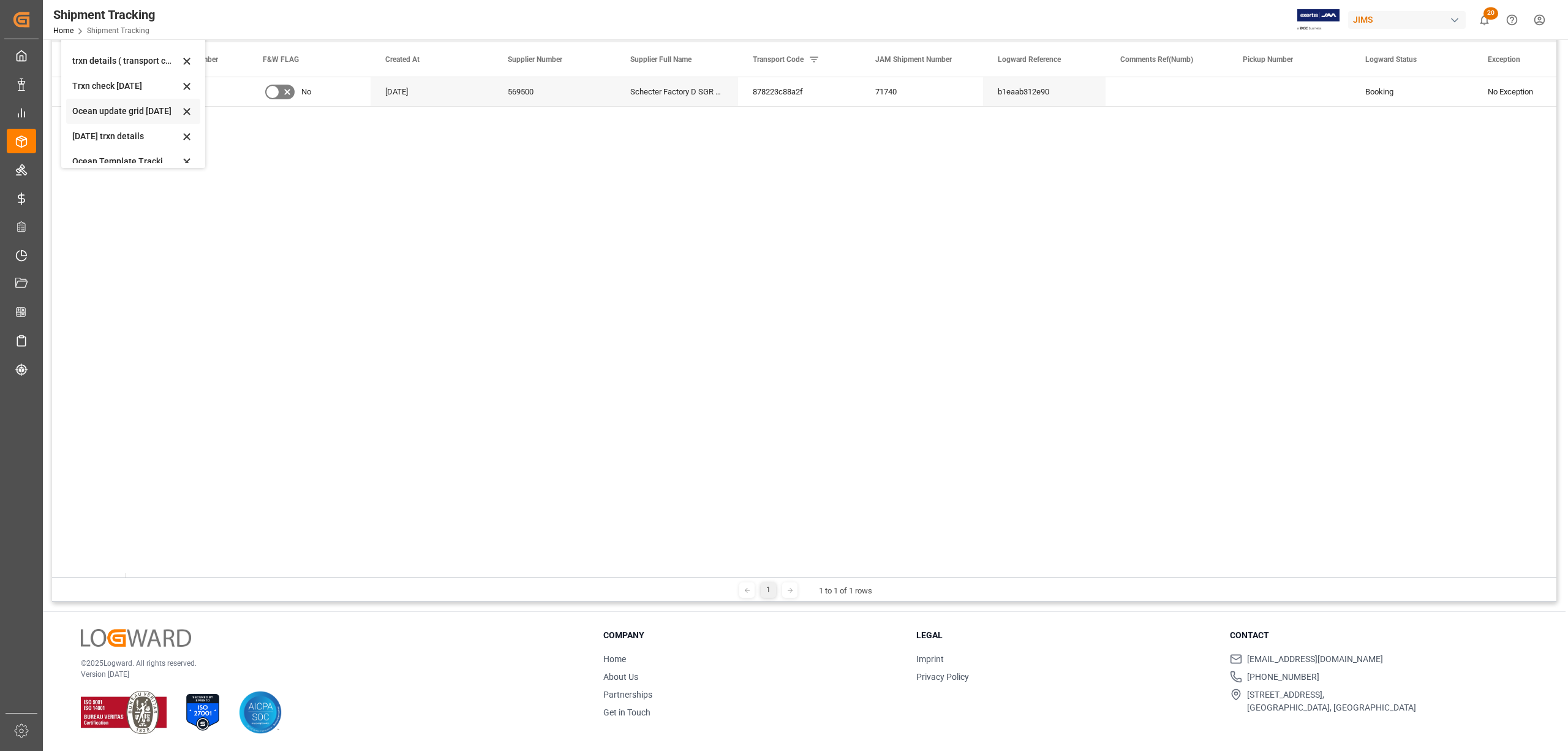
scroll to position [118, 0]
click at [84, 144] on div "Ocean Template Tracking Details- Container split" at bounding box center [125, 151] width 107 height 13
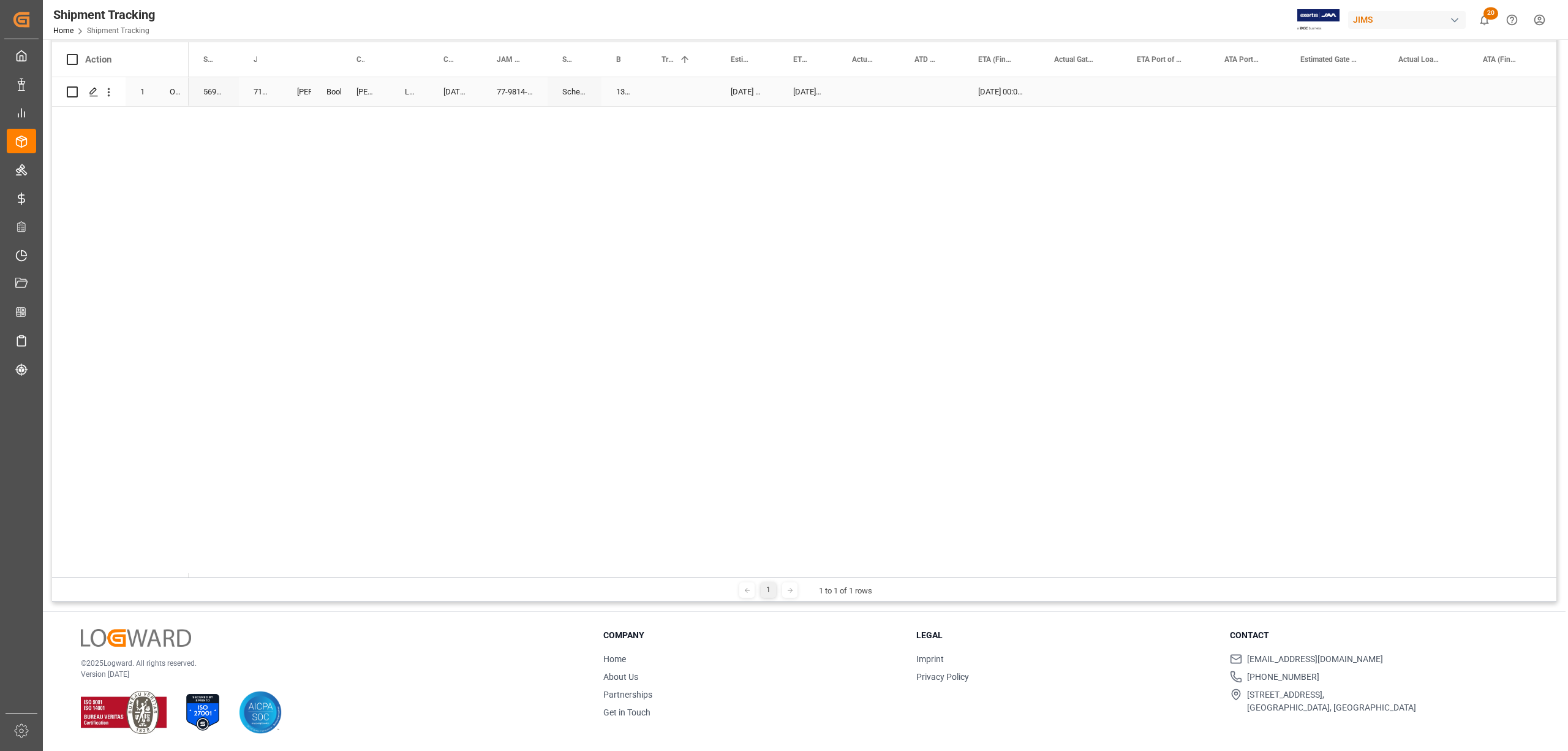
click at [616, 86] on div "13629651" at bounding box center [625, 92] width 46 height 29
drag, startPoint x: 645, startPoint y: 101, endPoint x: 693, endPoint y: 108, distance: 48.5
click at [861, 79] on div "Press SPACE to select this row." at bounding box center [868, 92] width 62 height 29
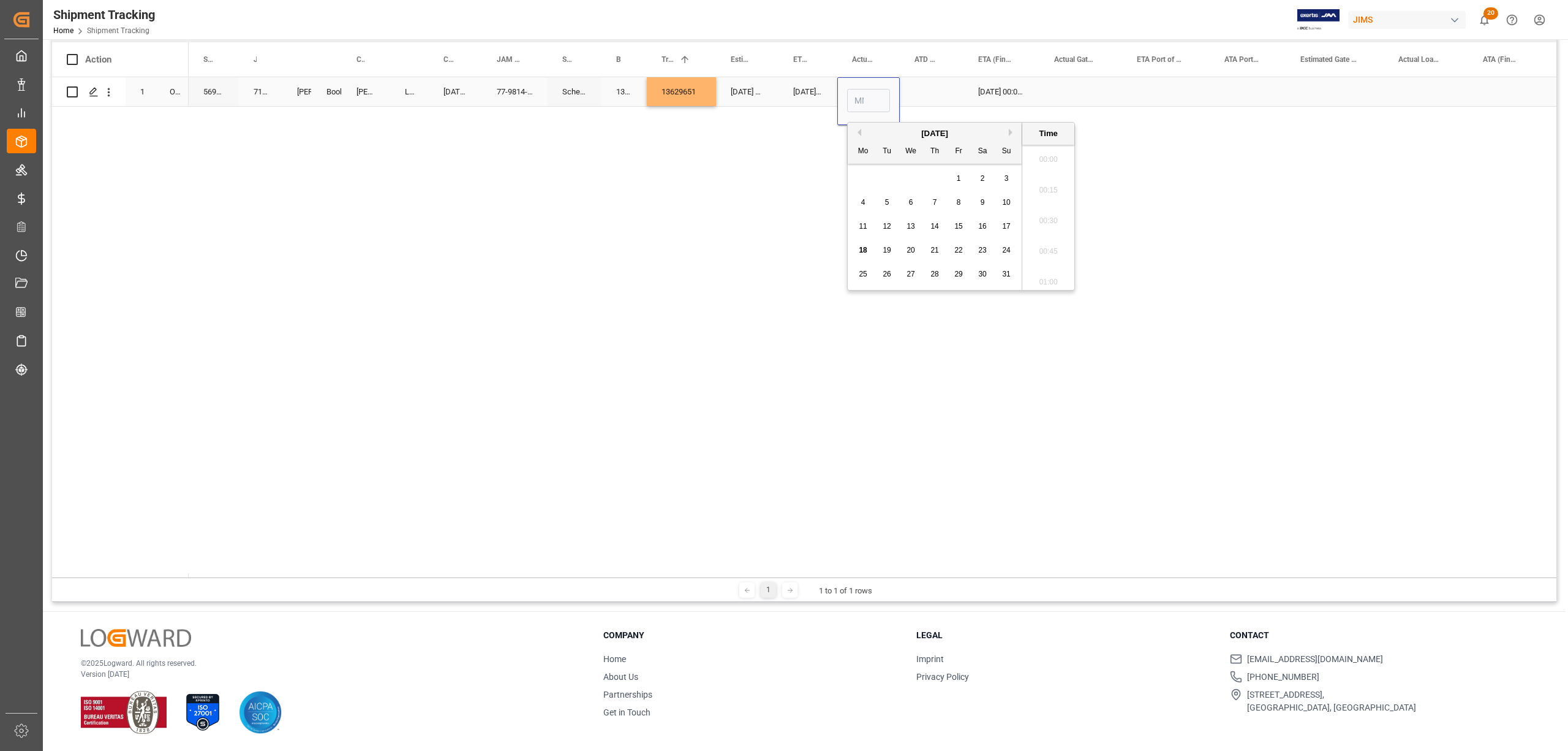
scroll to position [1291, 0]
click at [863, 126] on div "August 2025 Mo Tu We Th Fr Sa Su" at bounding box center [934, 143] width 174 height 41
click at [860, 135] on button "Previous Month" at bounding box center [858, 132] width 7 height 7
click at [931, 249] on span "24" at bounding box center [934, 249] width 8 height 8
type input "07-24-2025 00:00"
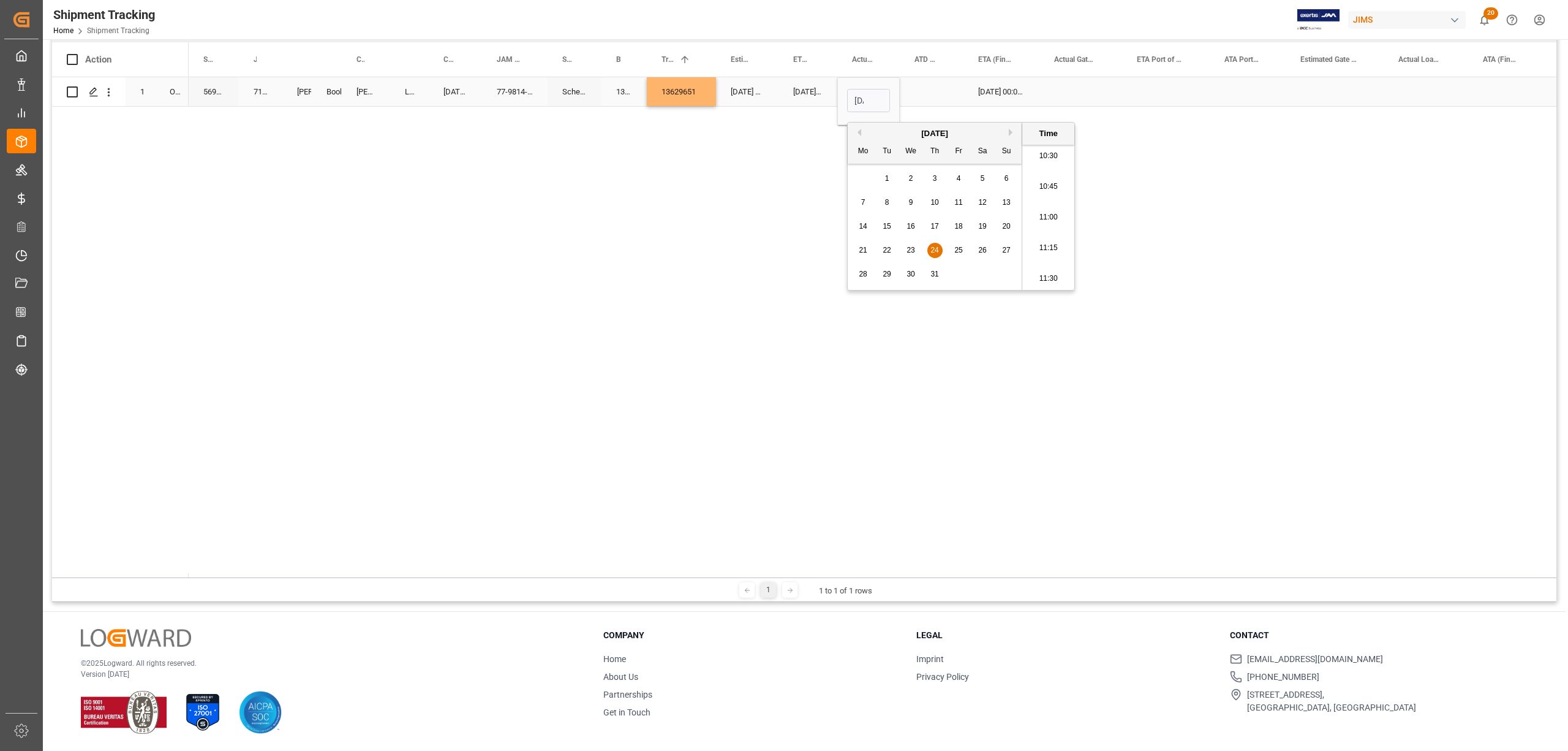
click at [939, 87] on div "Press SPACE to select this row." at bounding box center [931, 92] width 64 height 29
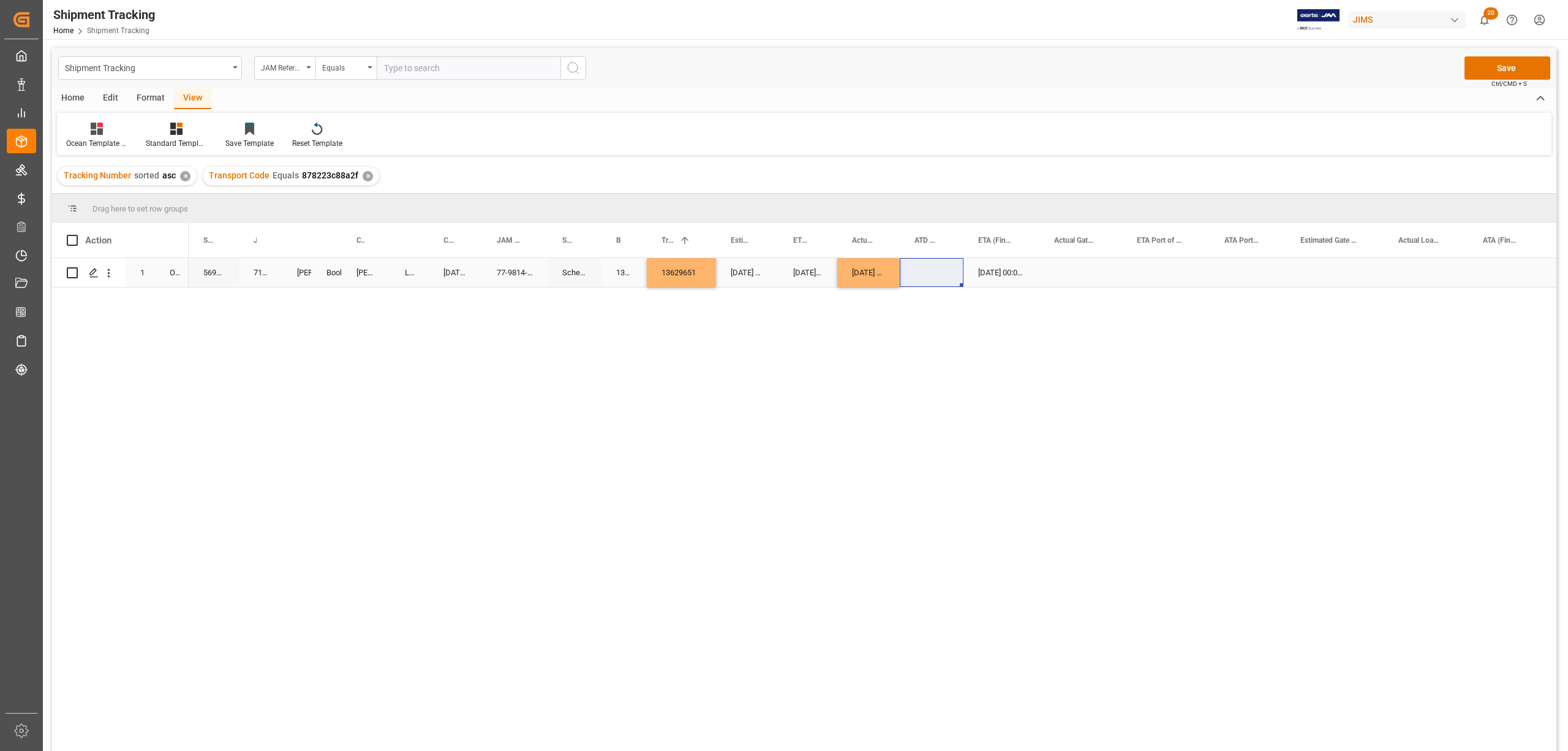
scroll to position [0, 0]
click at [1493, 69] on button "Save" at bounding box center [1508, 68] width 86 height 23
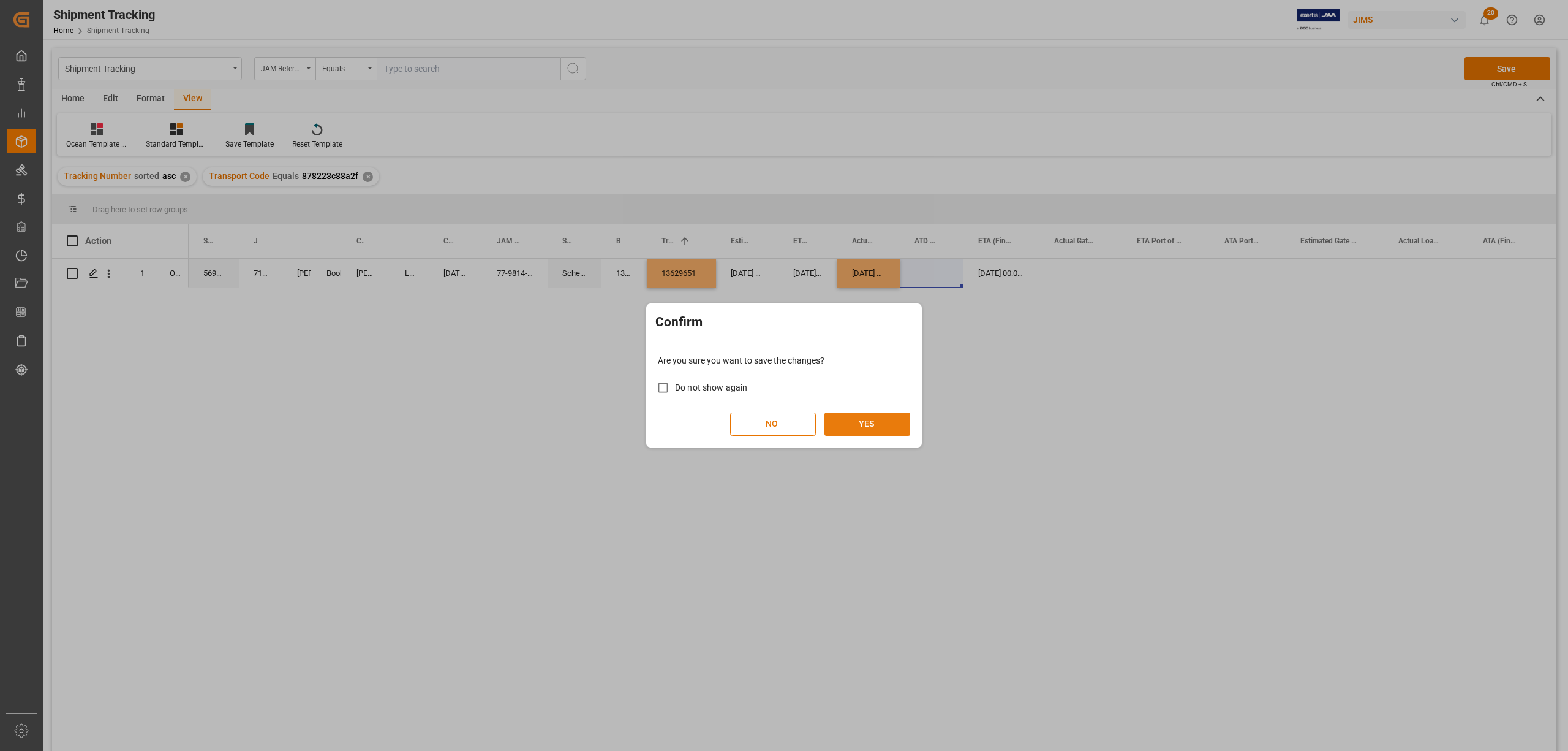
click at [878, 416] on button "YES" at bounding box center [868, 423] width 86 height 23
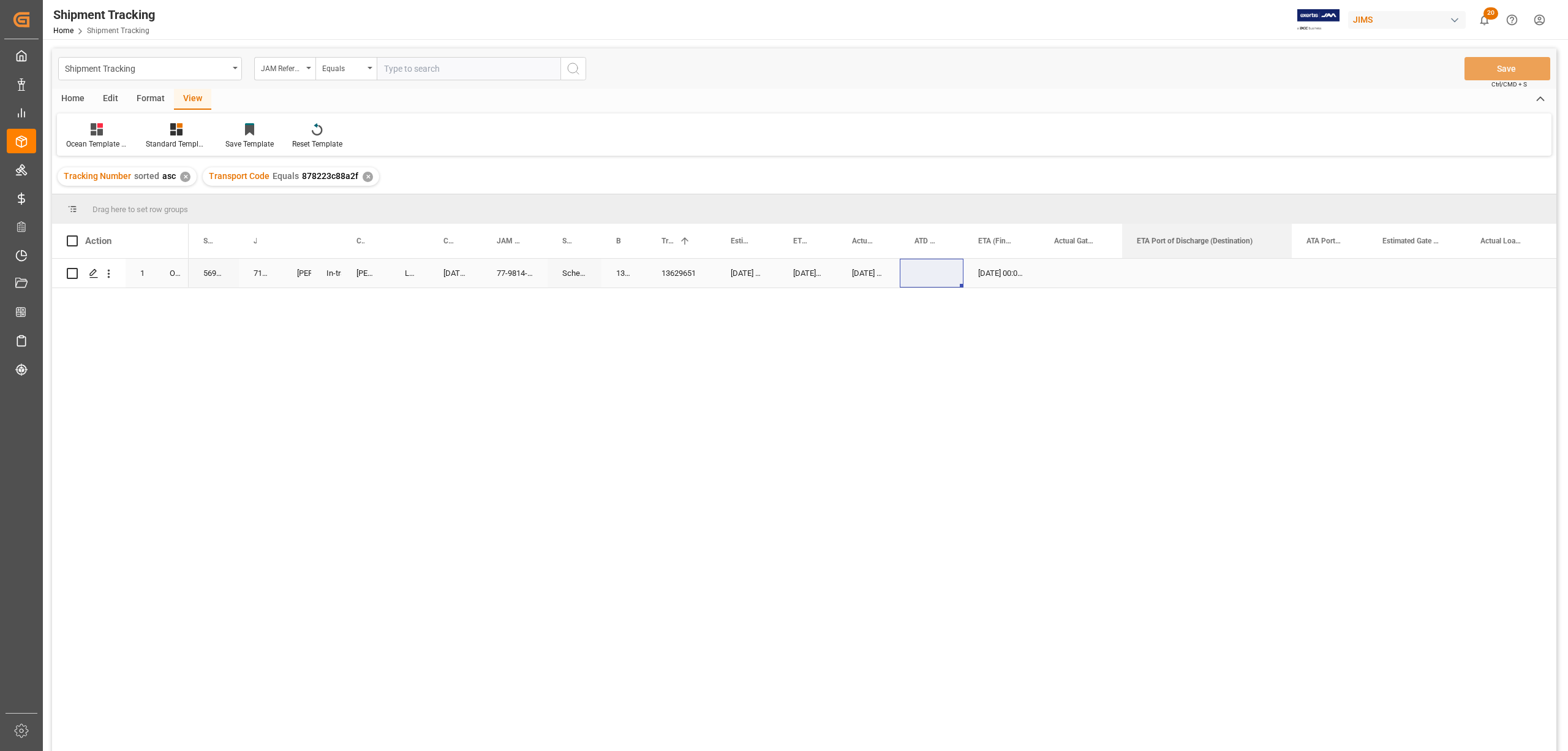
drag, startPoint x: 1208, startPoint y: 232, endPoint x: 1290, endPoint y: 269, distance: 90.0
click at [1290, 269] on div "Action Mode of Transport Order Type Supplier Number 1" at bounding box center [805, 492] width 1505 height 535
click at [1152, 271] on div "Press SPACE to select this row." at bounding box center [1207, 273] width 170 height 29
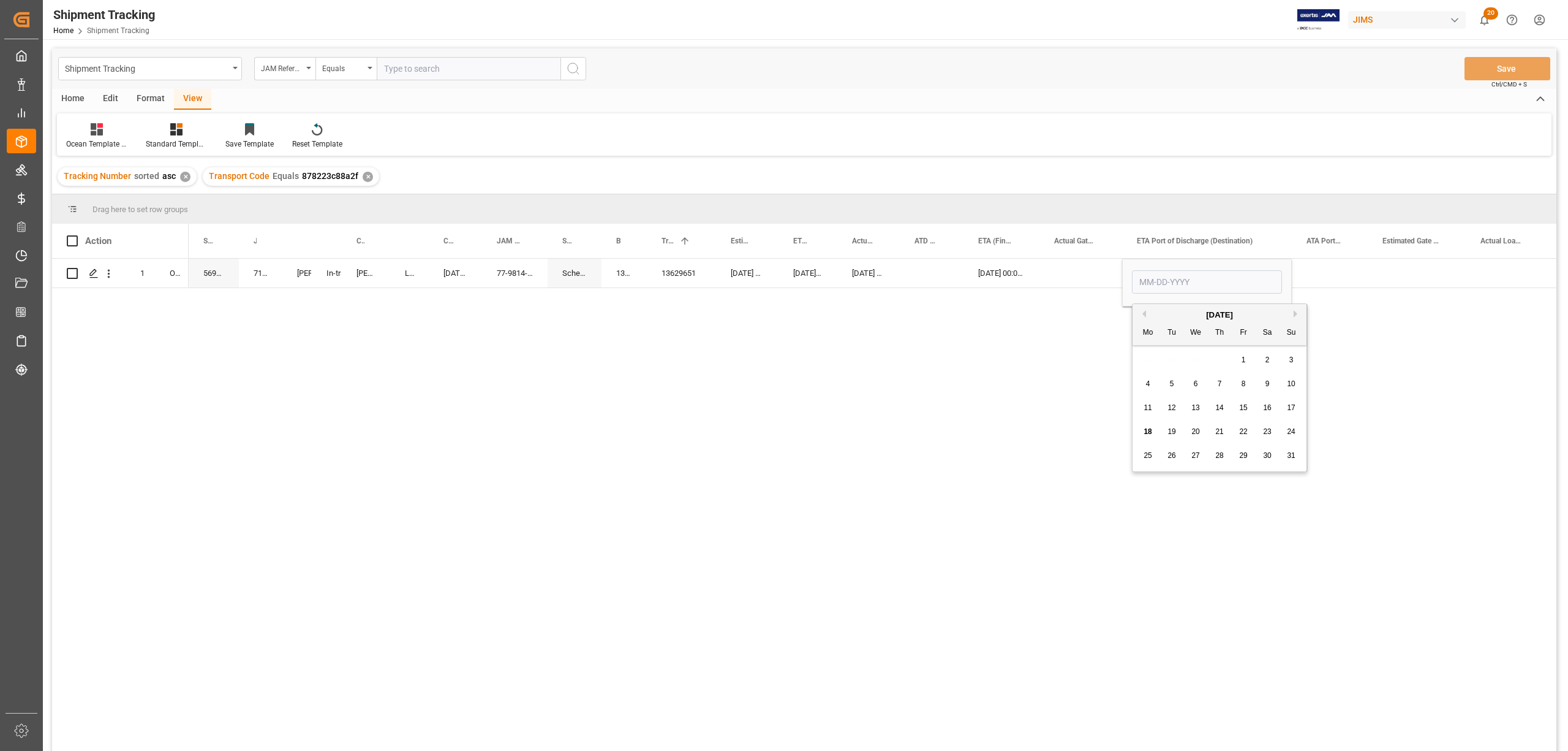
click at [1265, 407] on span "16" at bounding box center [1267, 407] width 8 height 8
type input "08-16-2025"
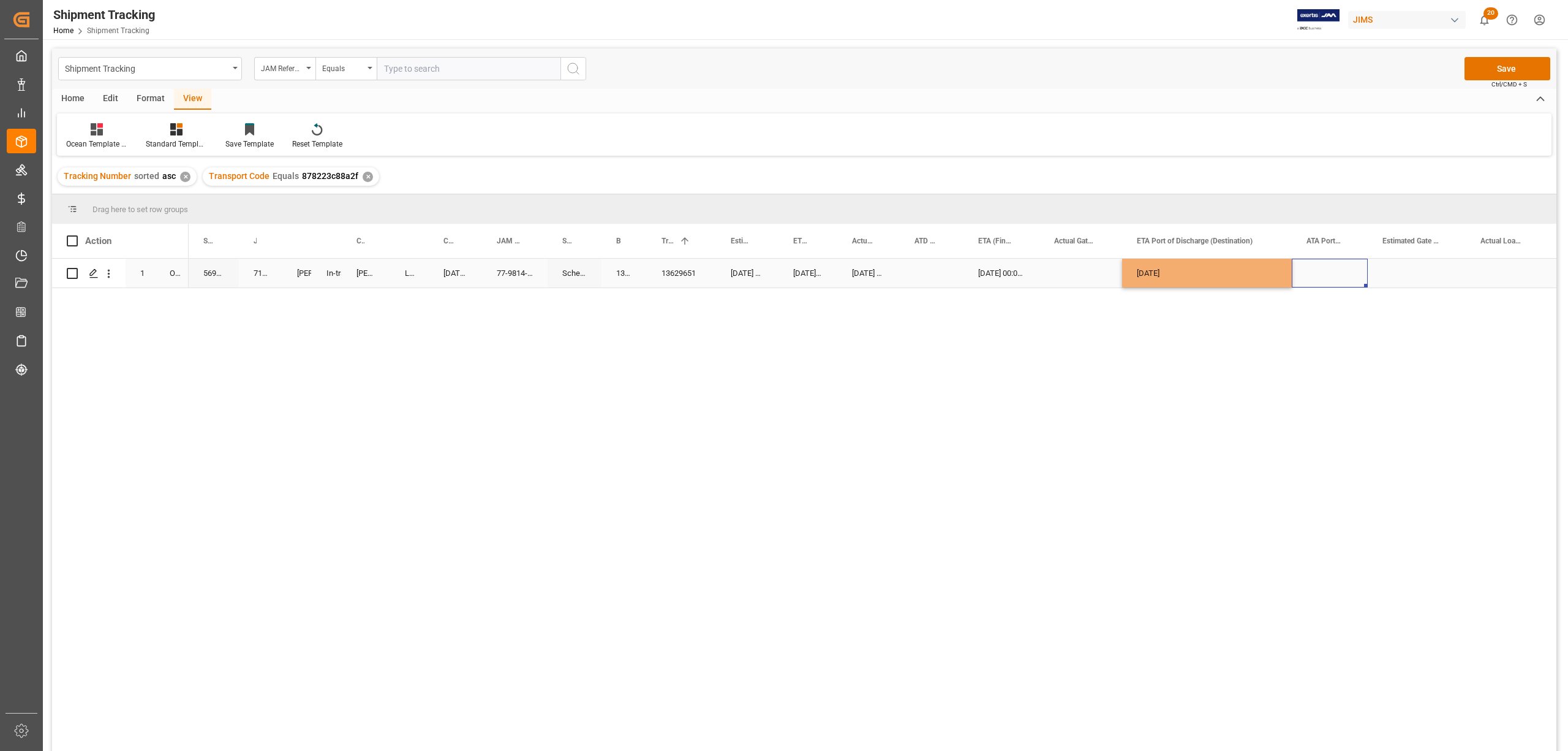
click at [1346, 273] on div "Press SPACE to select this row." at bounding box center [1330, 273] width 76 height 29
click at [327, 271] on div "In-transit" at bounding box center [327, 273] width 1 height 28
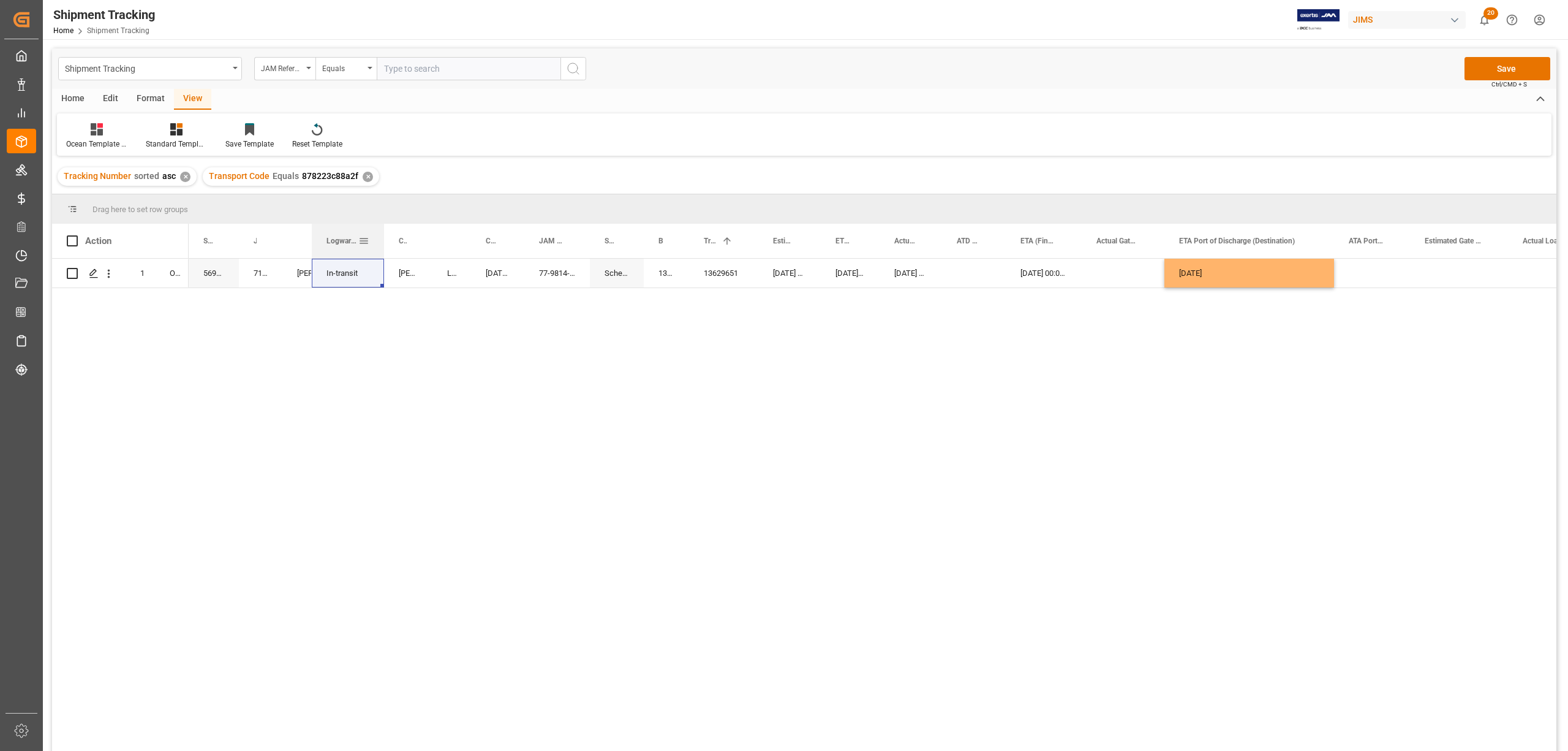
drag, startPoint x: 341, startPoint y: 234, endPoint x: 390, endPoint y: 254, distance: 52.9
click at [386, 254] on div at bounding box center [384, 241] width 5 height 35
click at [355, 270] on div "In-transit" at bounding box center [352, 273] width 49 height 28
click at [365, 279] on icon "open menu" at bounding box center [368, 280] width 15 height 15
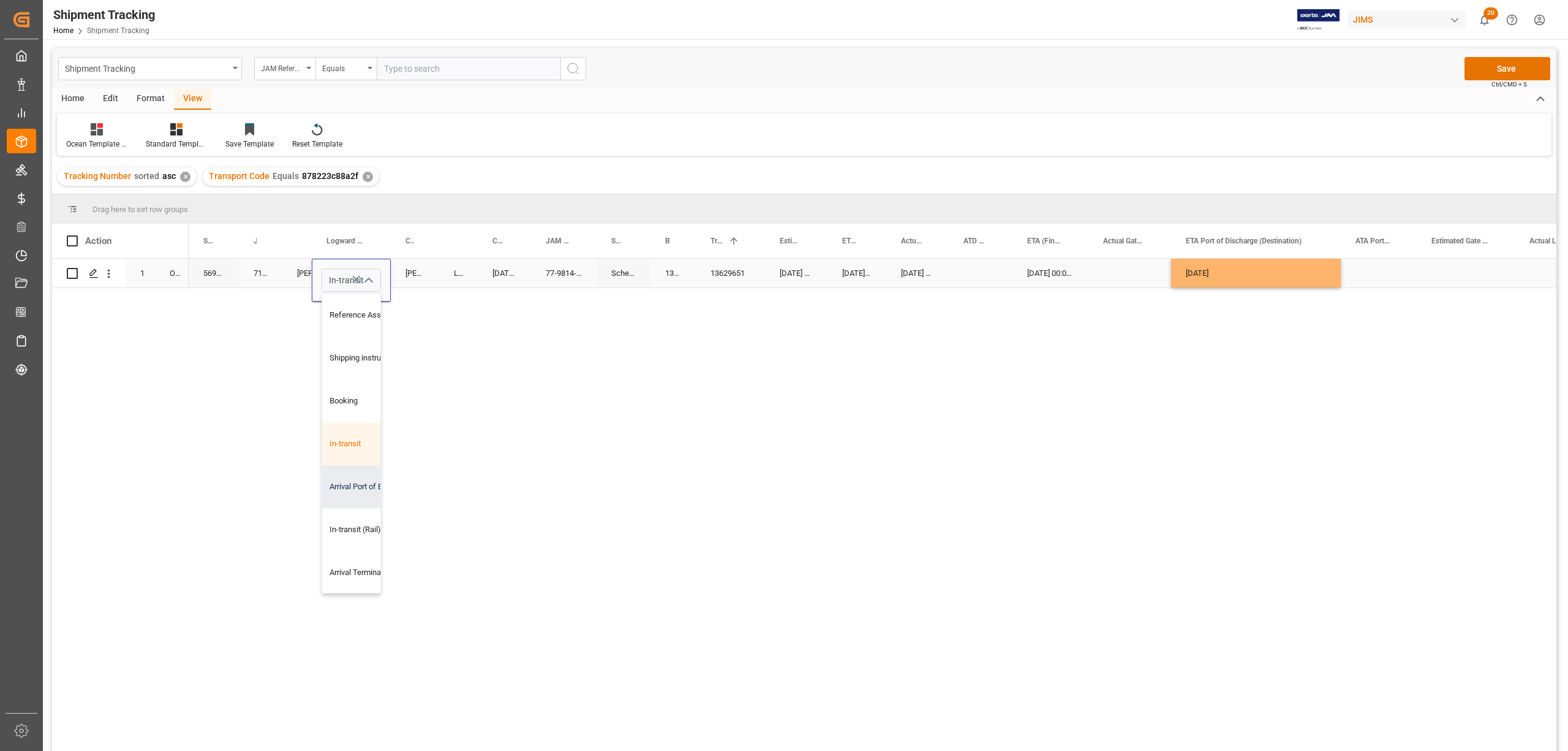
click at [343, 481] on div "Arrival Port of Entry" at bounding box center [384, 486] width 123 height 43
type input "Arrival Port of Entry"
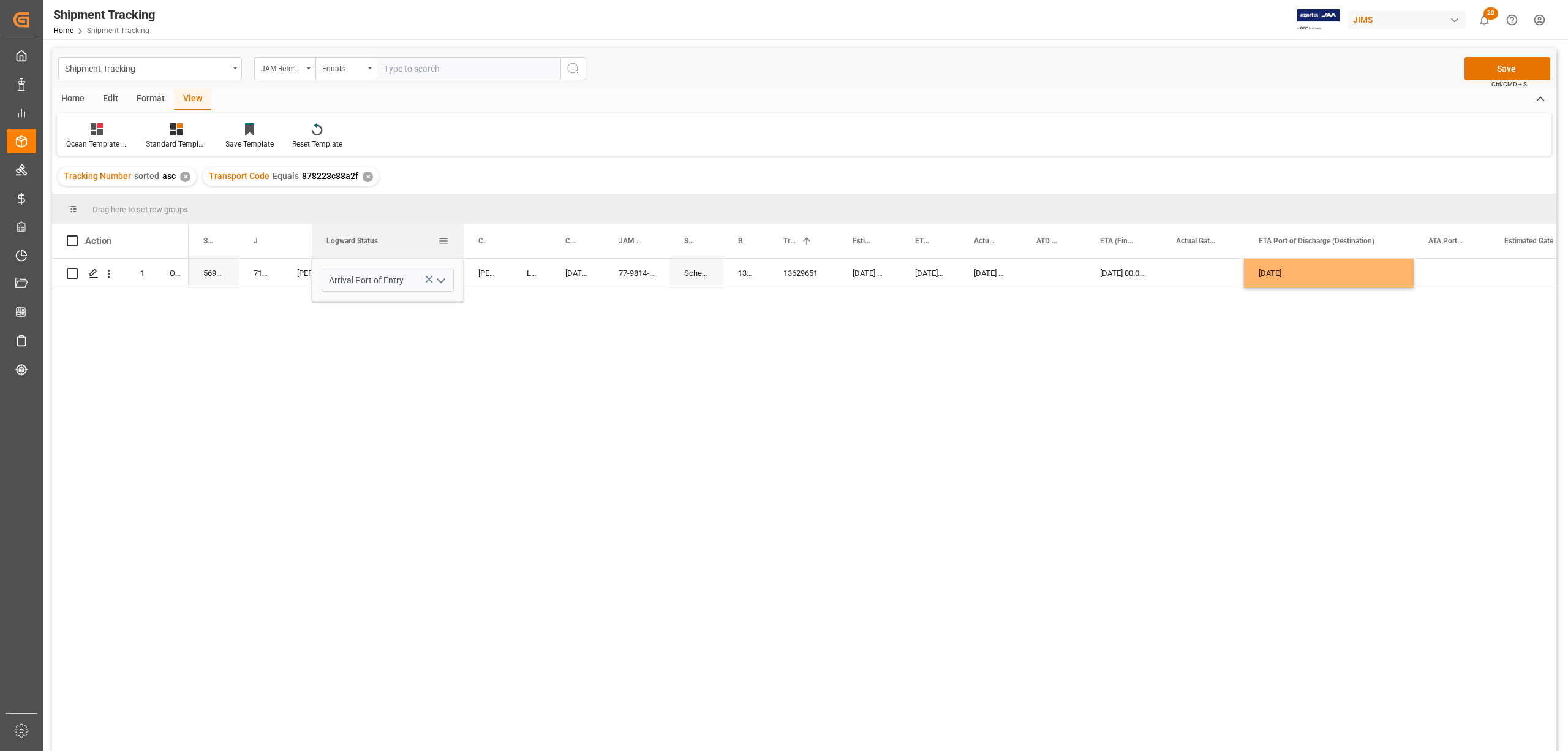
drag, startPoint x: 388, startPoint y: 244, endPoint x: 460, endPoint y: 251, distance: 72.3
click at [461, 251] on div at bounding box center [463, 241] width 5 height 35
click at [441, 277] on icon "open menu" at bounding box center [441, 280] width 15 height 15
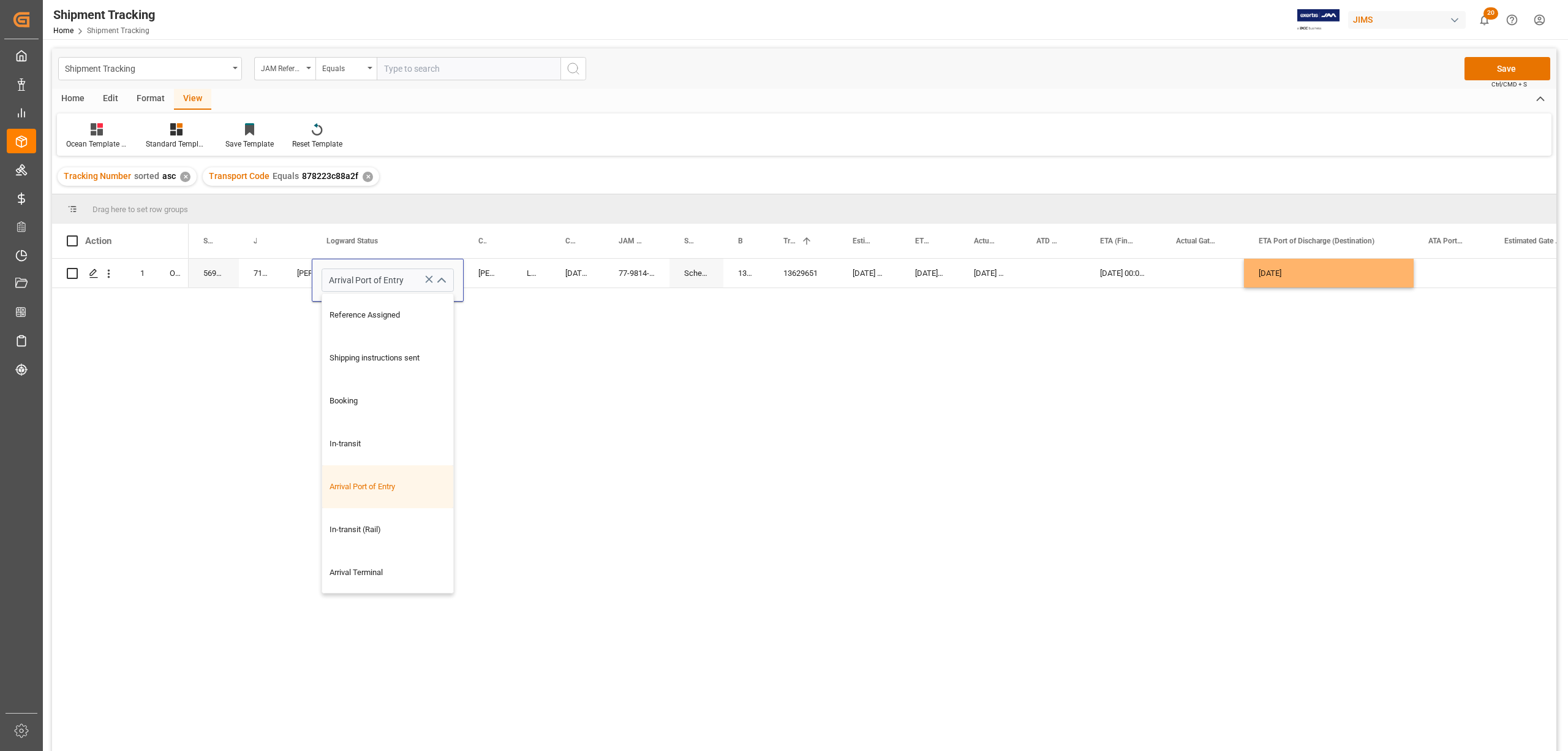
click at [602, 467] on div "569500 71740 Lynne St. Jacques Arrival Port of Entry Reference Assigned Shippin…" at bounding box center [873, 508] width 1368 height 500
click at [1507, 71] on button "Save" at bounding box center [1508, 68] width 86 height 23
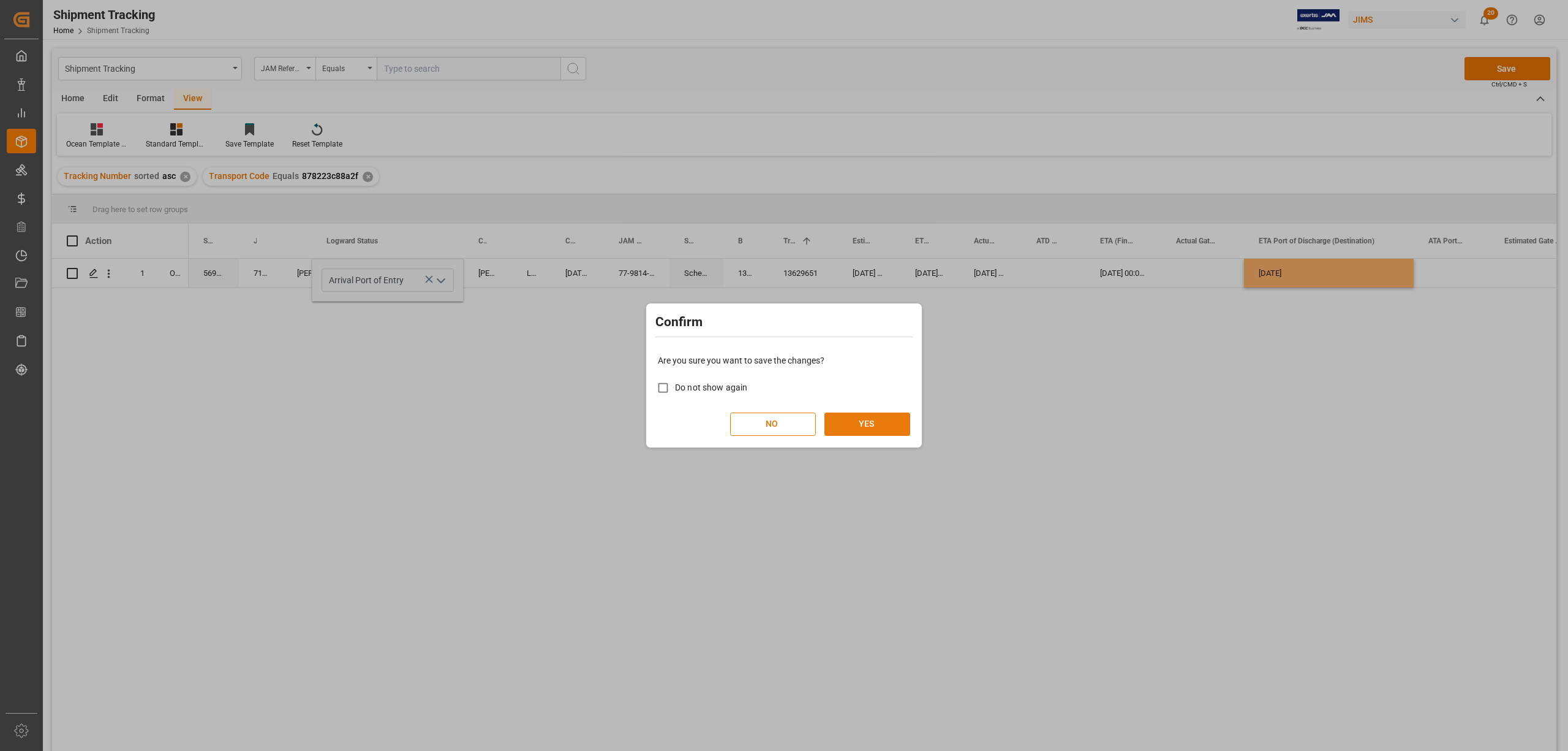
click at [865, 420] on button "YES" at bounding box center [868, 423] width 86 height 23
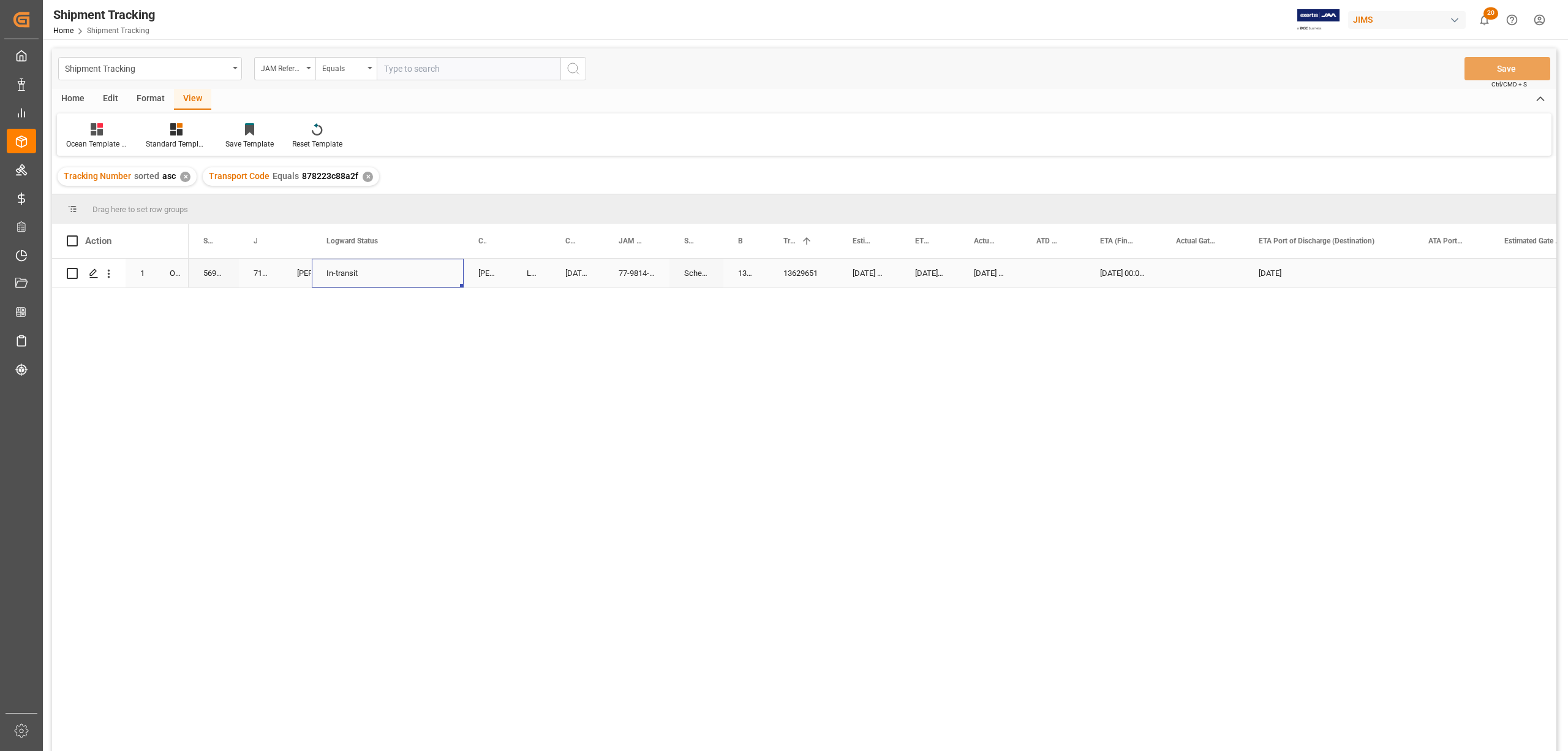
click at [383, 268] on div "In-transit" at bounding box center [388, 273] width 122 height 28
click at [390, 273] on div "In-transit" at bounding box center [388, 273] width 122 height 28
click at [437, 284] on icon "open menu" at bounding box center [441, 280] width 15 height 15
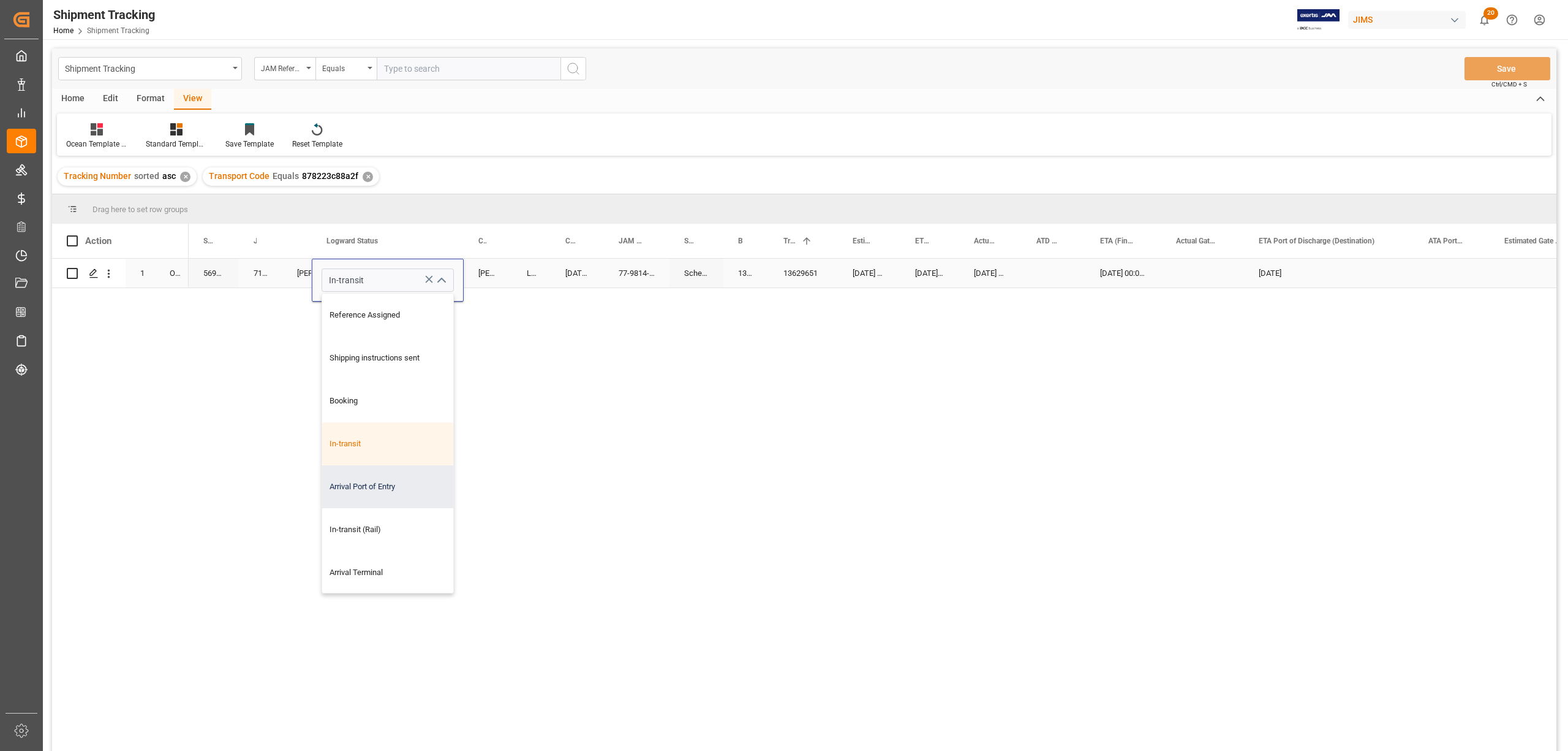
click at [373, 484] on div "Arrival Port of Entry" at bounding box center [388, 486] width 132 height 43
type input "Arrival Port of Entry"
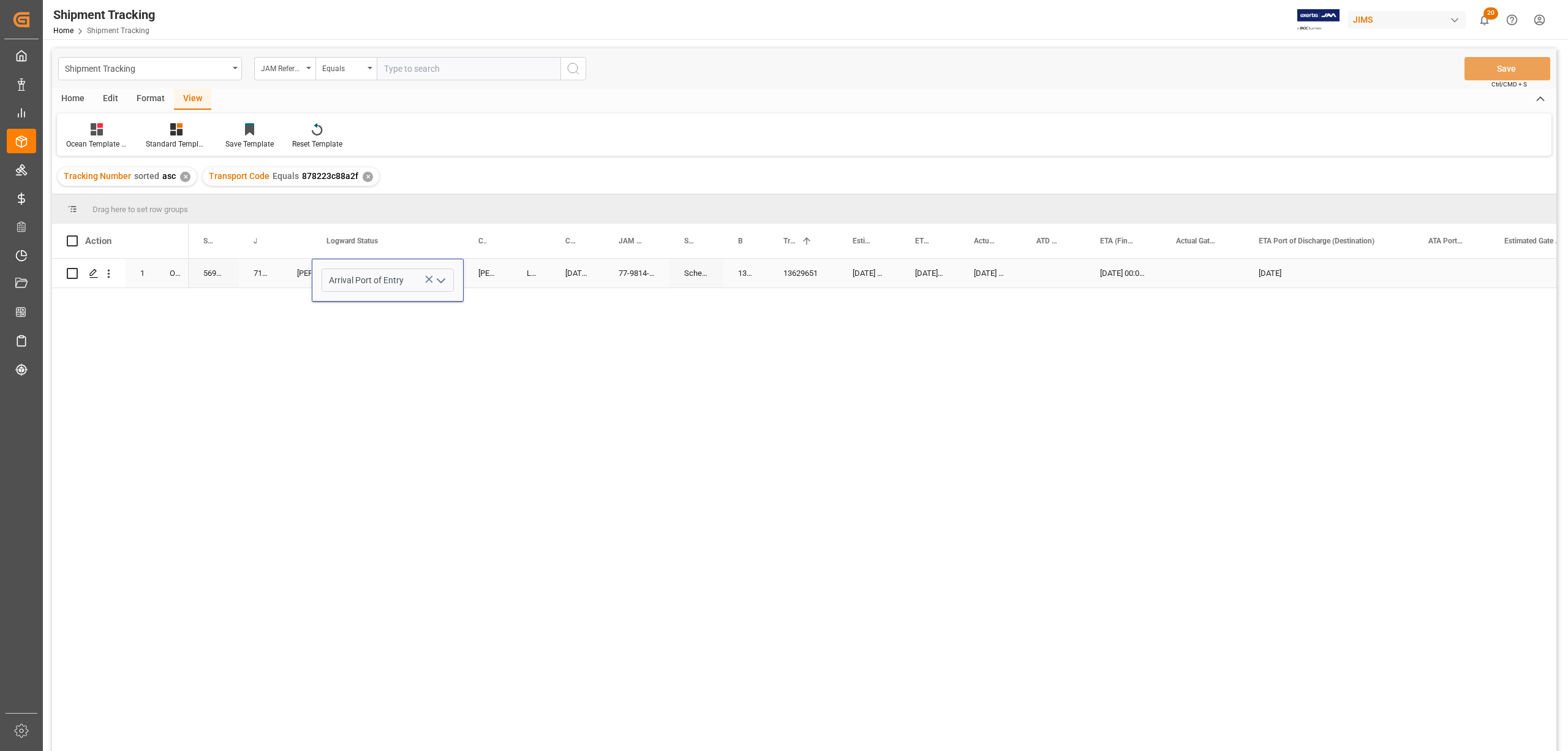
click at [498, 284] on div "DELMAR" at bounding box center [488, 273] width 48 height 29
click at [1484, 64] on button "Save" at bounding box center [1508, 68] width 86 height 23
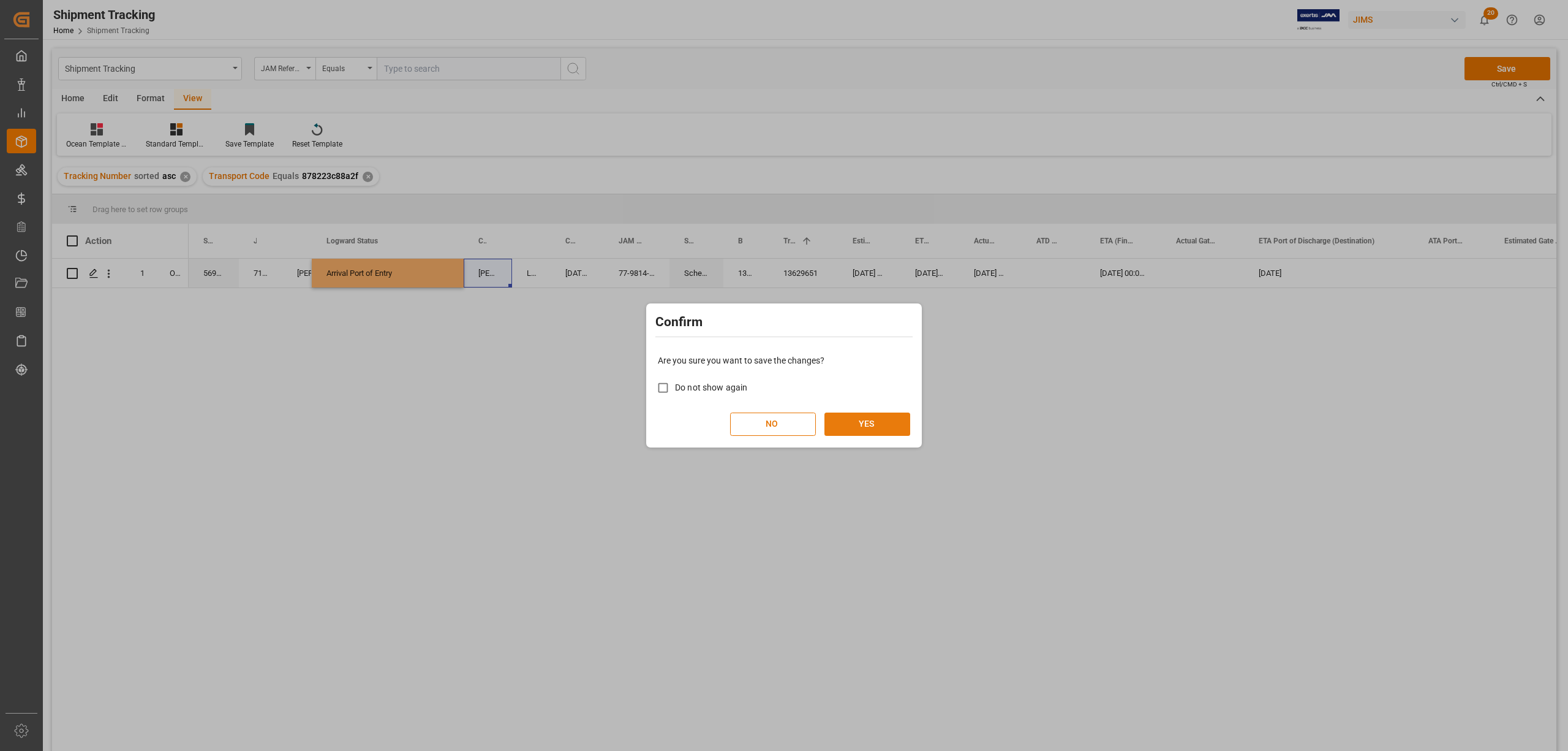
click at [881, 422] on button "YES" at bounding box center [868, 423] width 86 height 23
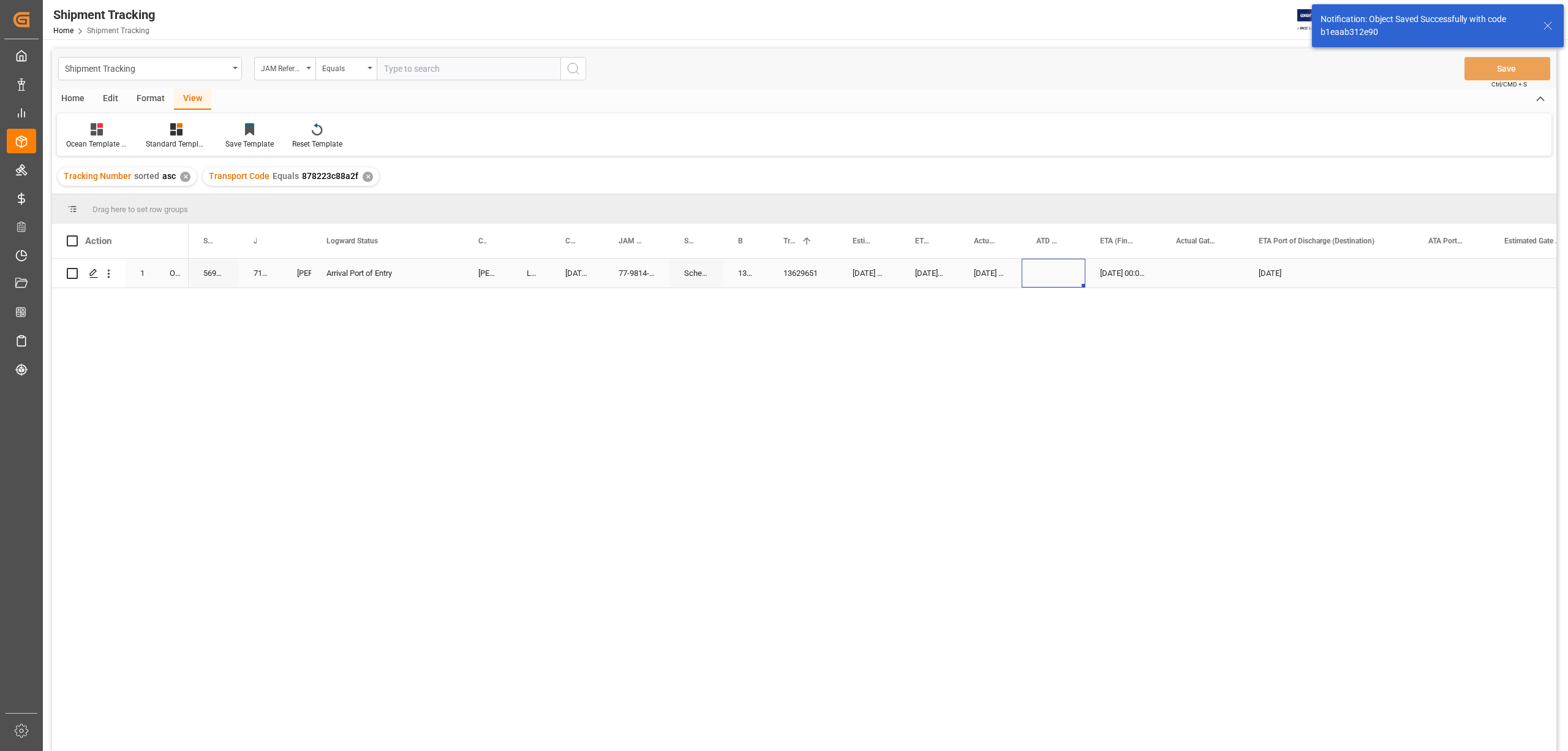
click at [1022, 268] on div "Press SPACE to select this row." at bounding box center [1054, 273] width 64 height 29
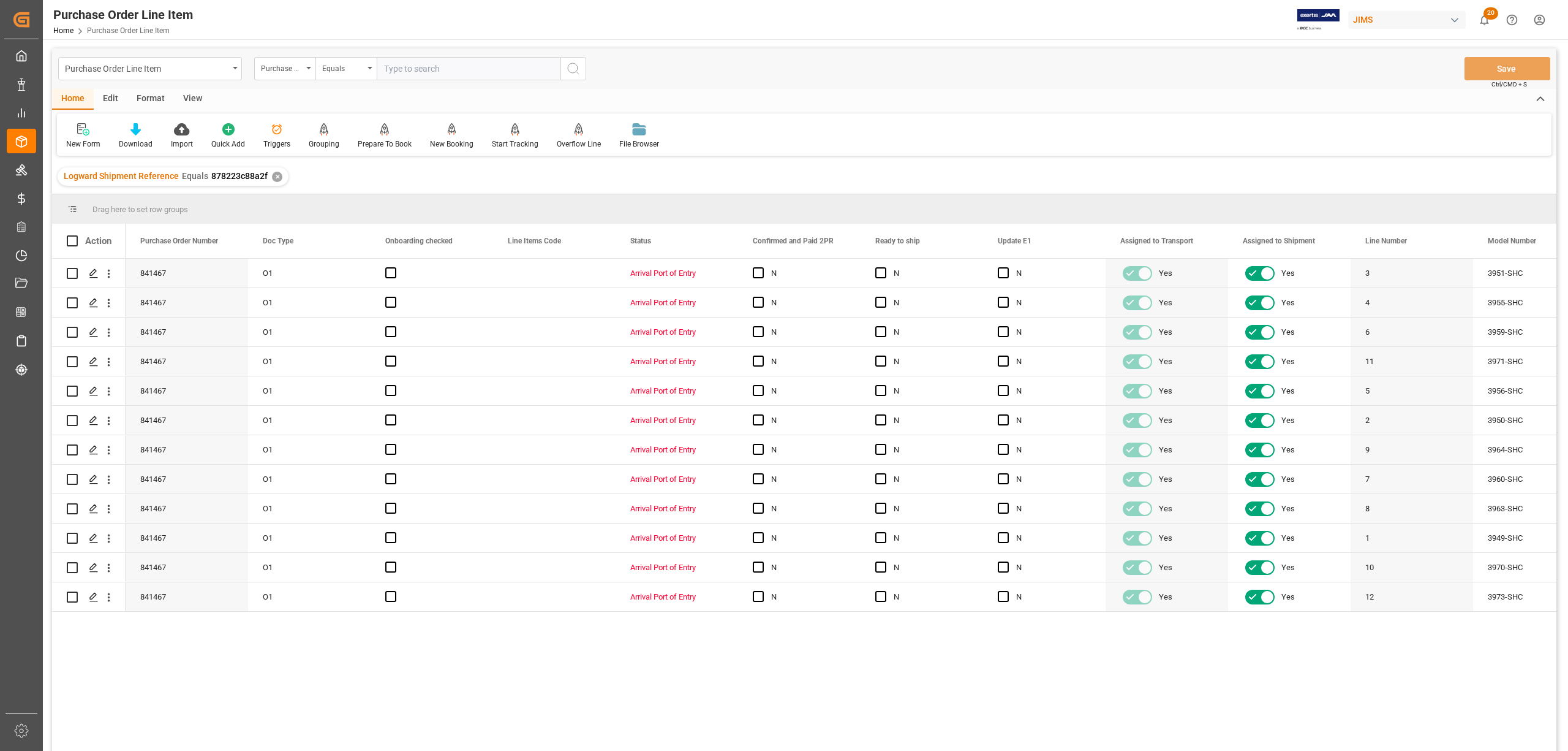
click at [189, 96] on div "View" at bounding box center [193, 99] width 37 height 21
click at [150, 135] on div at bounding box center [139, 129] width 61 height 13
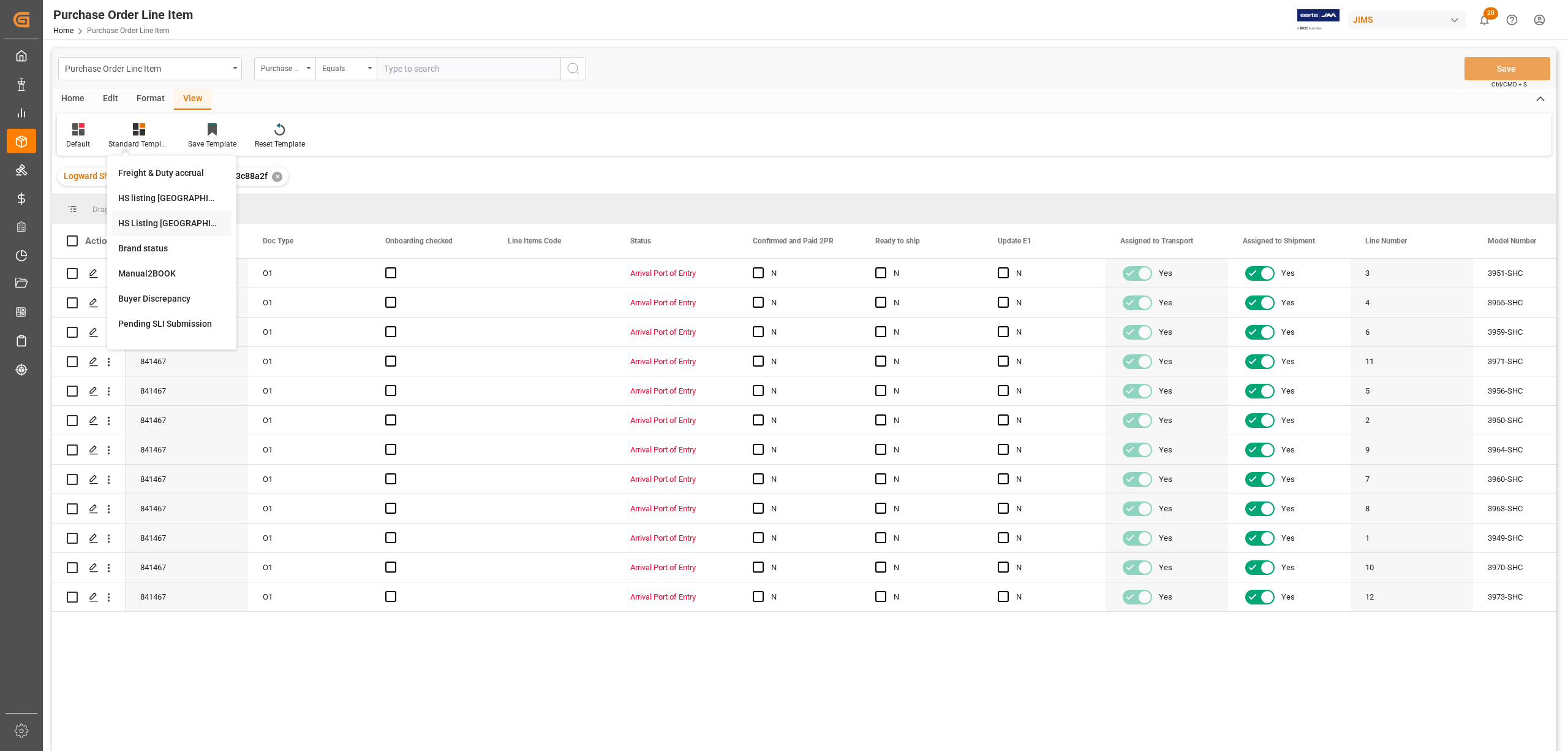
click at [141, 218] on div "HS Listing [GEOGRAPHIC_DATA]" at bounding box center [171, 223] width 107 height 13
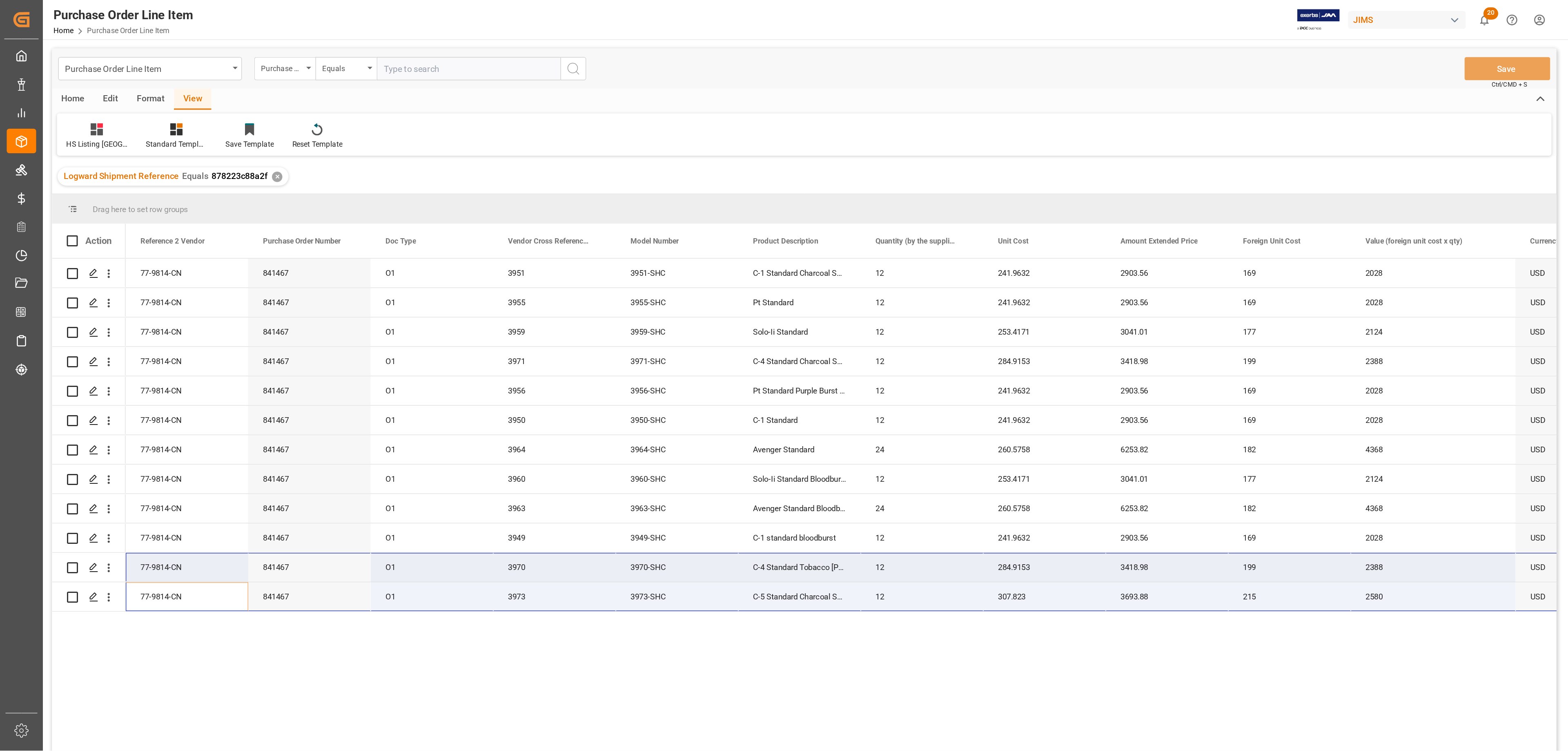
scroll to position [0, 16]
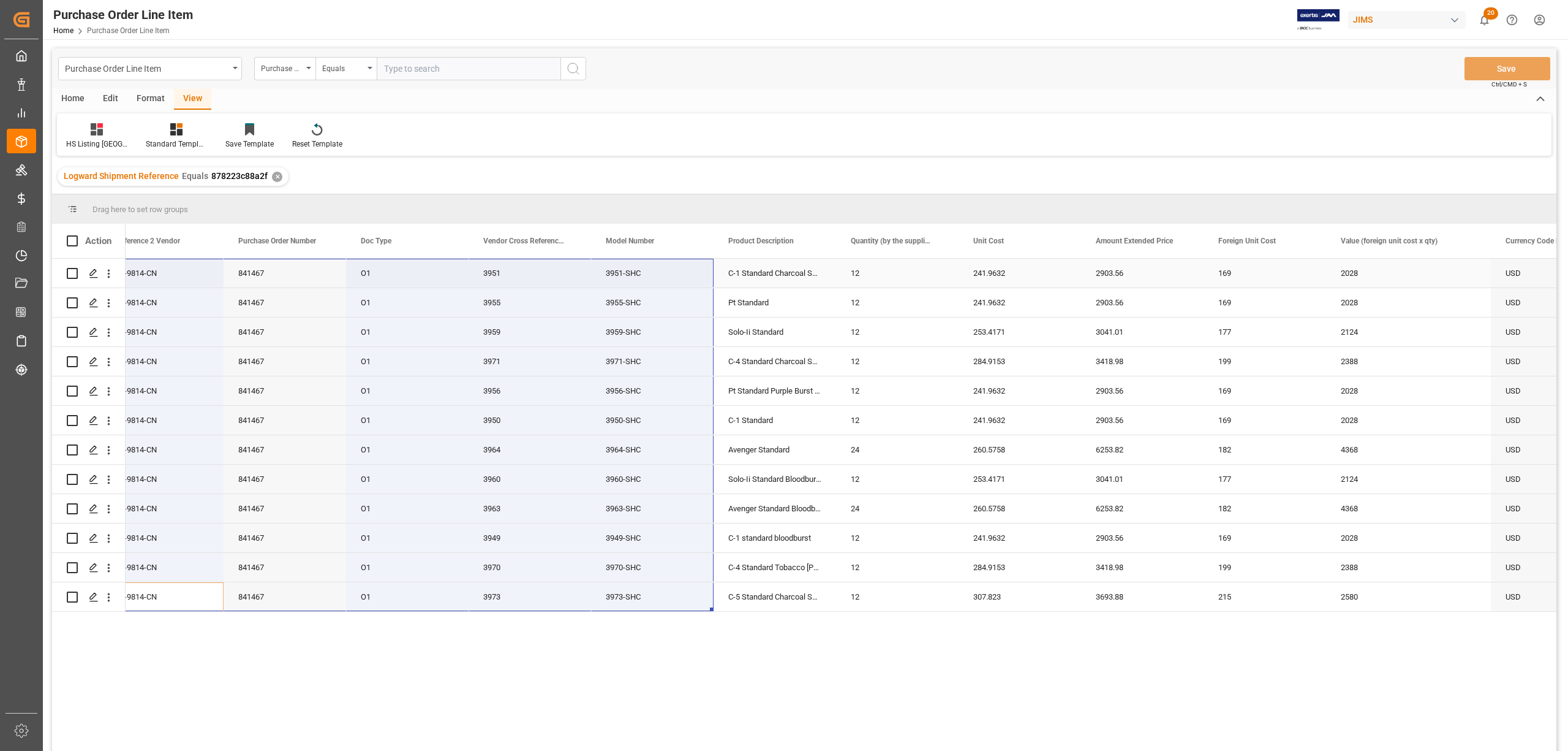
drag, startPoint x: 161, startPoint y: 602, endPoint x: 640, endPoint y: 286, distance: 573.8
click at [640, 286] on div "841467 O1 3951-SHC 77-9814-CN 3951 C-1 Standard Charcoal Satin 12 241.9632 2903…" at bounding box center [1041, 435] width 1880 height 353
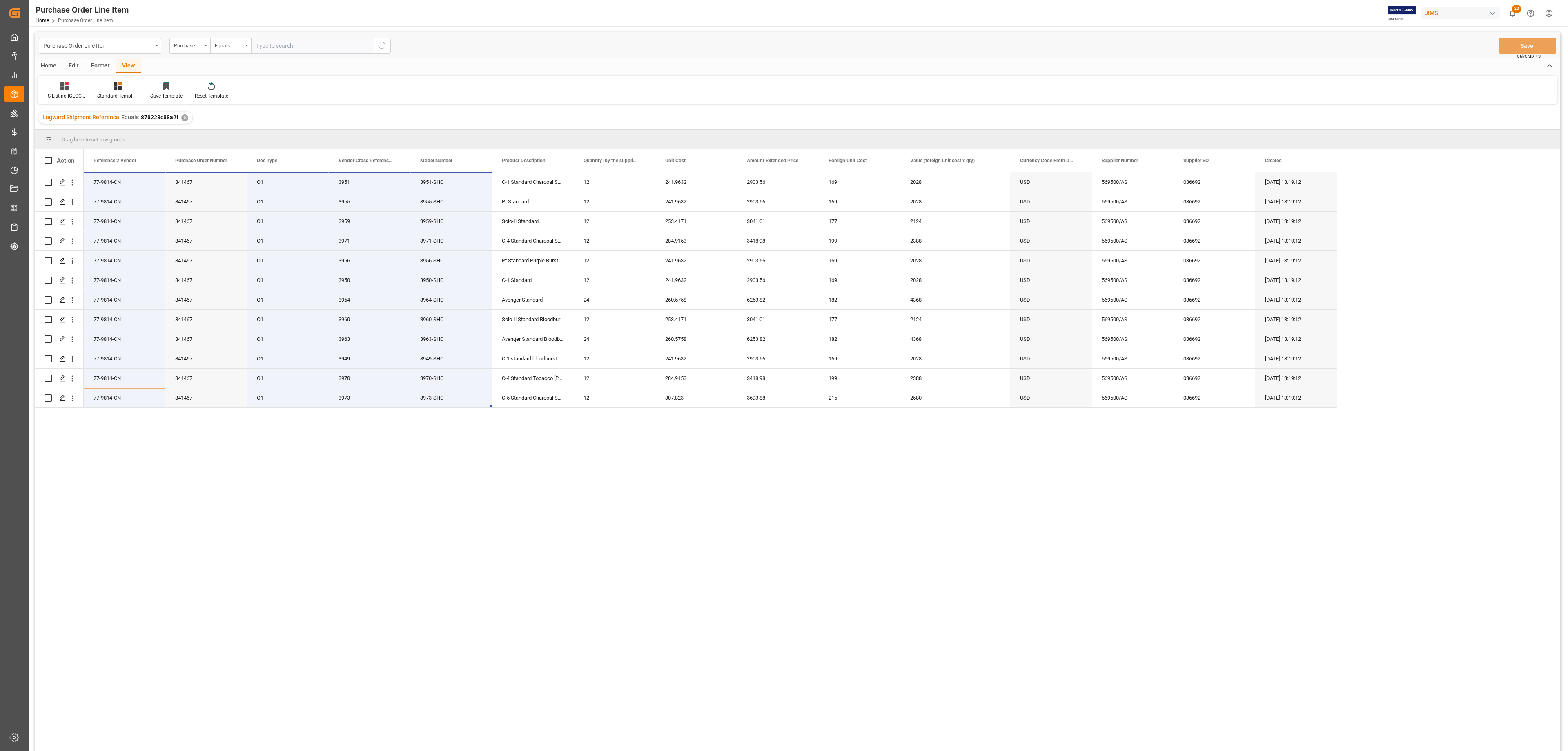
click at [499, 500] on div "841467 O1 3951-SHC 77-9814-CN 3951 C-1 Standard Charcoal Satin 12 241.9632 2903…" at bounding box center [822, 464] width 1477 height 584
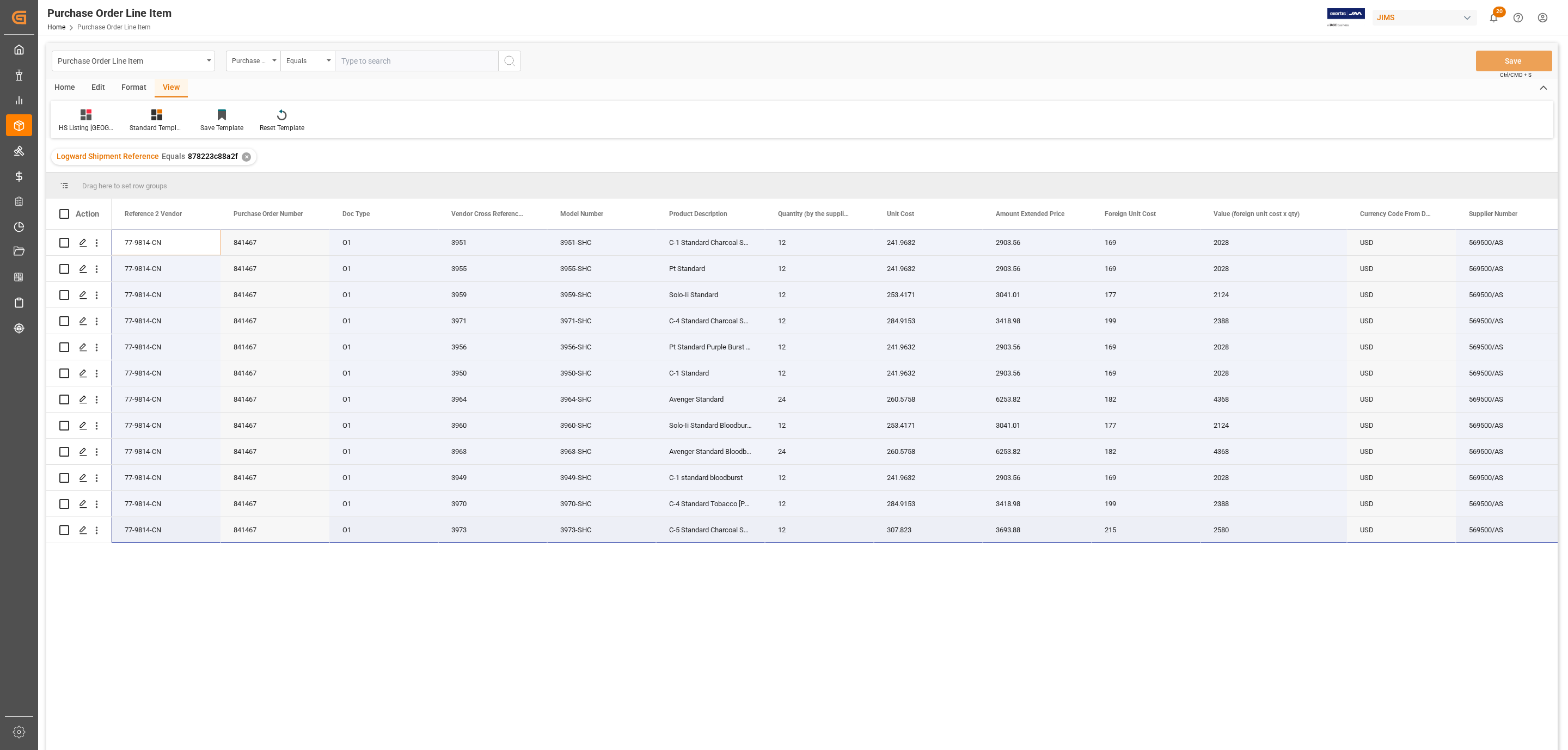
drag, startPoint x: 153, startPoint y: 237, endPoint x: 1484, endPoint y: 541, distance: 1365.3
click at [1394, 541] on div "841467 O1 3951-SHC 77-9814-CN 3951 C-1 Standard Charcoal Satin 12 241.9632 2903…" at bounding box center [947, 386] width 1671 height 313
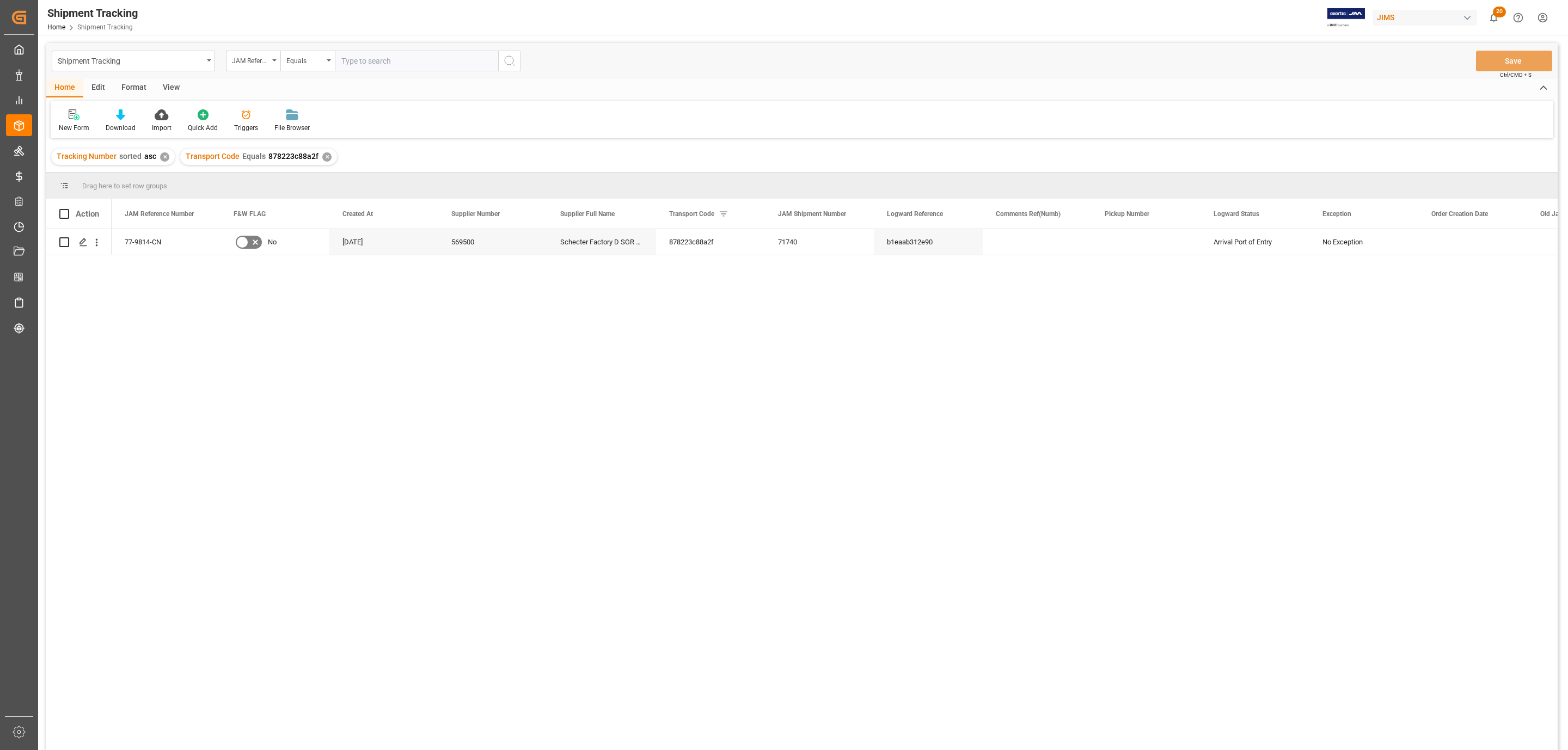
click at [248, 292] on div "77-9814-CN No [DATE] 569500 Schecter Factory D SGR China 878223c88a2f 71740 b1e…" at bounding box center [835, 493] width 1446 height 528
click at [218, 376] on div "77-9814-CN No [DATE] 569500 Schecter Factory D SGR China 878223c88a2f 71740 b1e…" at bounding box center [835, 493] width 1446 height 528
click at [167, 80] on div "View" at bounding box center [171, 88] width 33 height 19
click at [69, 116] on icon at bounding box center [69, 114] width 11 height 11
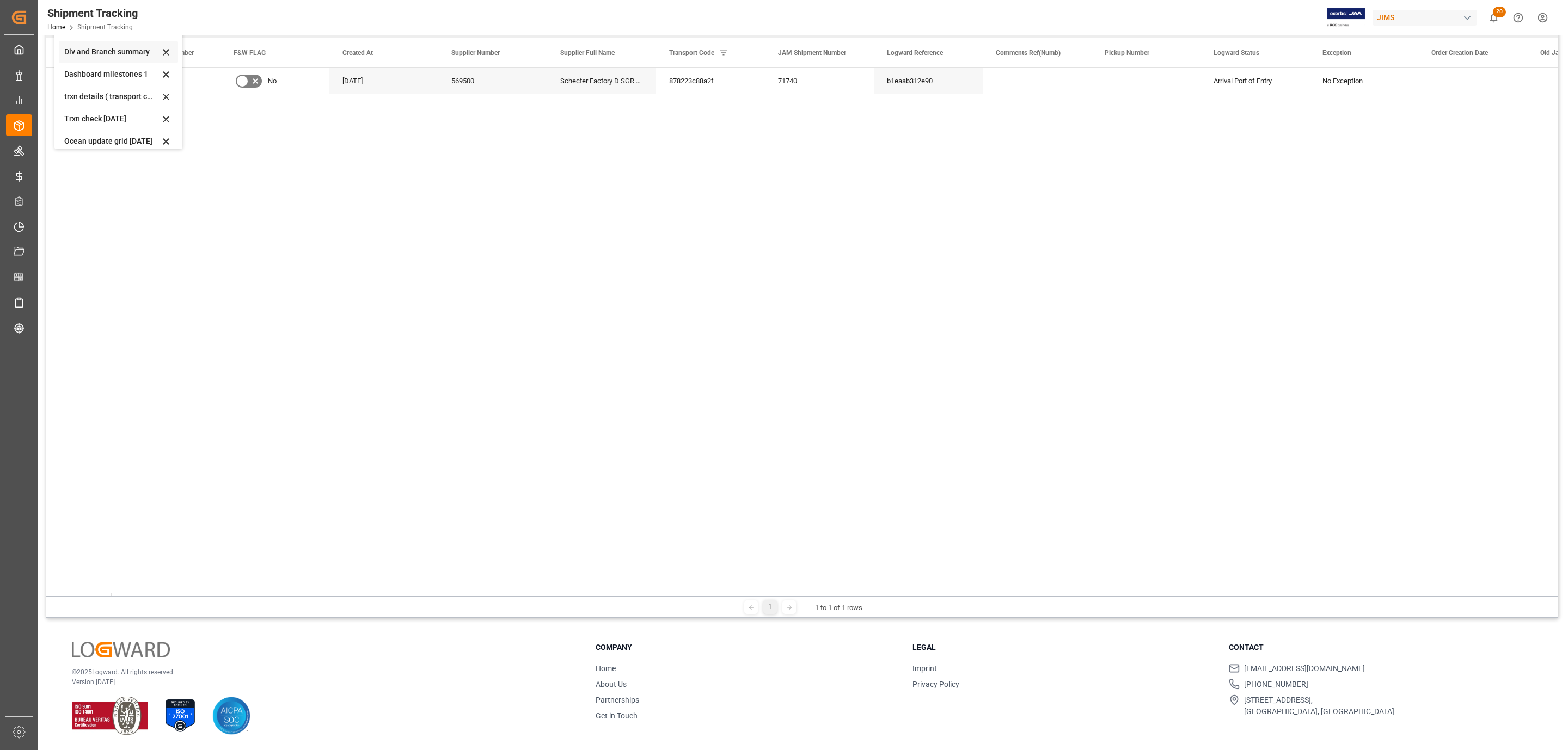
scroll to position [103, 0]
click at [90, 112] on div "[DATE] trxn details" at bounding box center [111, 112] width 95 height 11
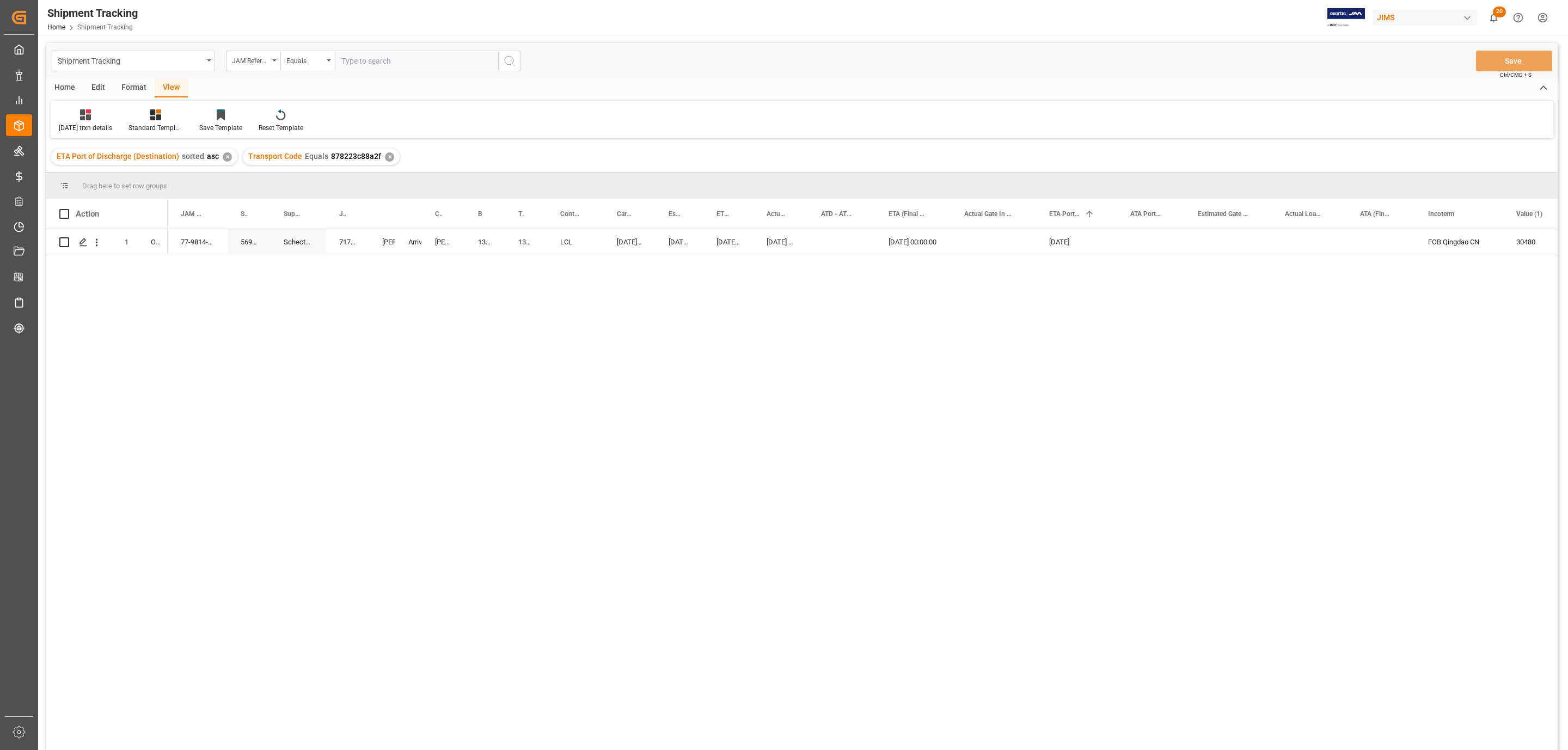
click at [186, 466] on div "77-9814-CN 569500 Schecter Factory D SGR China 71740 [PERSON_NAME]. [PERSON_NAM…" at bounding box center [863, 493] width 1390 height 528
click at [196, 244] on div "77-9814-CN" at bounding box center [198, 242] width 60 height 26
click at [356, 425] on div "77-9814-CN 569500 Schecter Factory D SGR China 71740 [PERSON_NAME]. [PERSON_NAM…" at bounding box center [863, 493] width 1390 height 528
drag, startPoint x: 454, startPoint y: 455, endPoint x: 441, endPoint y: 343, distance: 112.8
click at [459, 445] on div "77-9814-CN 569500 Schecter Factory D SGR China 71740 [PERSON_NAME]. [PERSON_NAM…" at bounding box center [863, 493] width 1390 height 528
